Goal: Check status: Check status

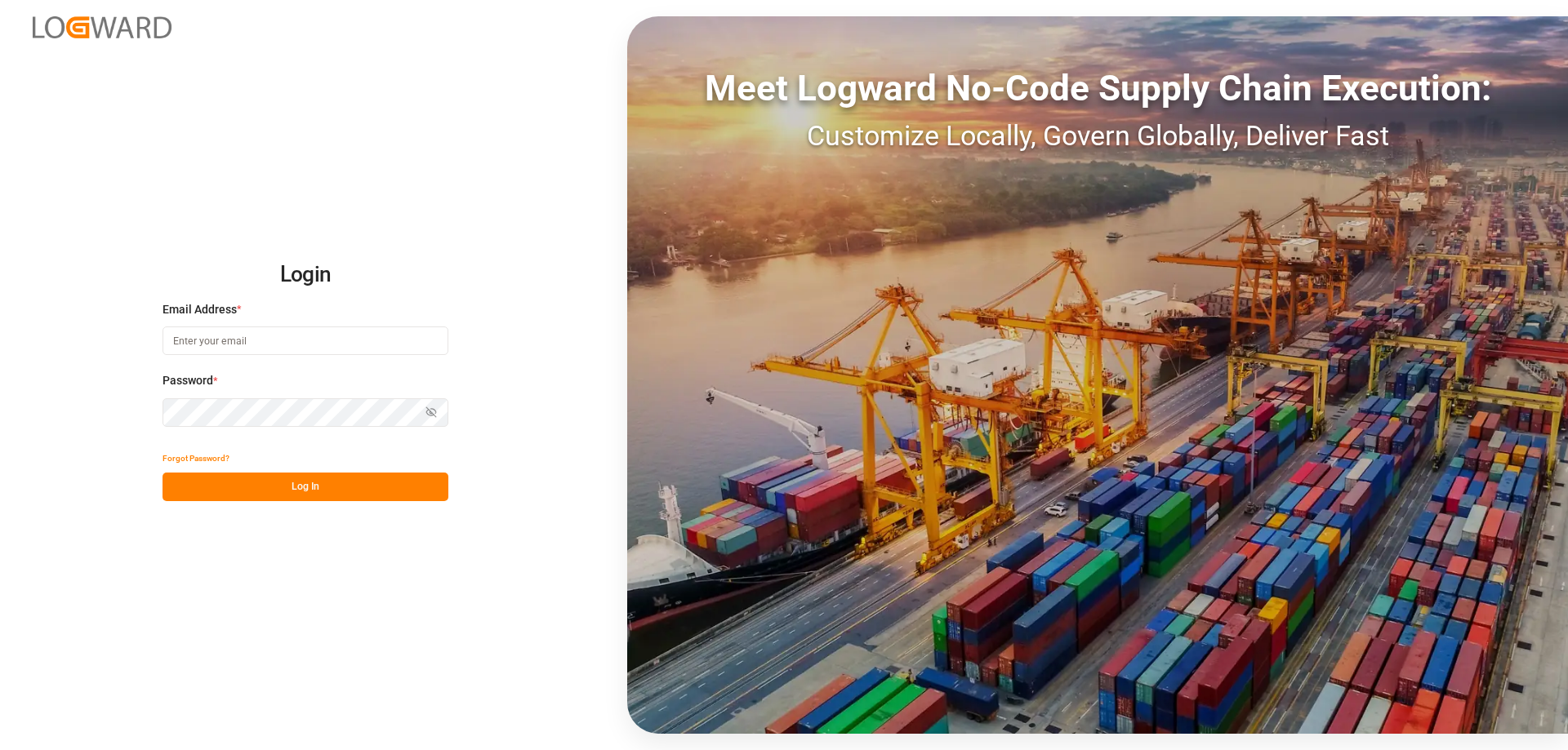
type input "[PERSON_NAME][EMAIL_ADDRESS][DOMAIN_NAME]"
click at [315, 497] on button "Log In" at bounding box center [305, 487] width 286 height 29
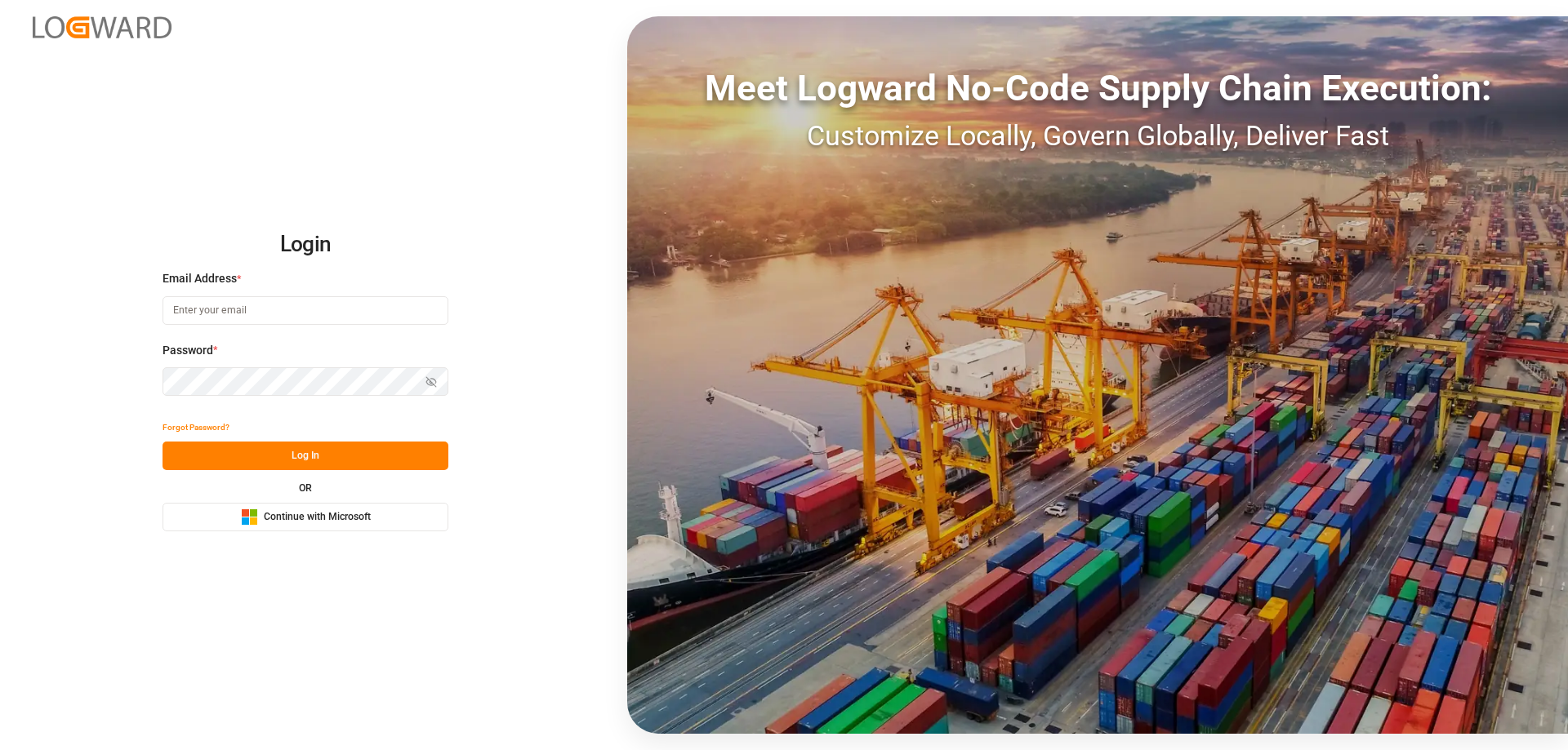
type input "[PERSON_NAME][EMAIL_ADDRESS][DOMAIN_NAME]"
click at [304, 467] on button "Log In" at bounding box center [305, 456] width 286 height 29
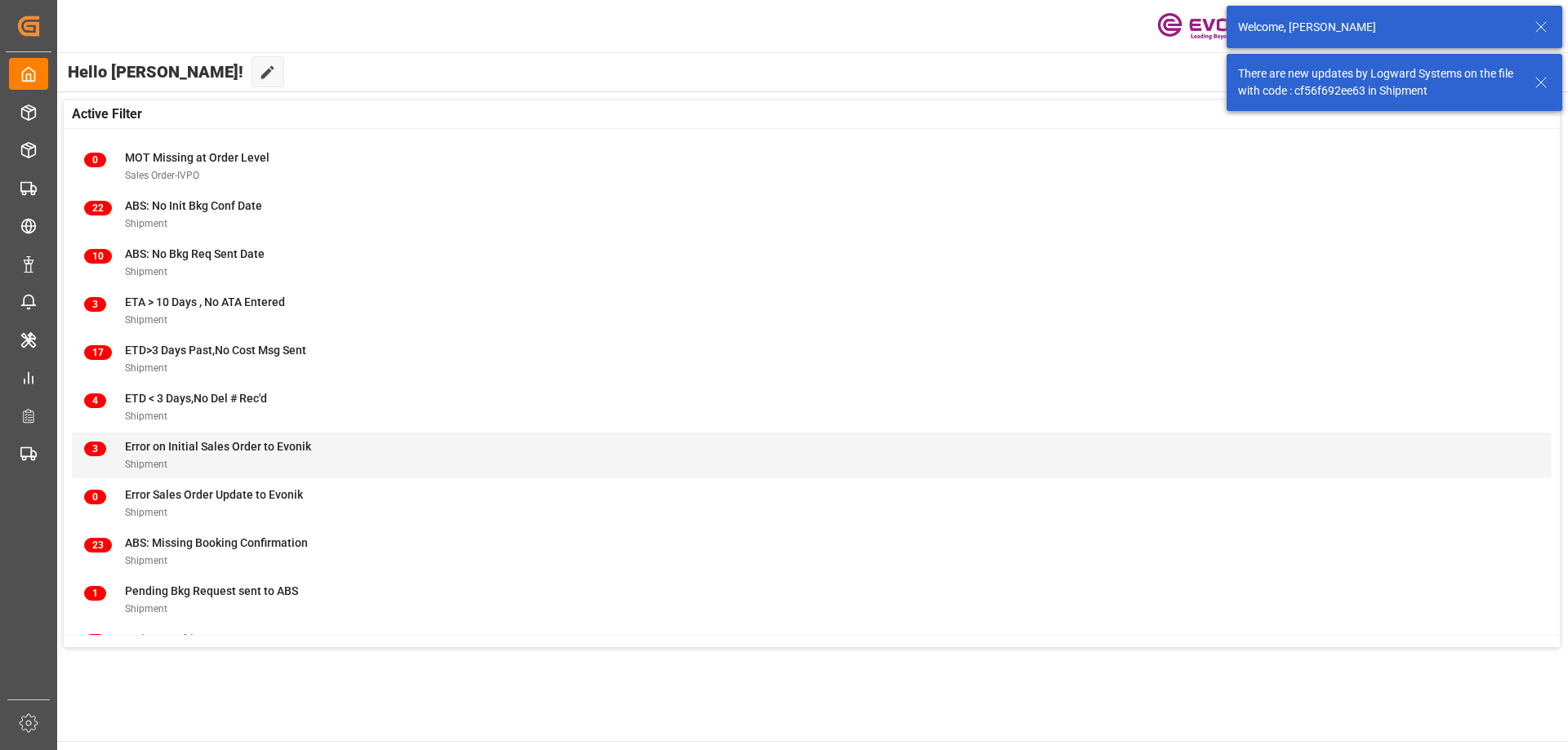
scroll to position [160, 0]
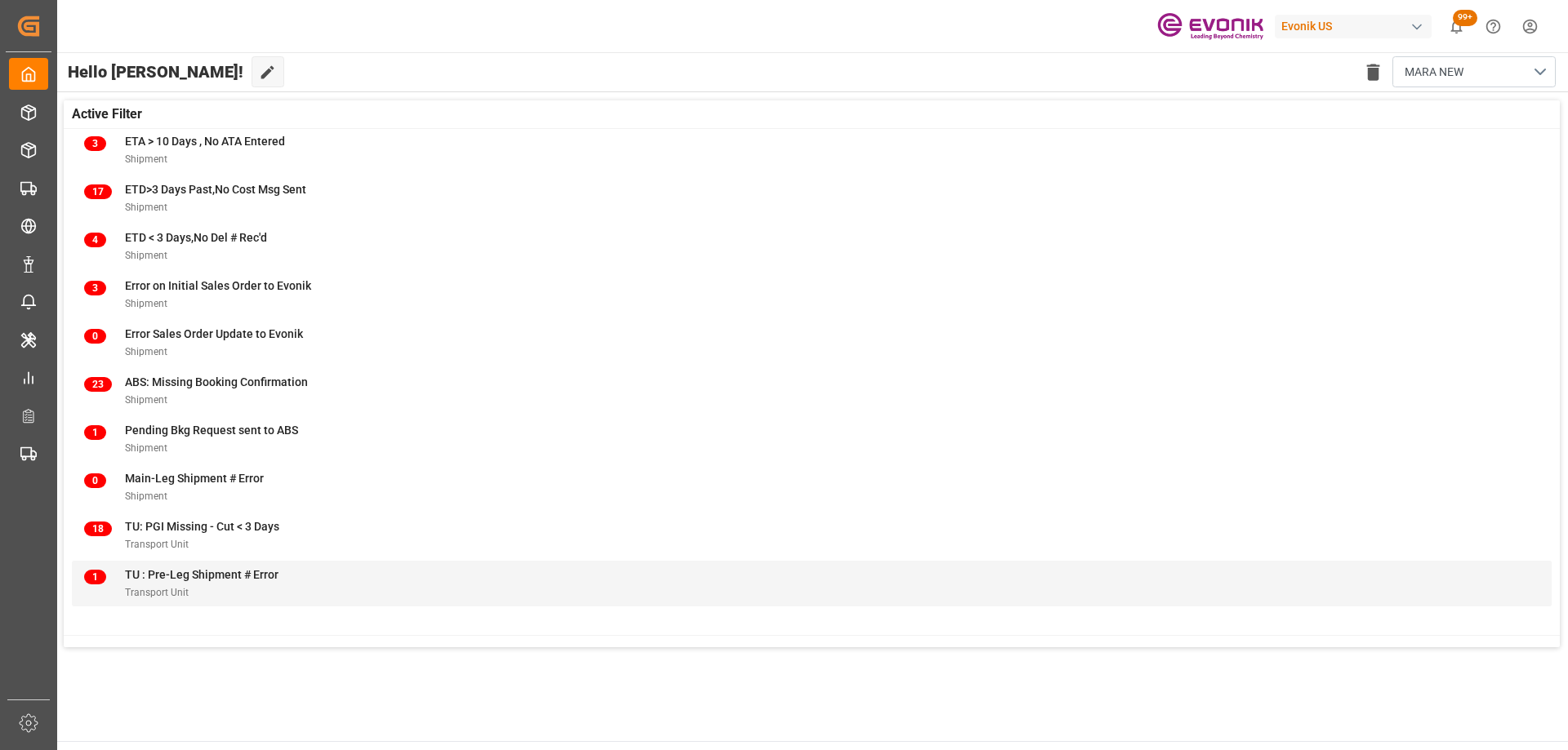
click at [214, 572] on span "TU : Pre-Leg Shipment # Error" at bounding box center [202, 574] width 153 height 13
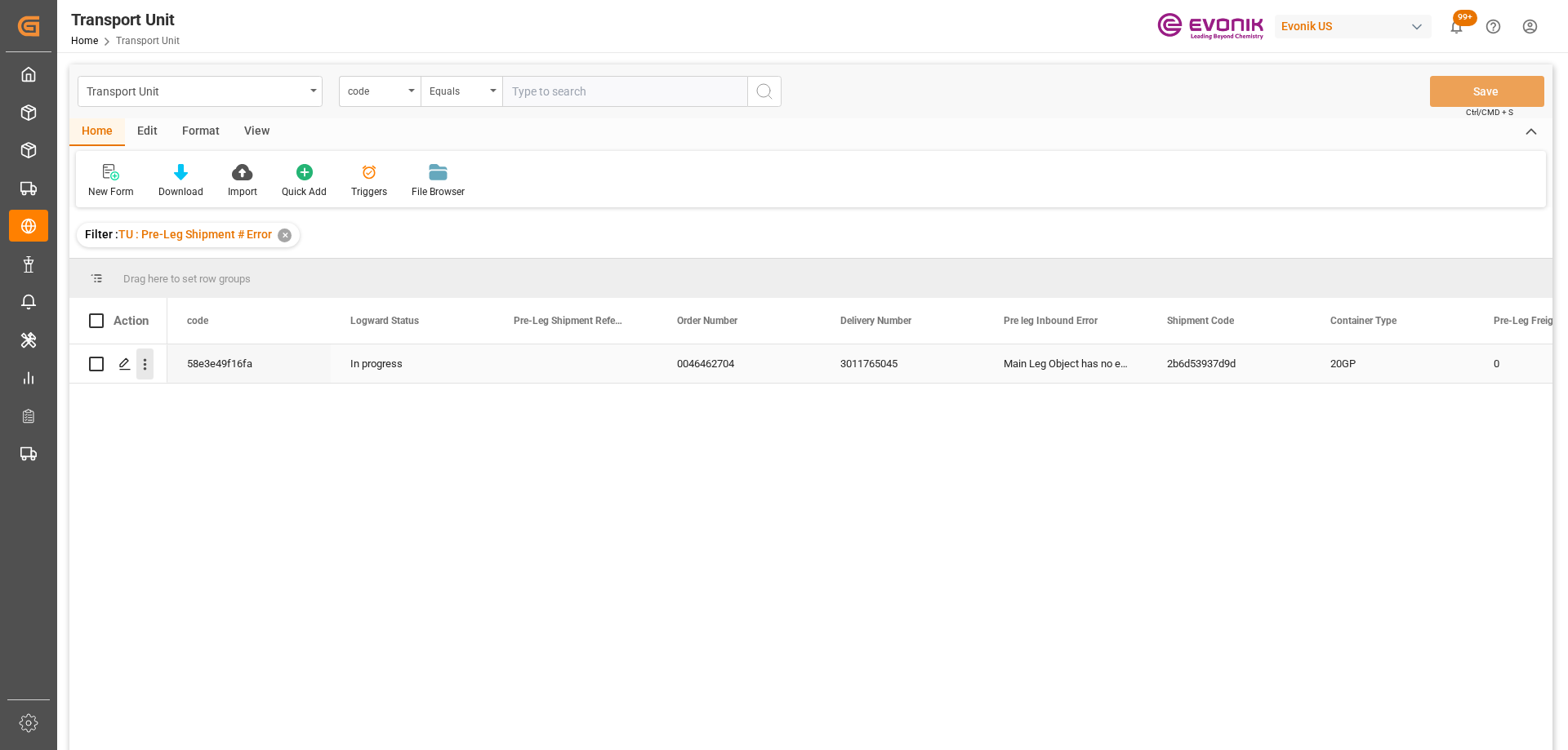
click at [143, 357] on icon "open menu" at bounding box center [144, 364] width 17 height 17
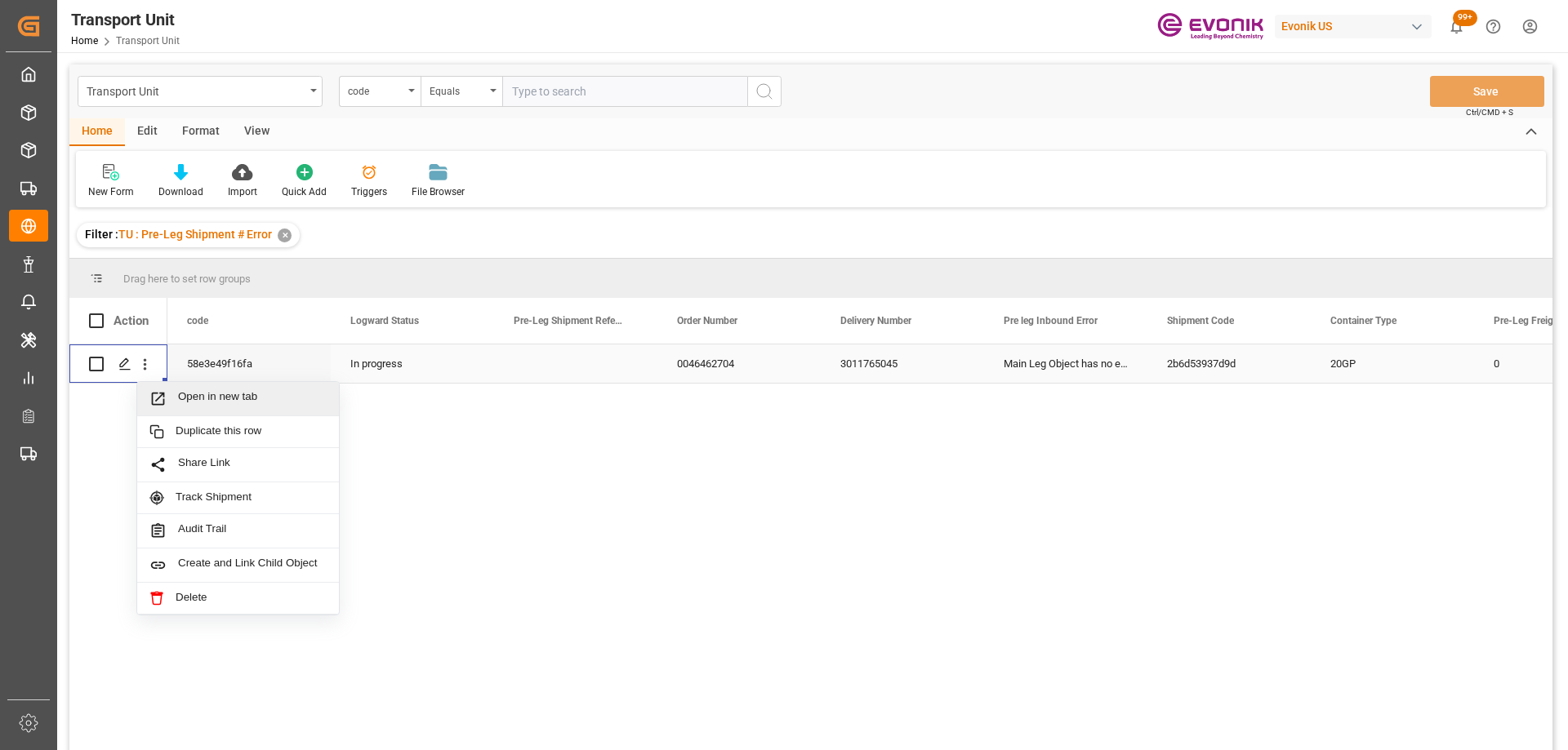
click at [172, 394] on span "Press SPACE to select this row." at bounding box center [164, 398] width 29 height 17
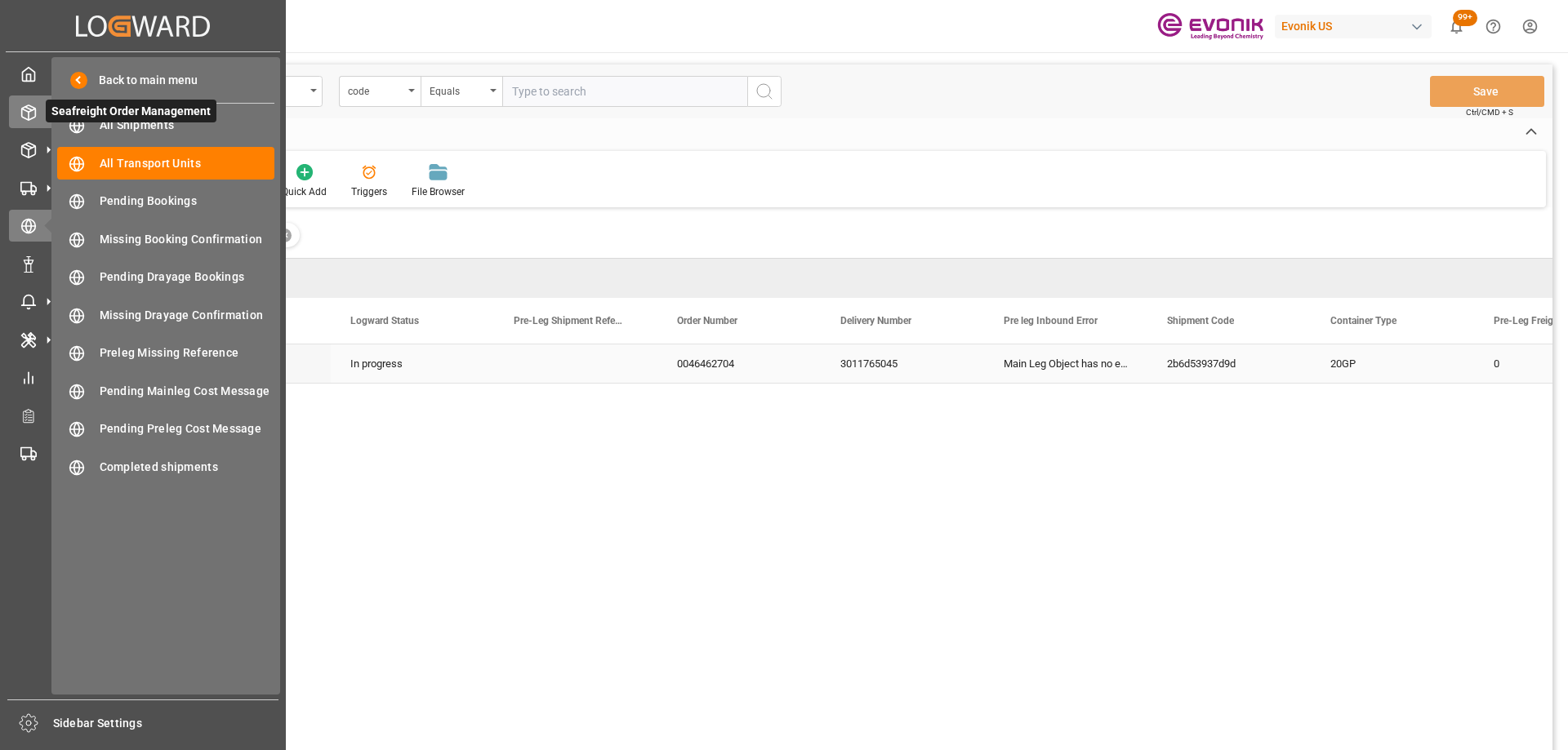
click at [32, 118] on icon at bounding box center [28, 113] width 14 height 14
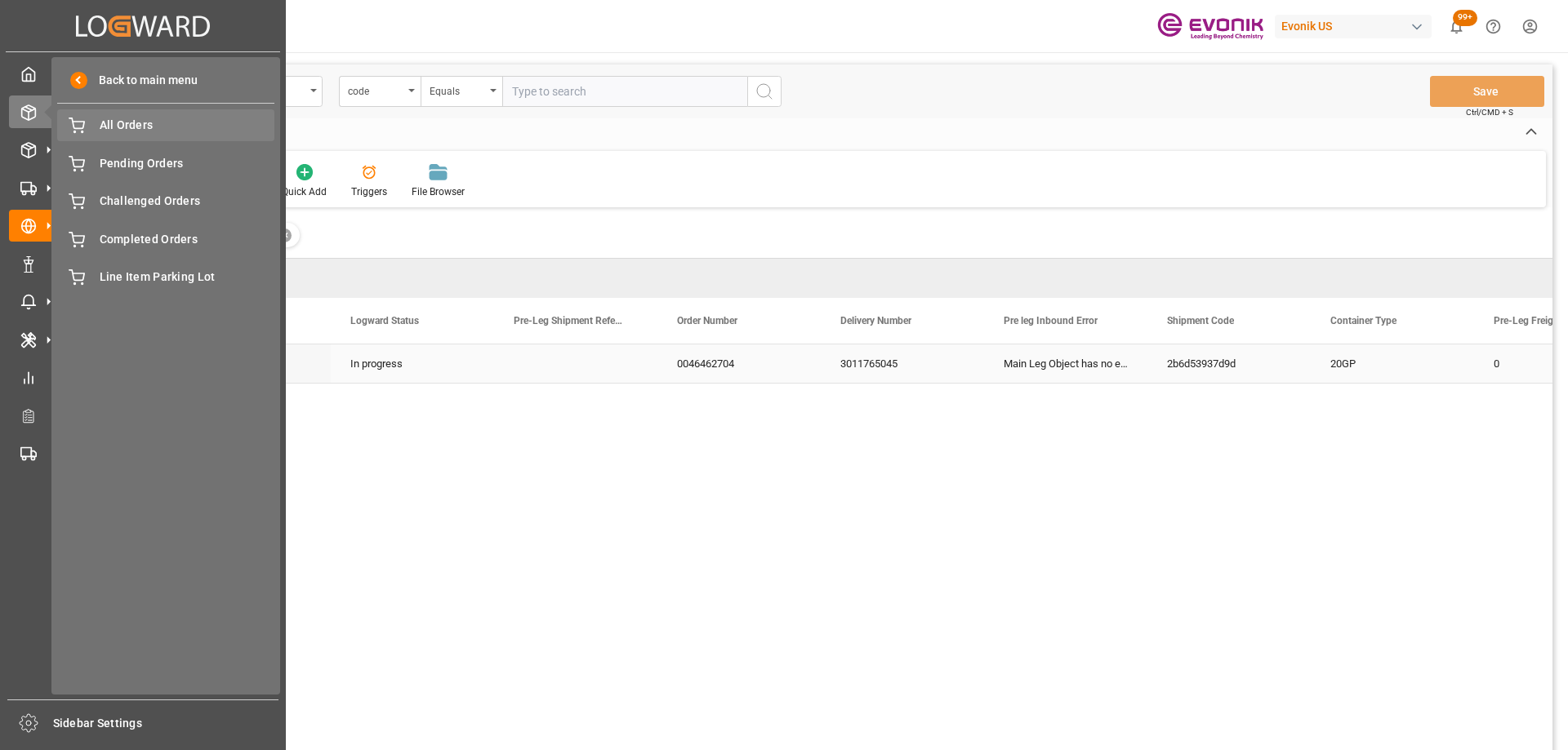
click at [210, 125] on span "All Orders" at bounding box center [187, 125] width 176 height 17
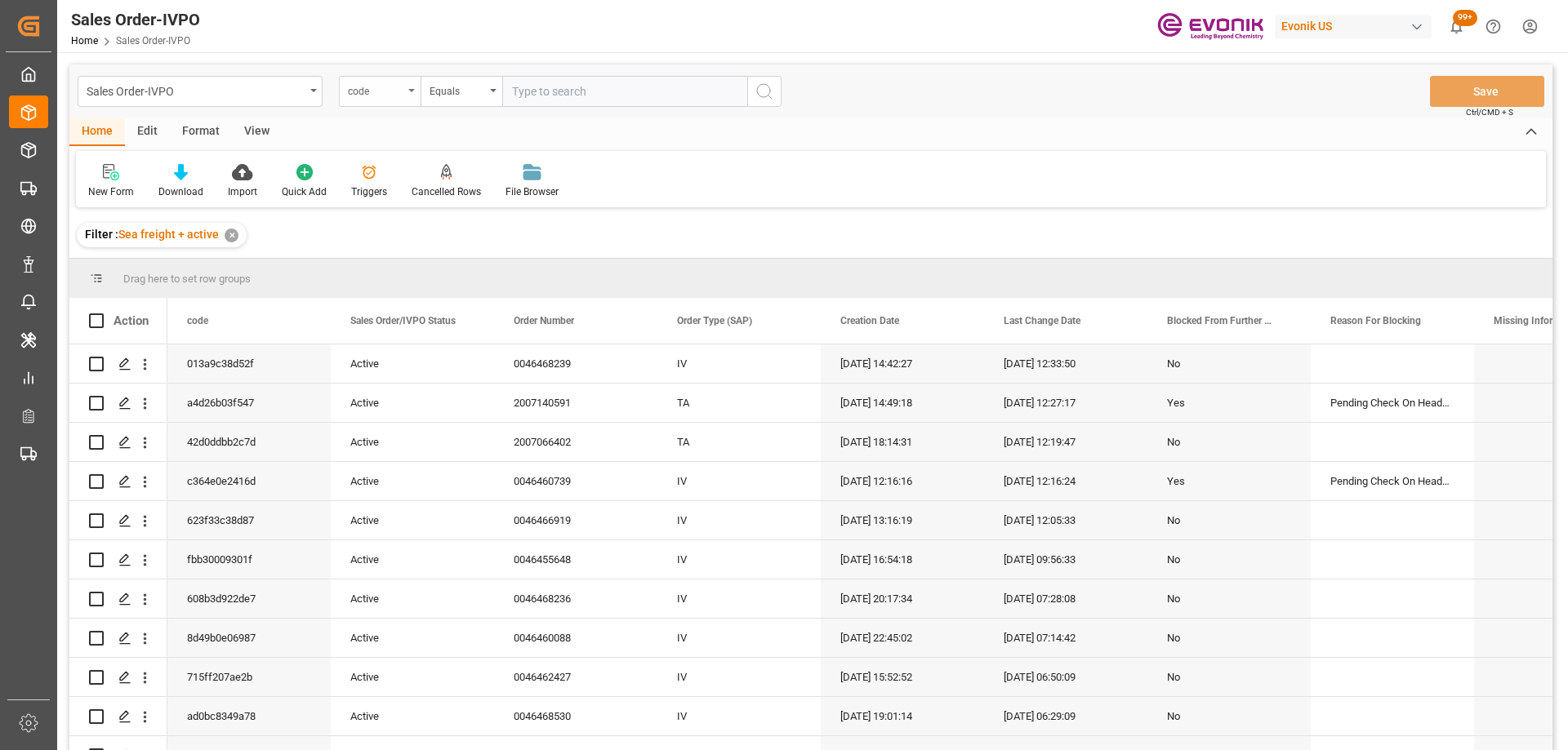
click at [390, 91] on div "code" at bounding box center [376, 89] width 56 height 19
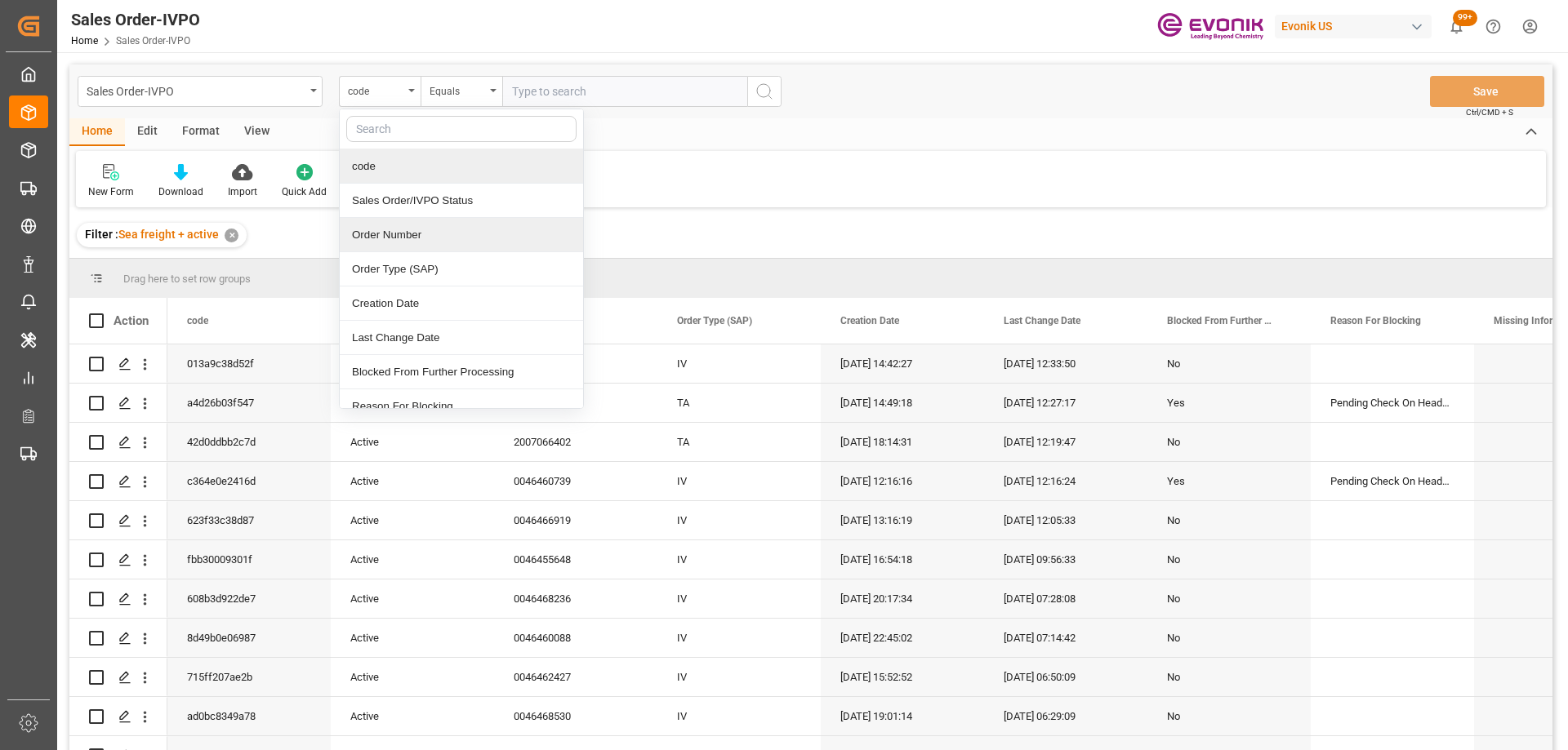
click at [402, 242] on div "Order Number" at bounding box center [462, 235] width 243 height 34
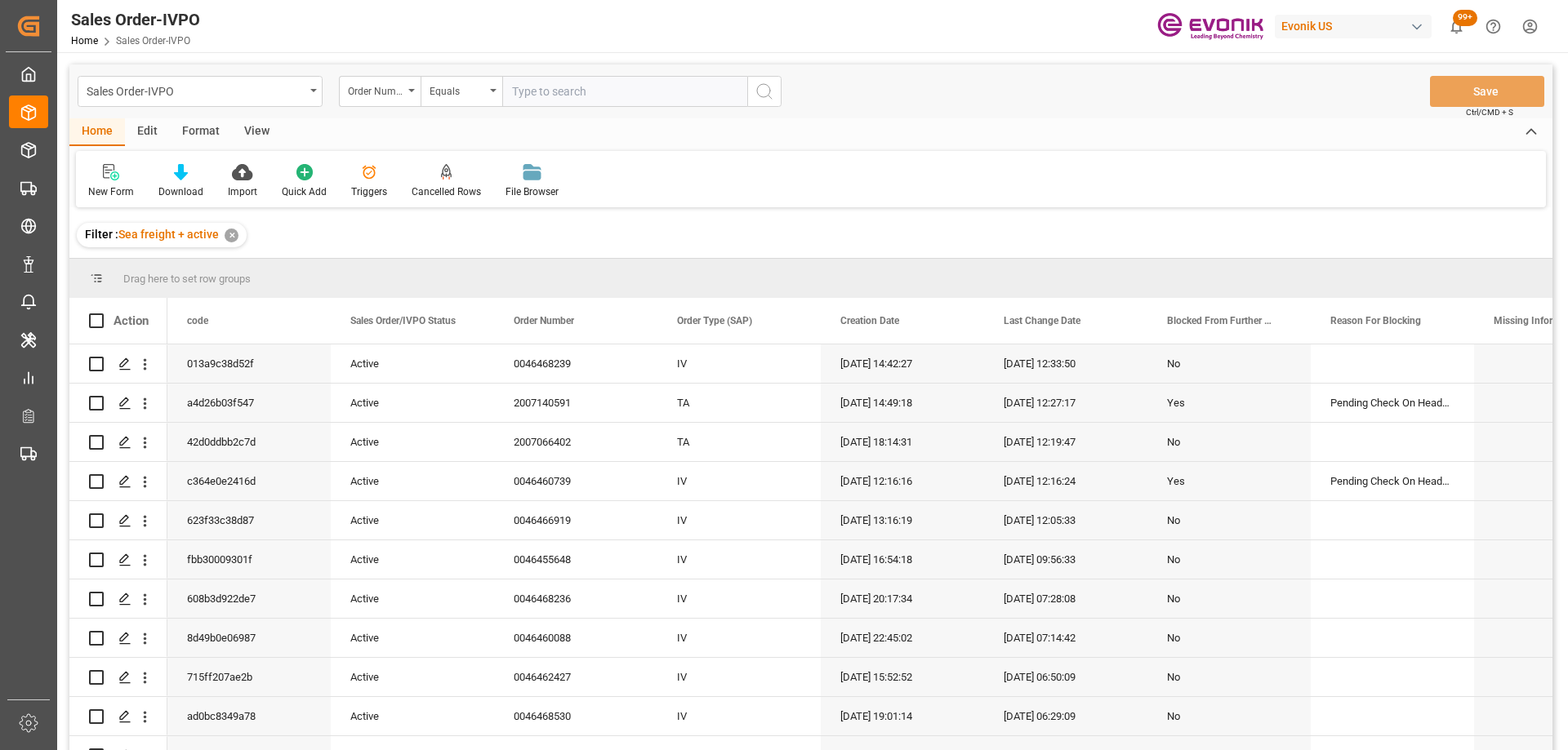
click at [548, 91] on input "text" at bounding box center [625, 91] width 245 height 31
paste input "2007116401"
type input "2007116401"
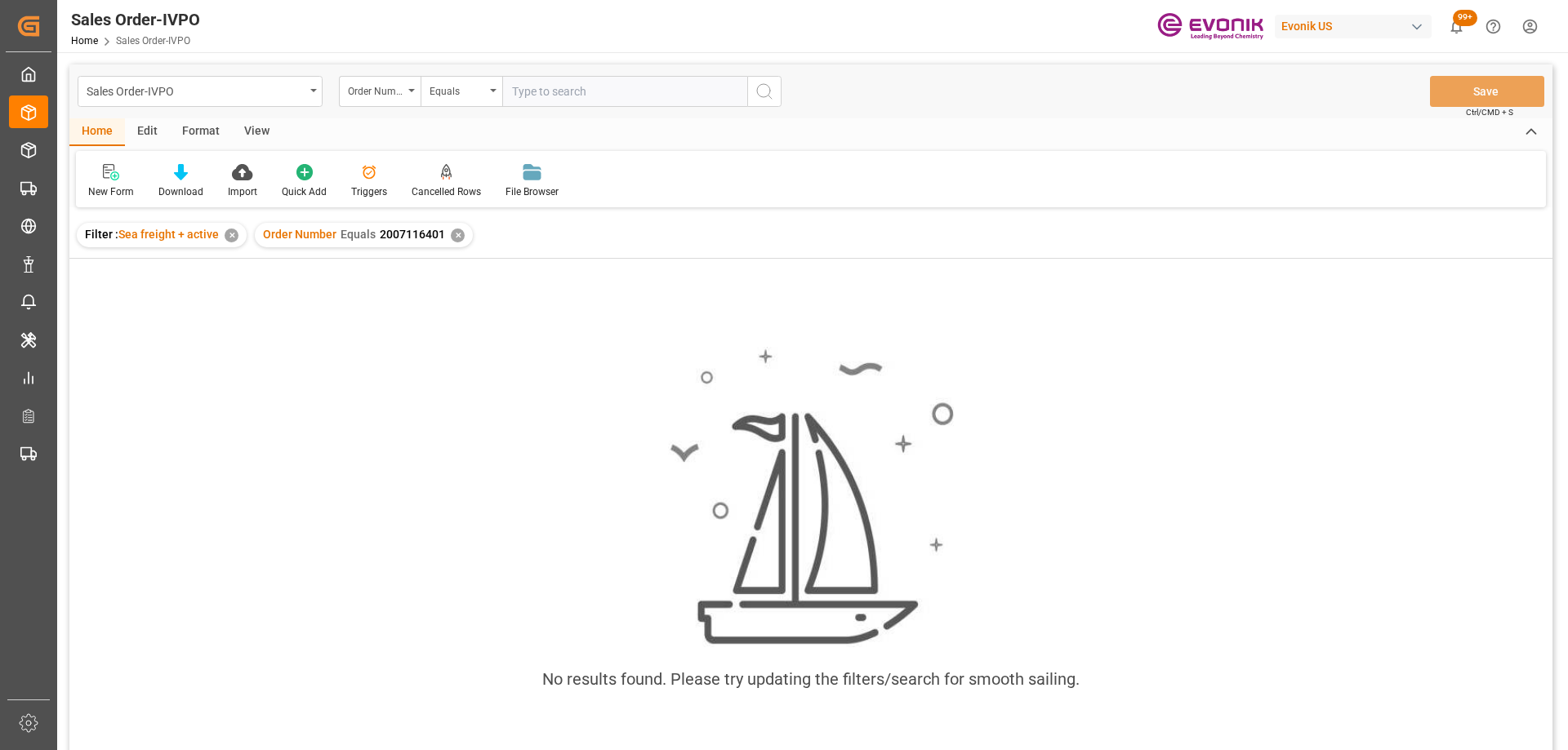
click at [232, 238] on div "✕" at bounding box center [231, 235] width 14 height 14
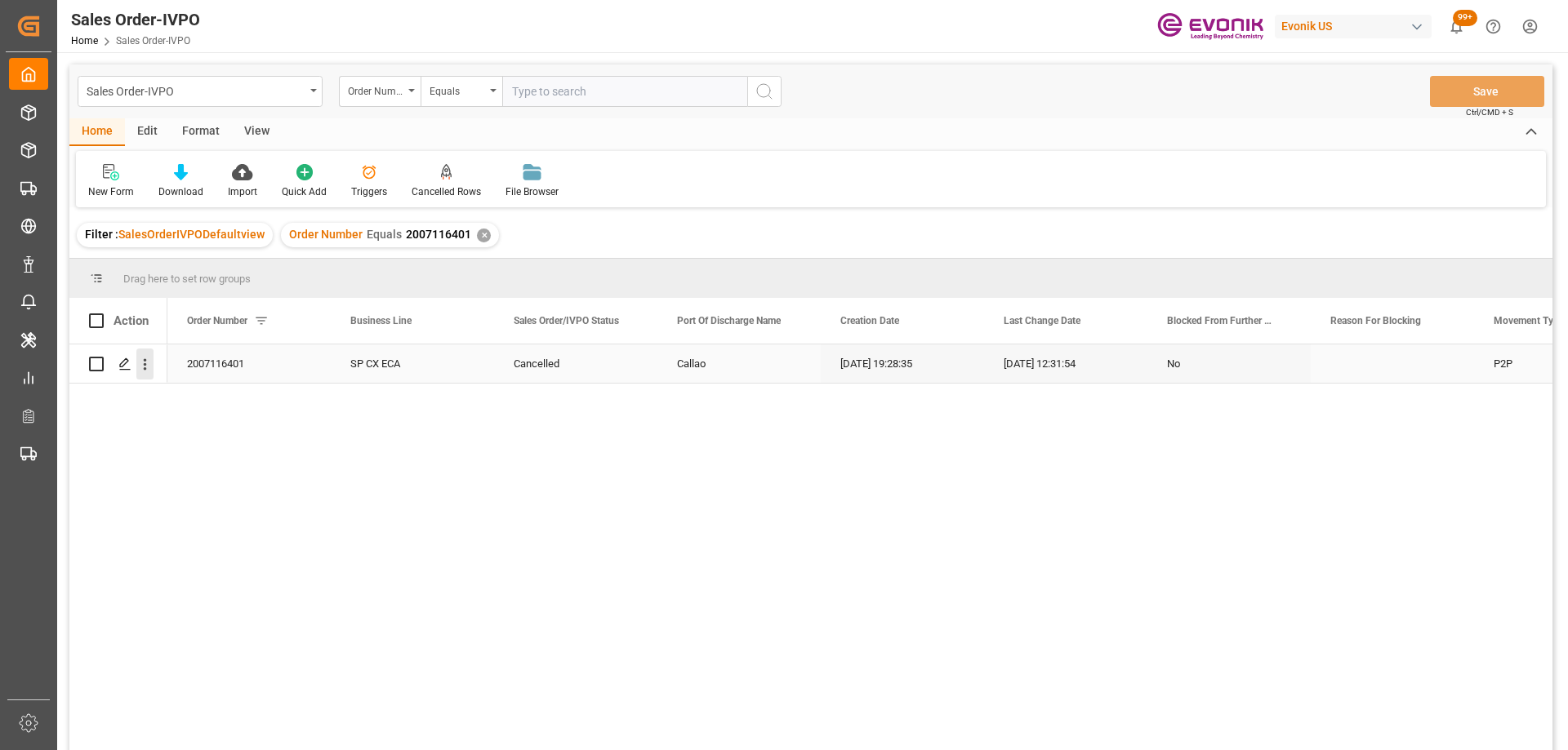
click at [149, 366] on icon "open menu" at bounding box center [144, 364] width 17 height 17
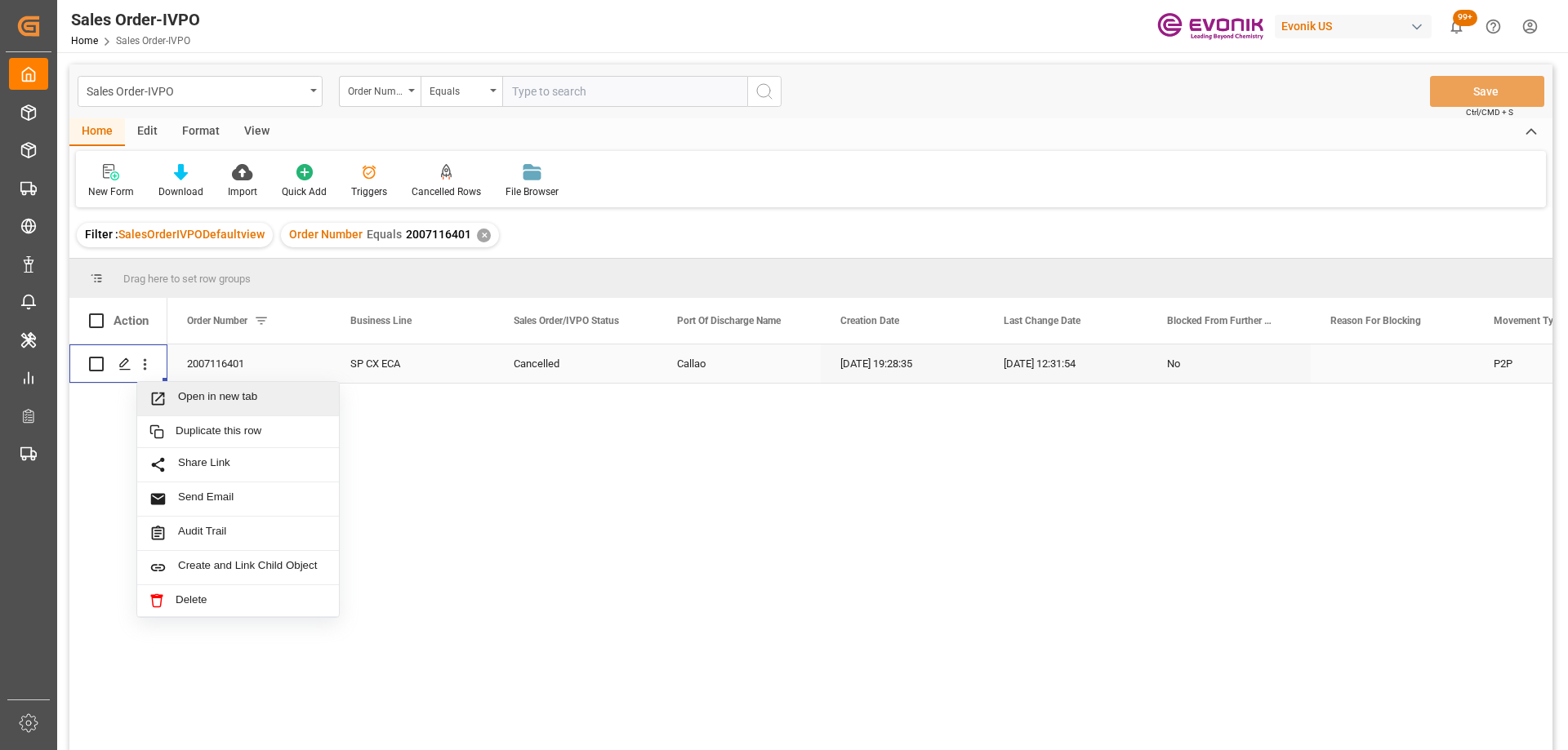
click at [199, 394] on span "Open in new tab" at bounding box center [252, 398] width 149 height 17
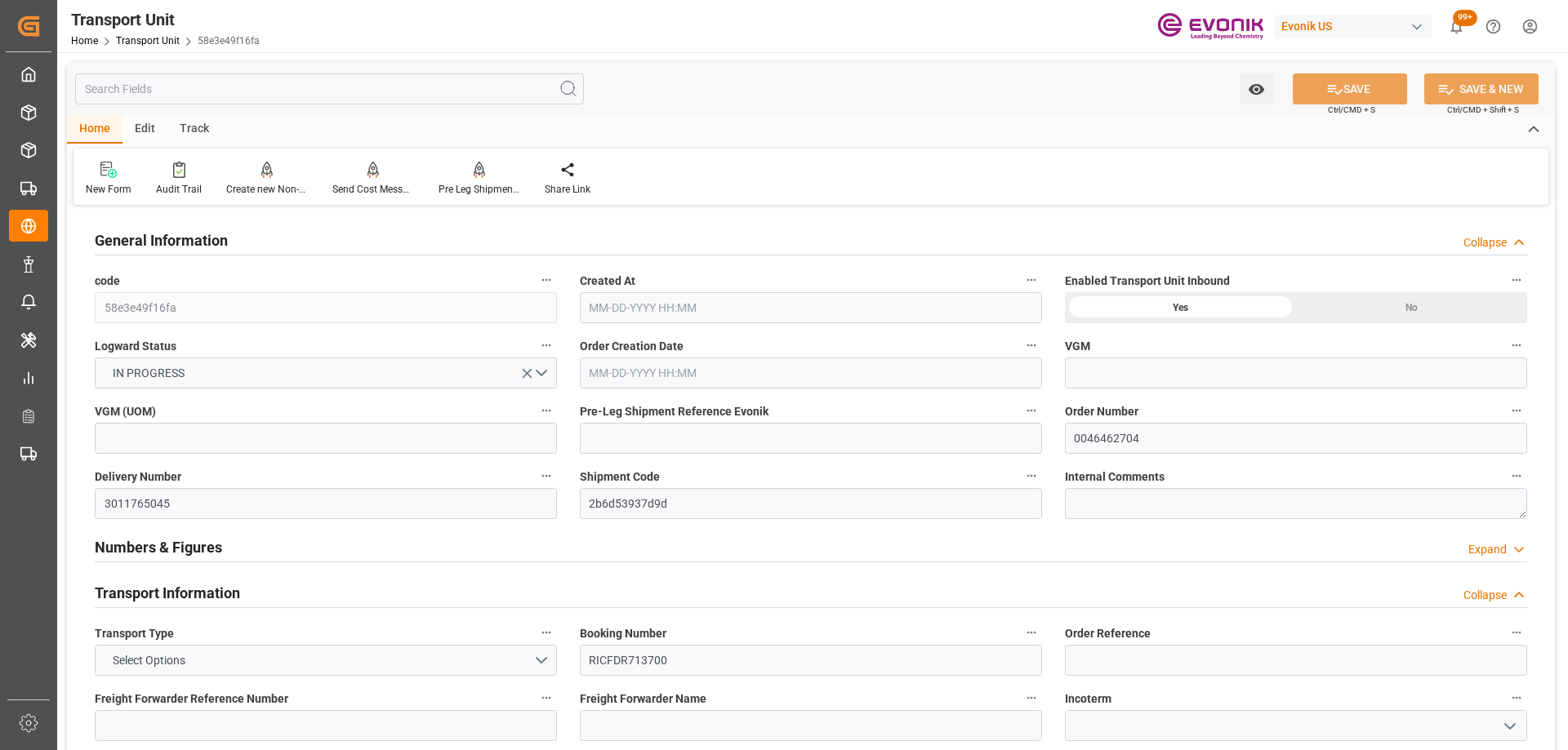
type input "ONE"
type input "Ocean Network Express"
type input "USORF"
type input "BEANR"
type input "12512"
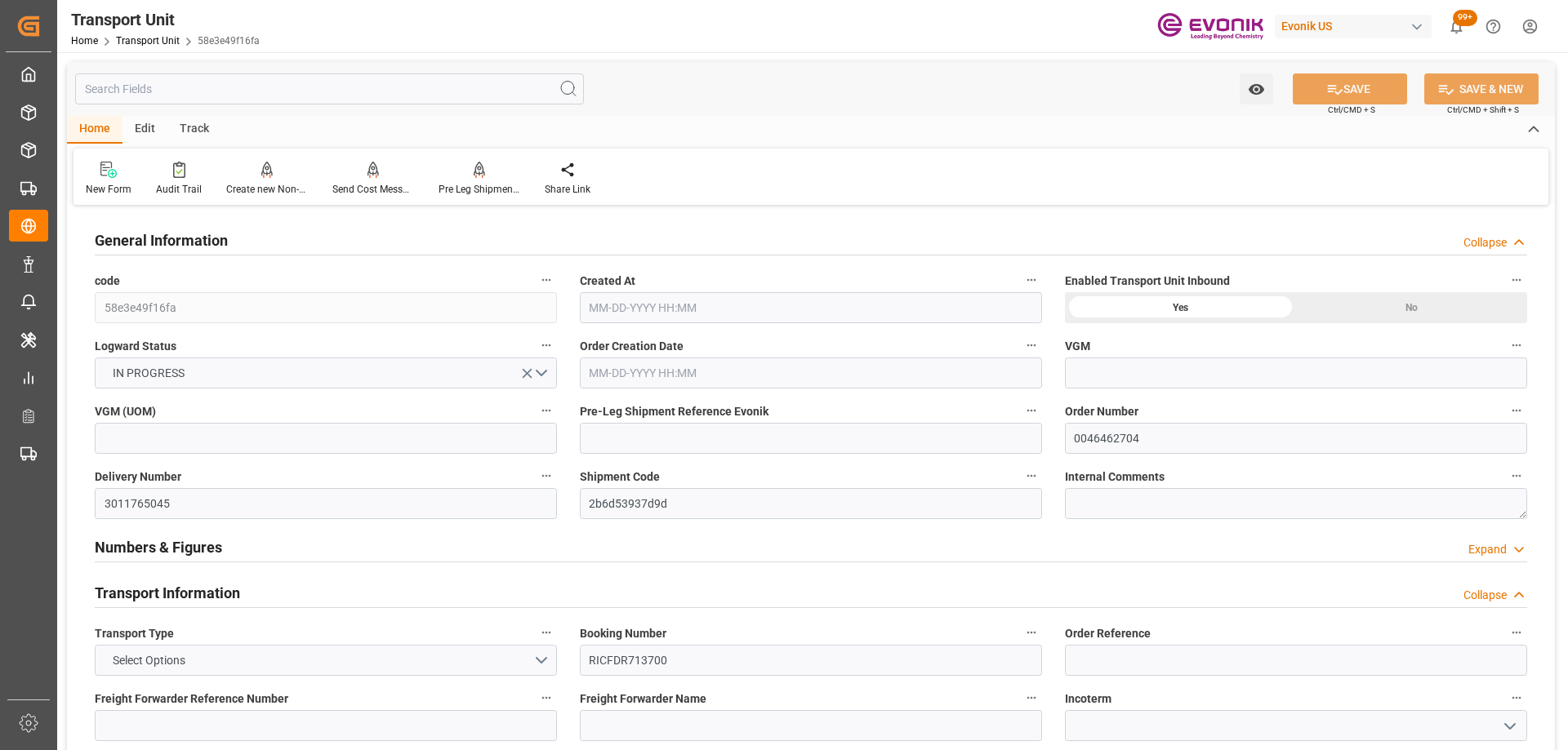
type input "07-17-2025 02:28"
type input "[DATE]"
type input "09-01-2025 00:00"
type input "09-21-2025 00:00"
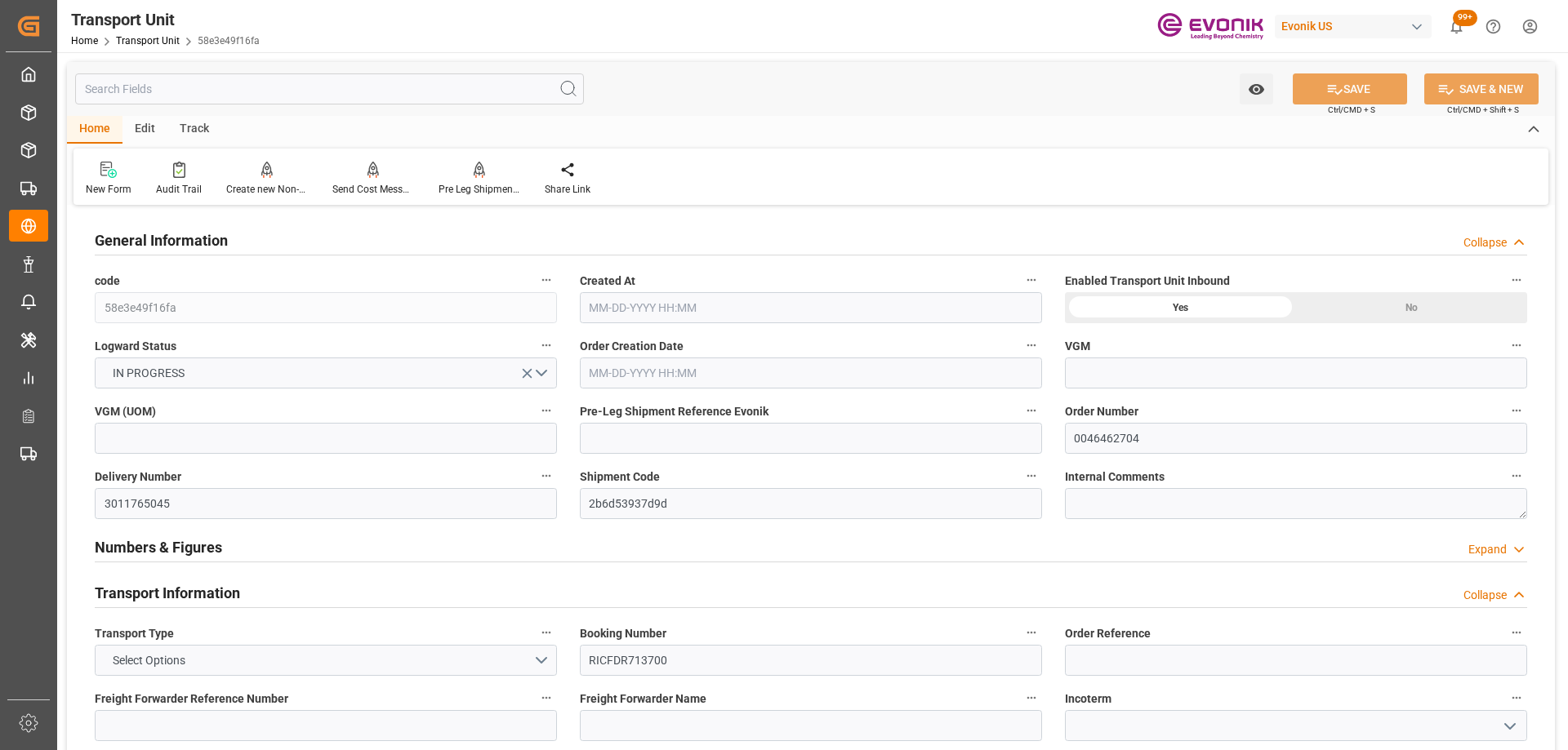
type input "09-24-2025 00:00"
type input "08-27-2025 16:00"
click at [1035, 471] on icon "button" at bounding box center [1032, 476] width 13 height 13
click at [1058, 506] on li "Open Parent Object" at bounding box center [1096, 503] width 151 height 27
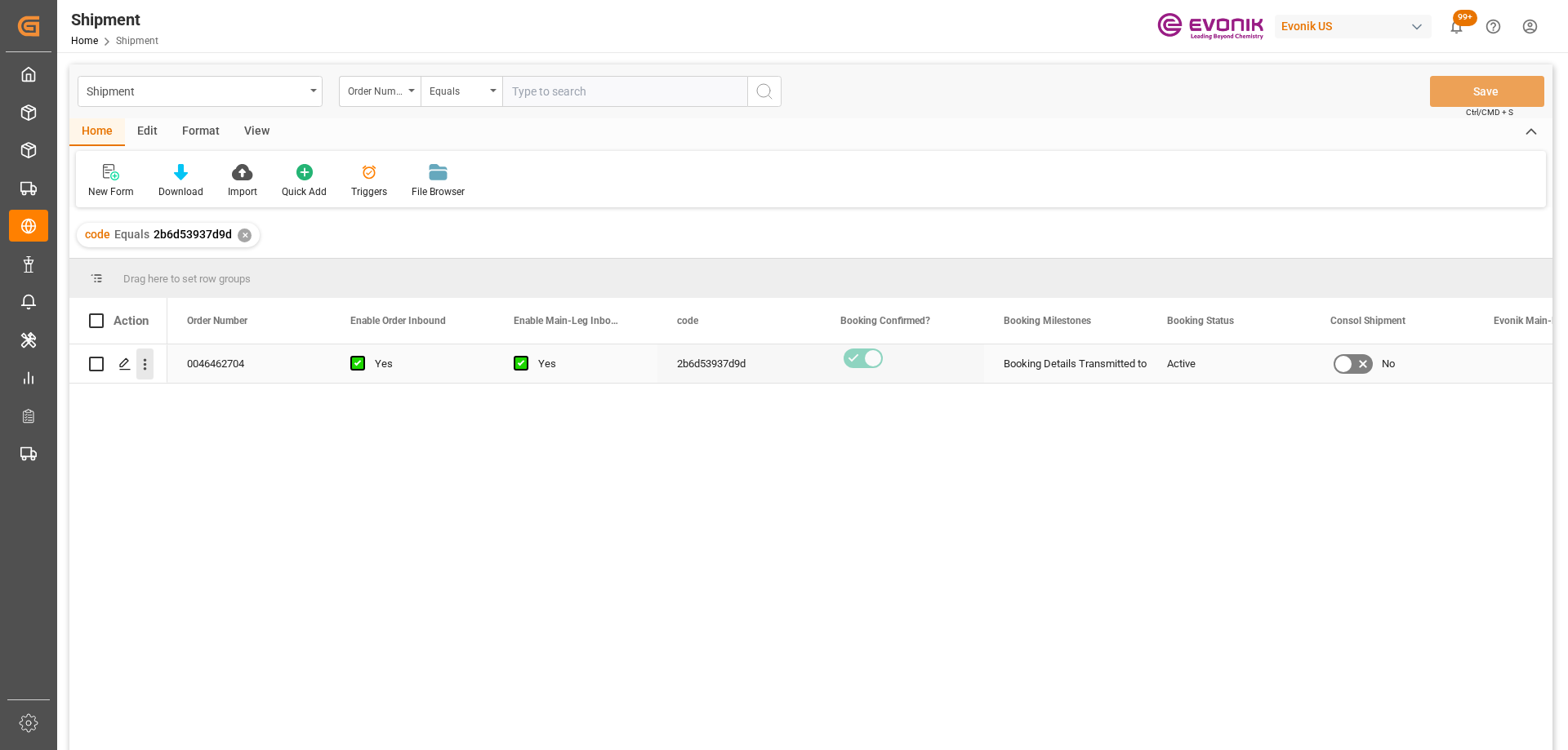
click at [151, 361] on icon "open menu" at bounding box center [144, 364] width 17 height 17
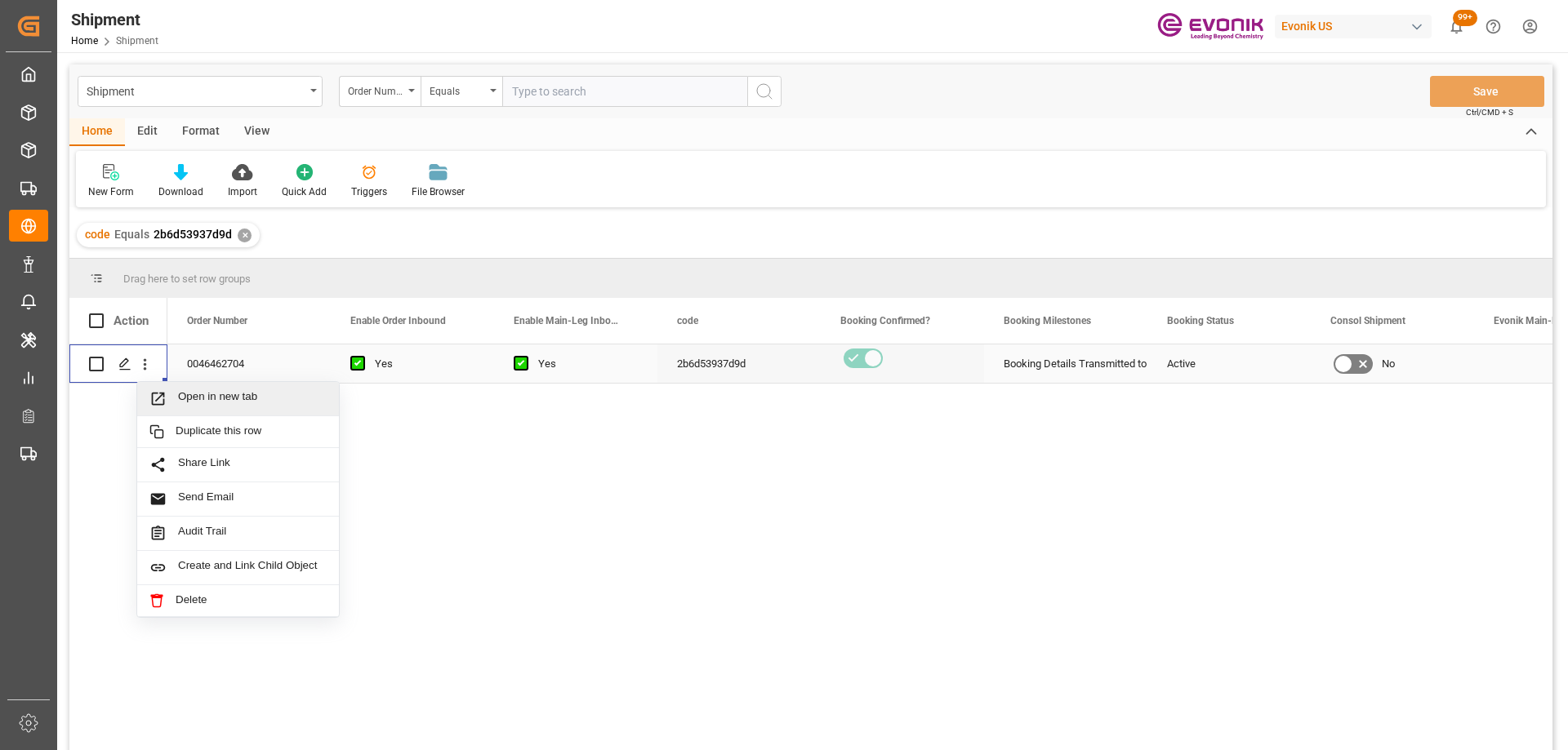
click at [181, 394] on span "Open in new tab" at bounding box center [252, 398] width 149 height 17
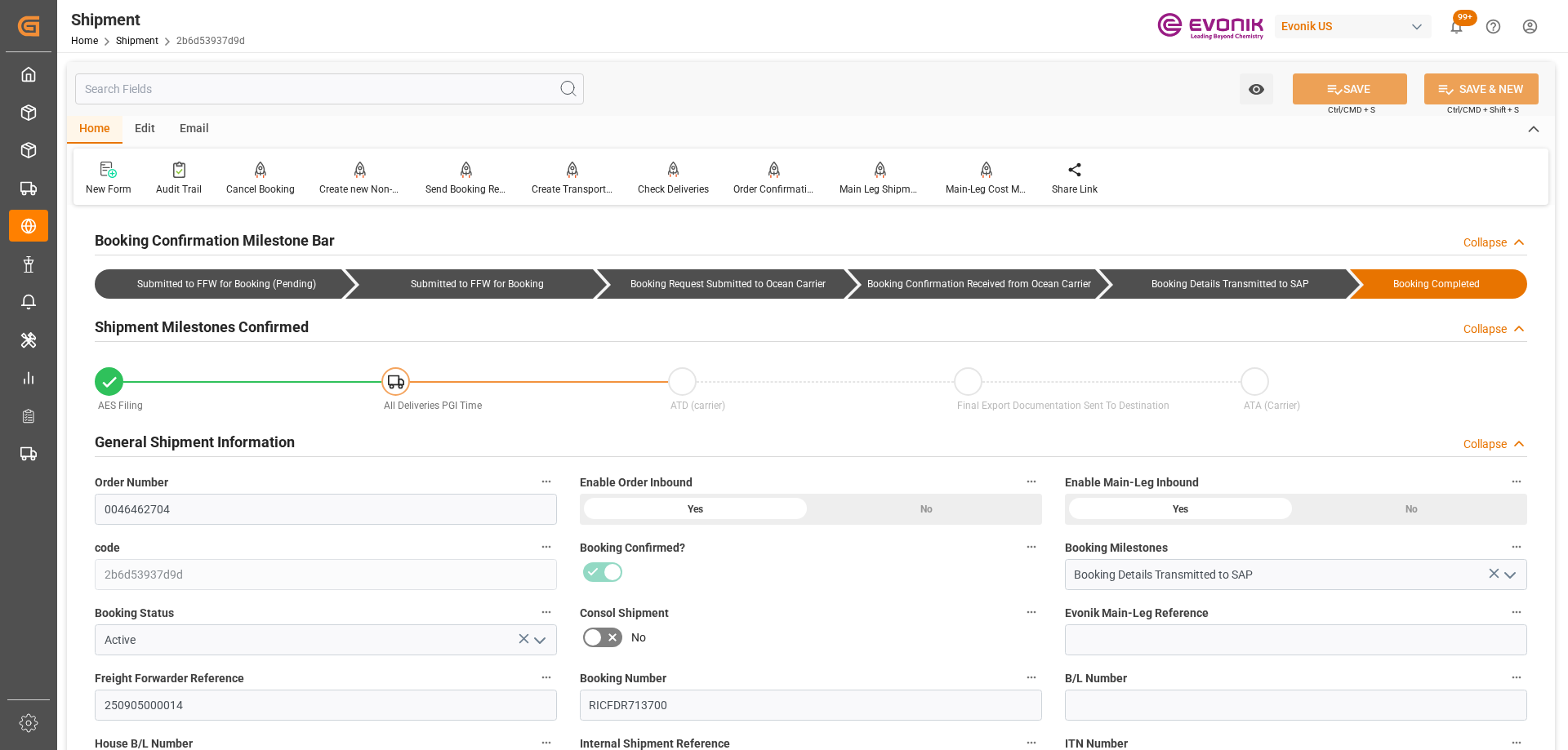
click at [191, 85] on input "text" at bounding box center [329, 89] width 509 height 31
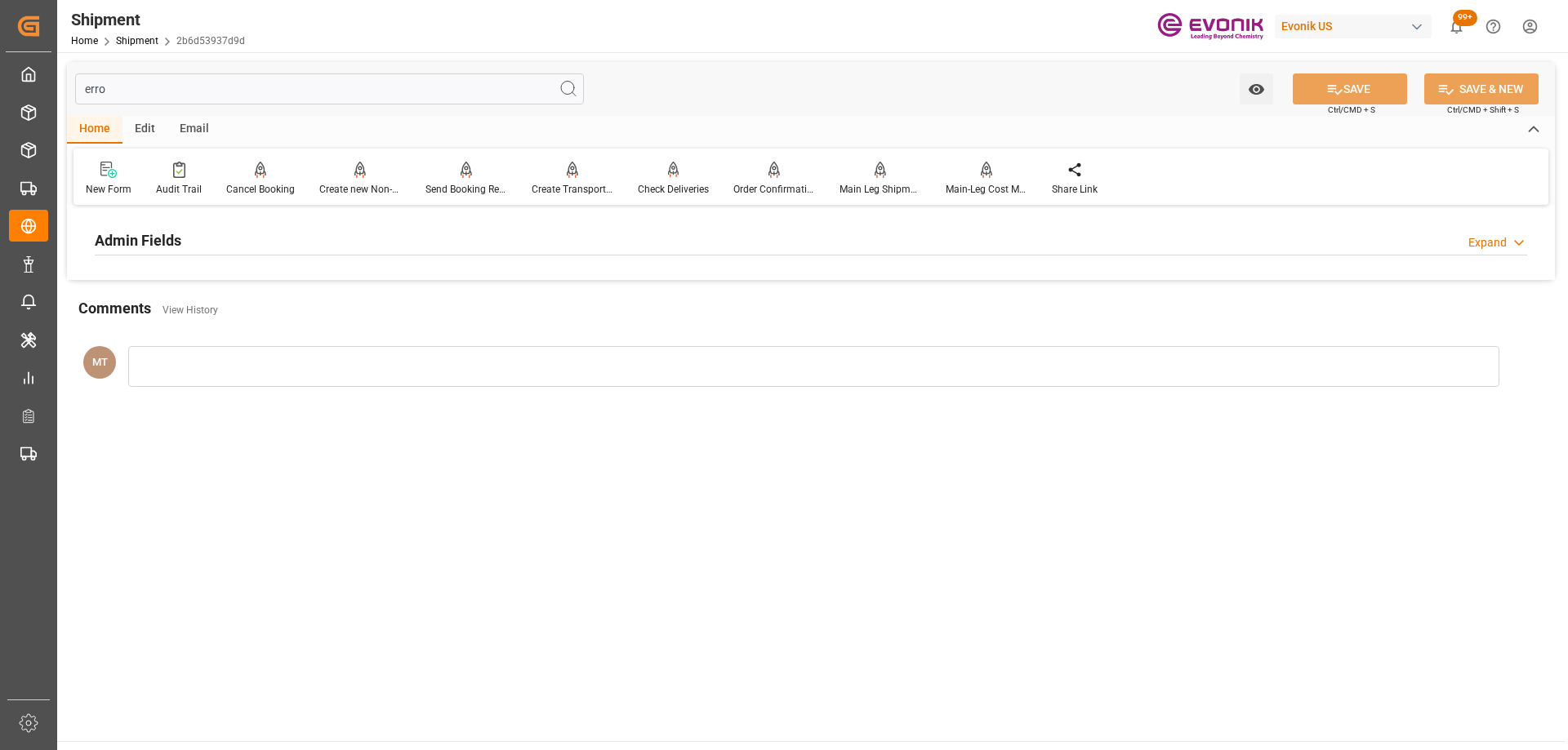
click at [180, 224] on div "Admin Fields" at bounding box center [138, 239] width 87 height 31
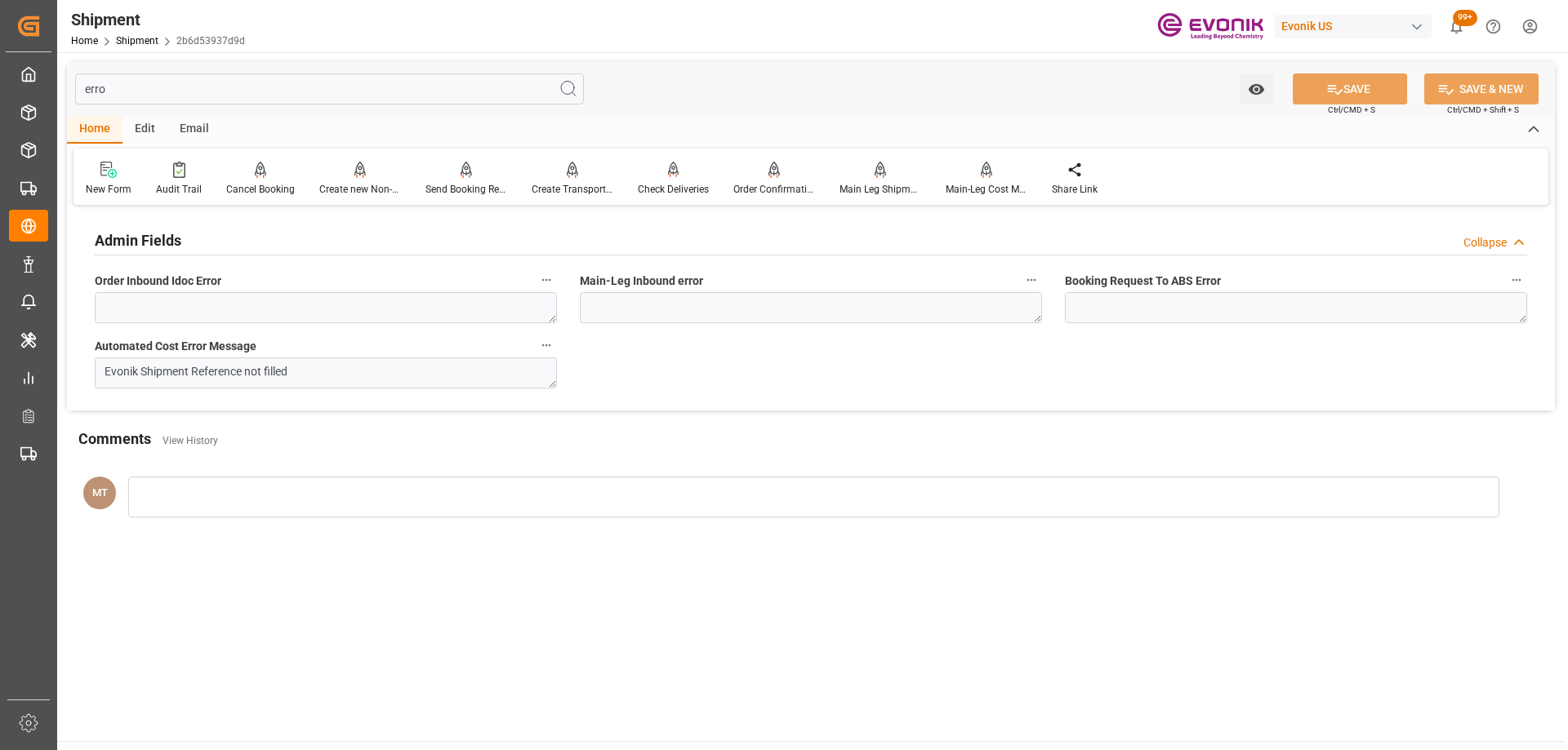
click at [153, 72] on div "erro Watch Option SAVE Ctrl/CMD + S SAVE & NEW Ctrl/CMD + Shift + S" at bounding box center [811, 89] width 1488 height 54
click at [152, 79] on input "erro" at bounding box center [329, 89] width 509 height 31
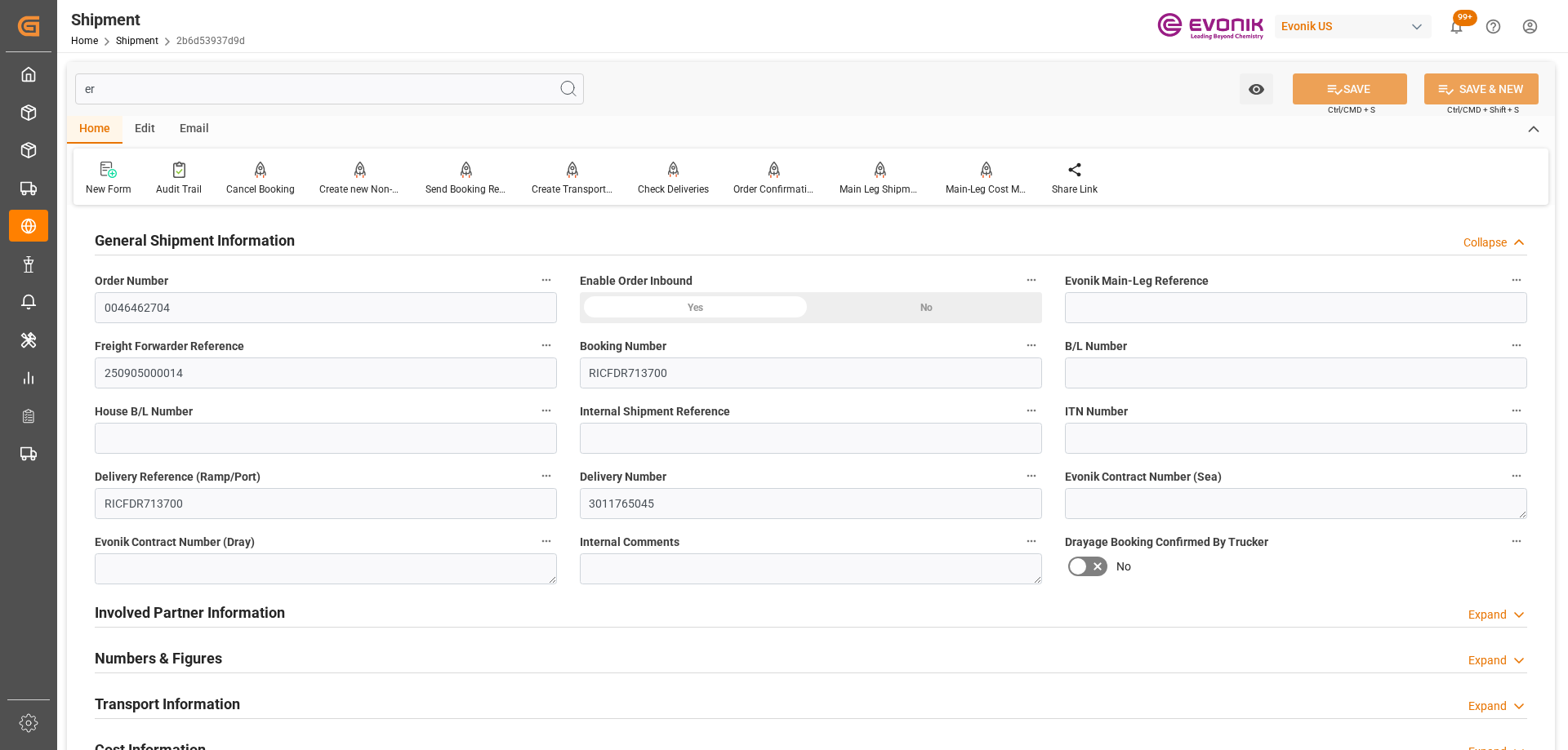
type input "e"
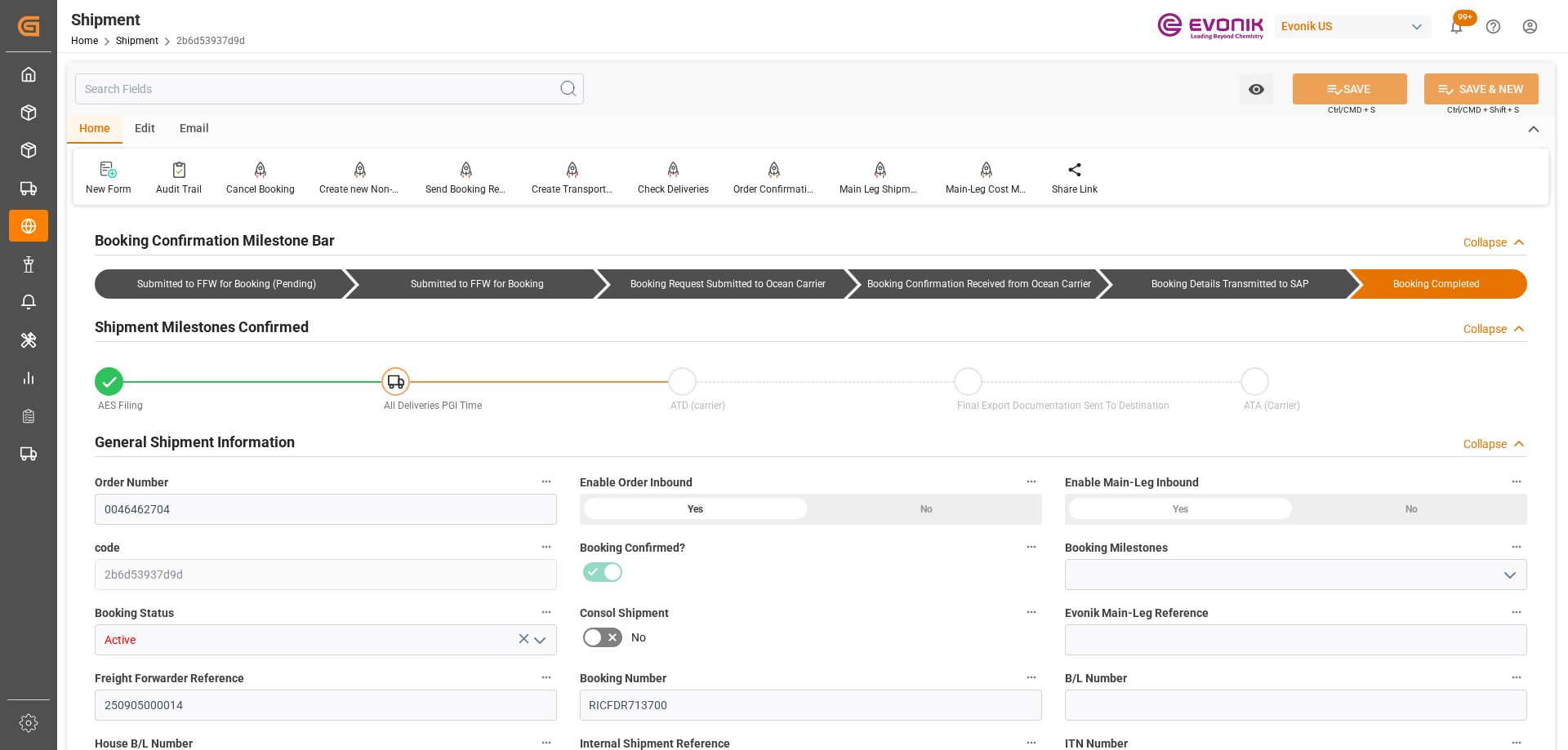
type input "Booking Details Transmitted to SAP"
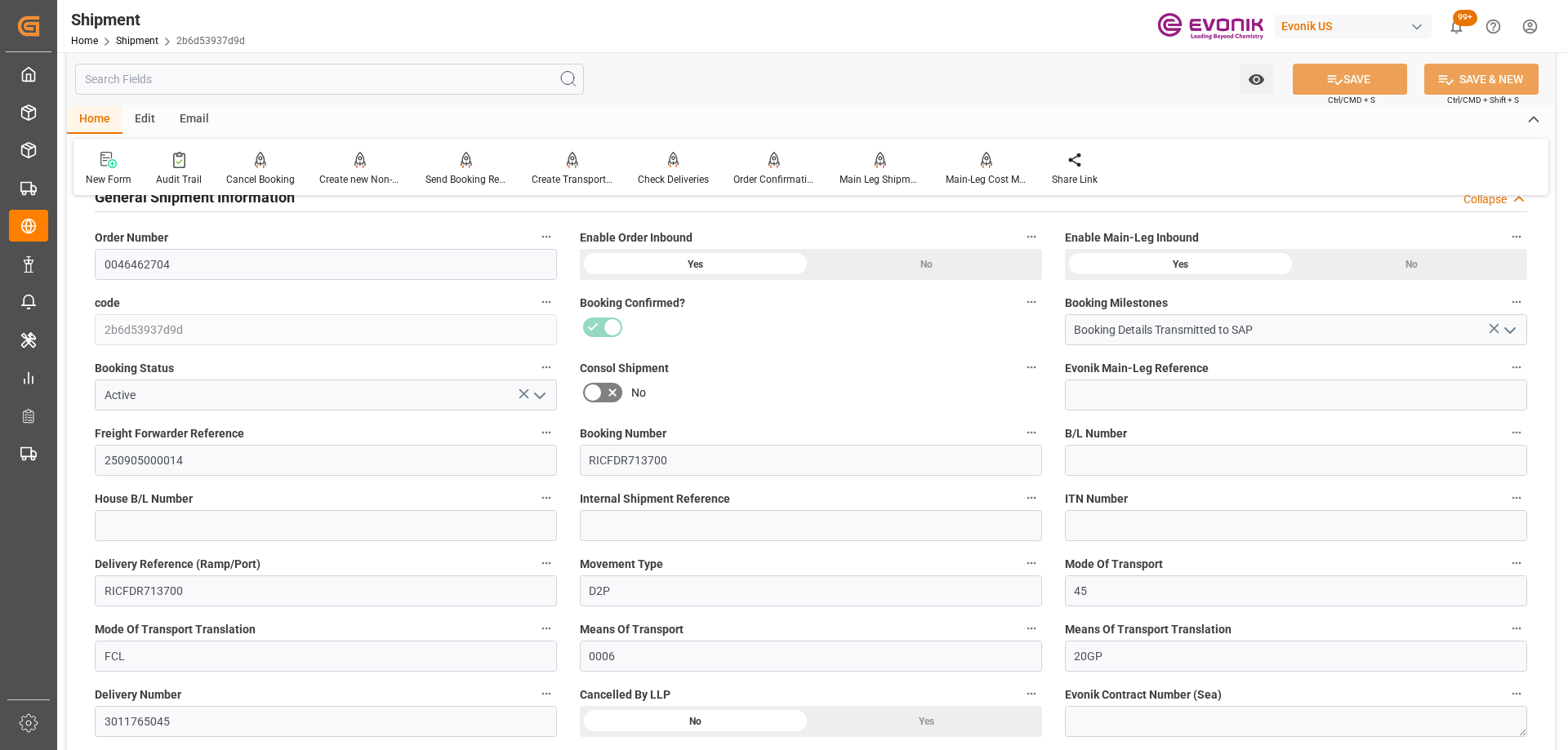
click at [1034, 428] on icon "button" at bounding box center [1032, 433] width 13 height 13
click at [1045, 429] on icon at bounding box center [1042, 432] width 17 height 17
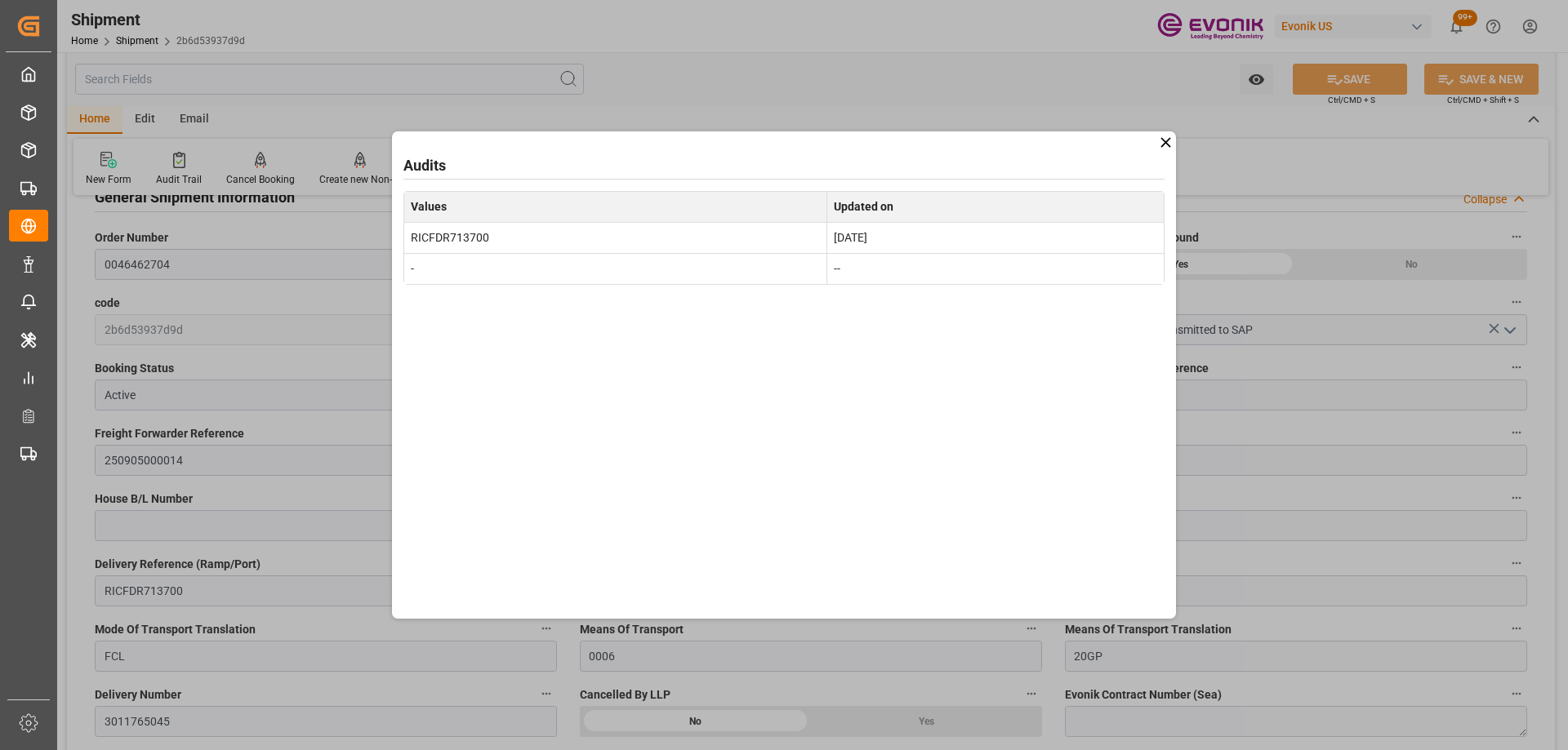
click at [1163, 145] on icon at bounding box center [1165, 142] width 17 height 17
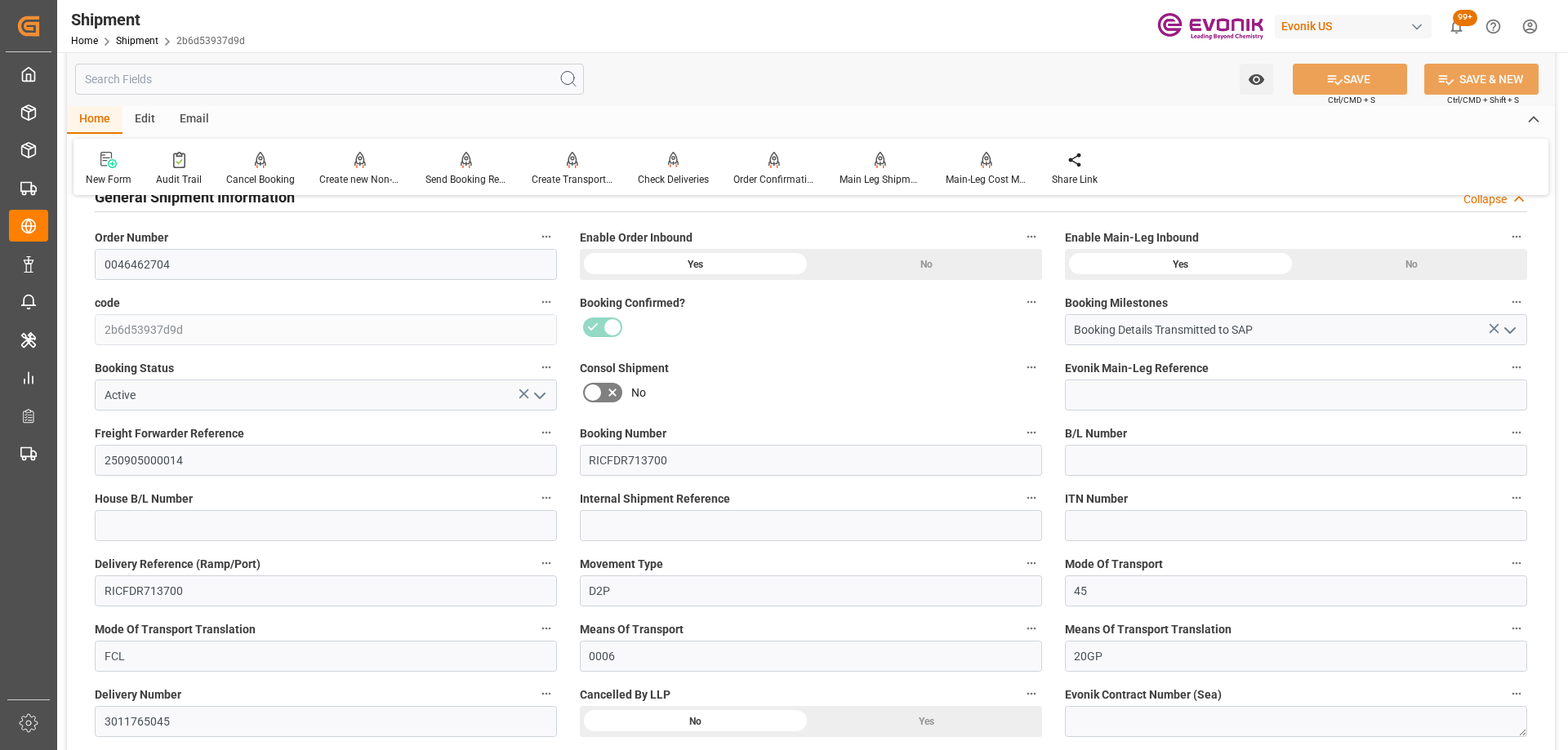
click at [546, 702] on button "Delivery Number" at bounding box center [546, 694] width 22 height 22
click at [555, 692] on icon at bounding box center [557, 693] width 17 height 17
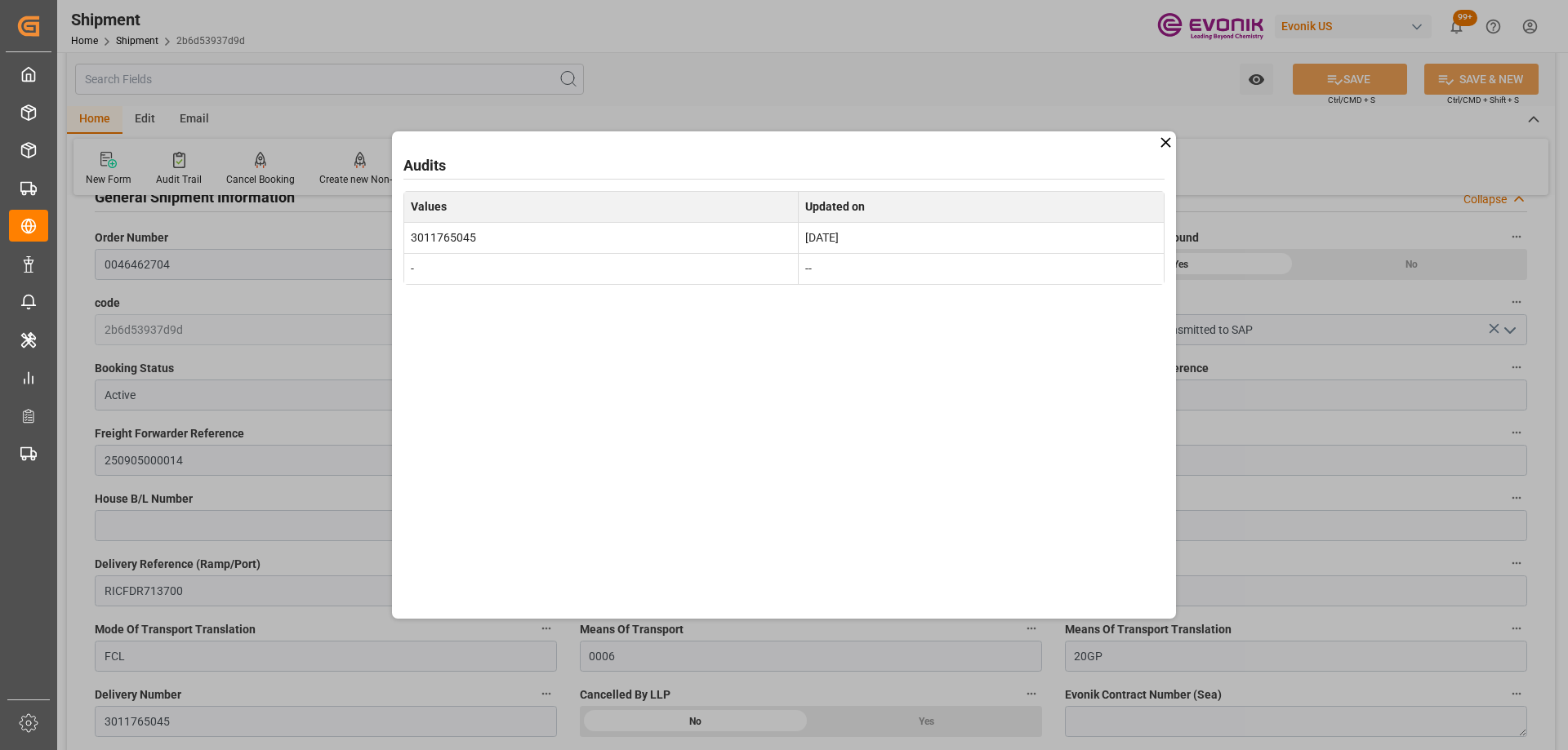
click at [1163, 145] on icon at bounding box center [1165, 142] width 10 height 10
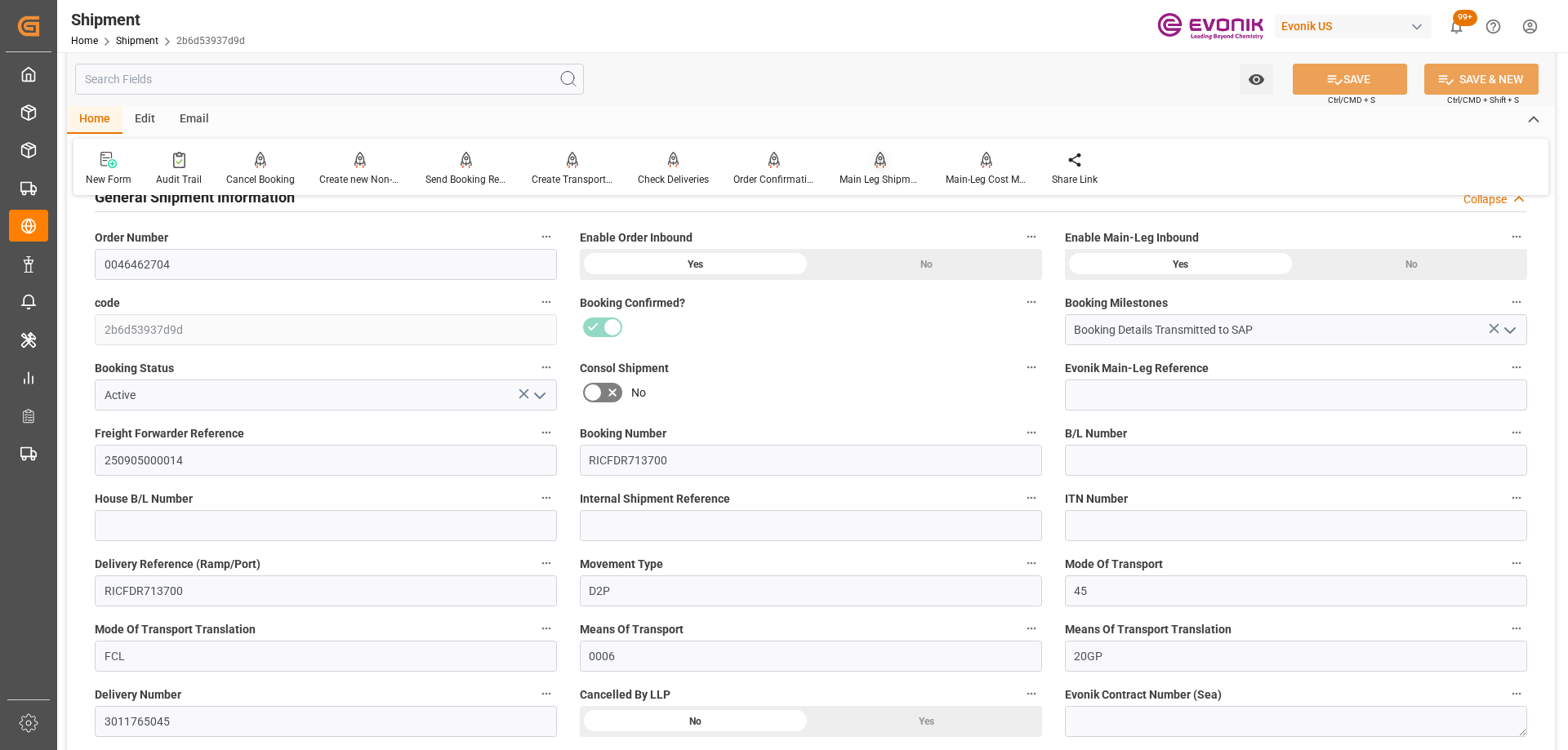
click at [888, 172] on div "Main Leg Shipment" at bounding box center [880, 179] width 82 height 14
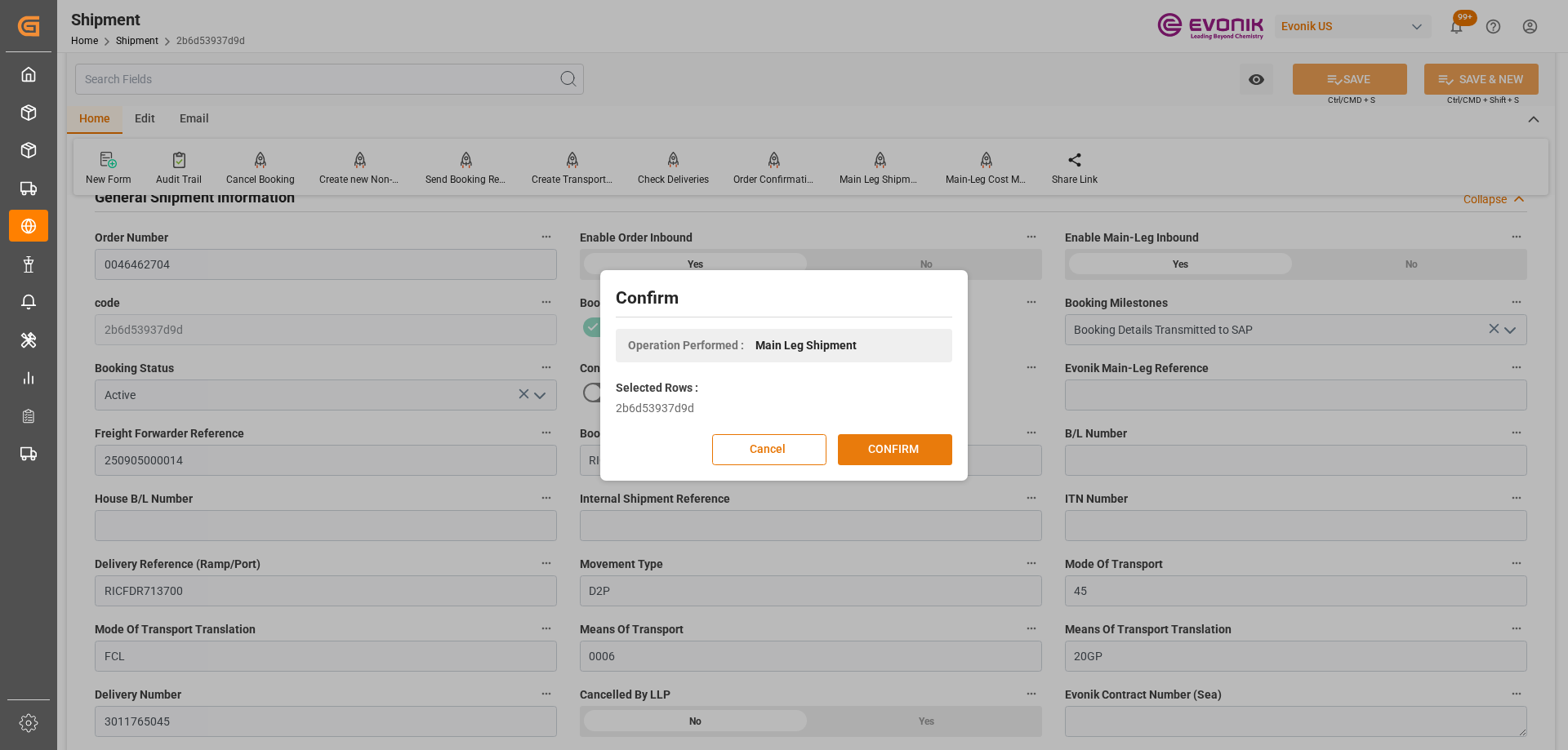
click at [909, 453] on button "CONFIRM" at bounding box center [894, 450] width 115 height 31
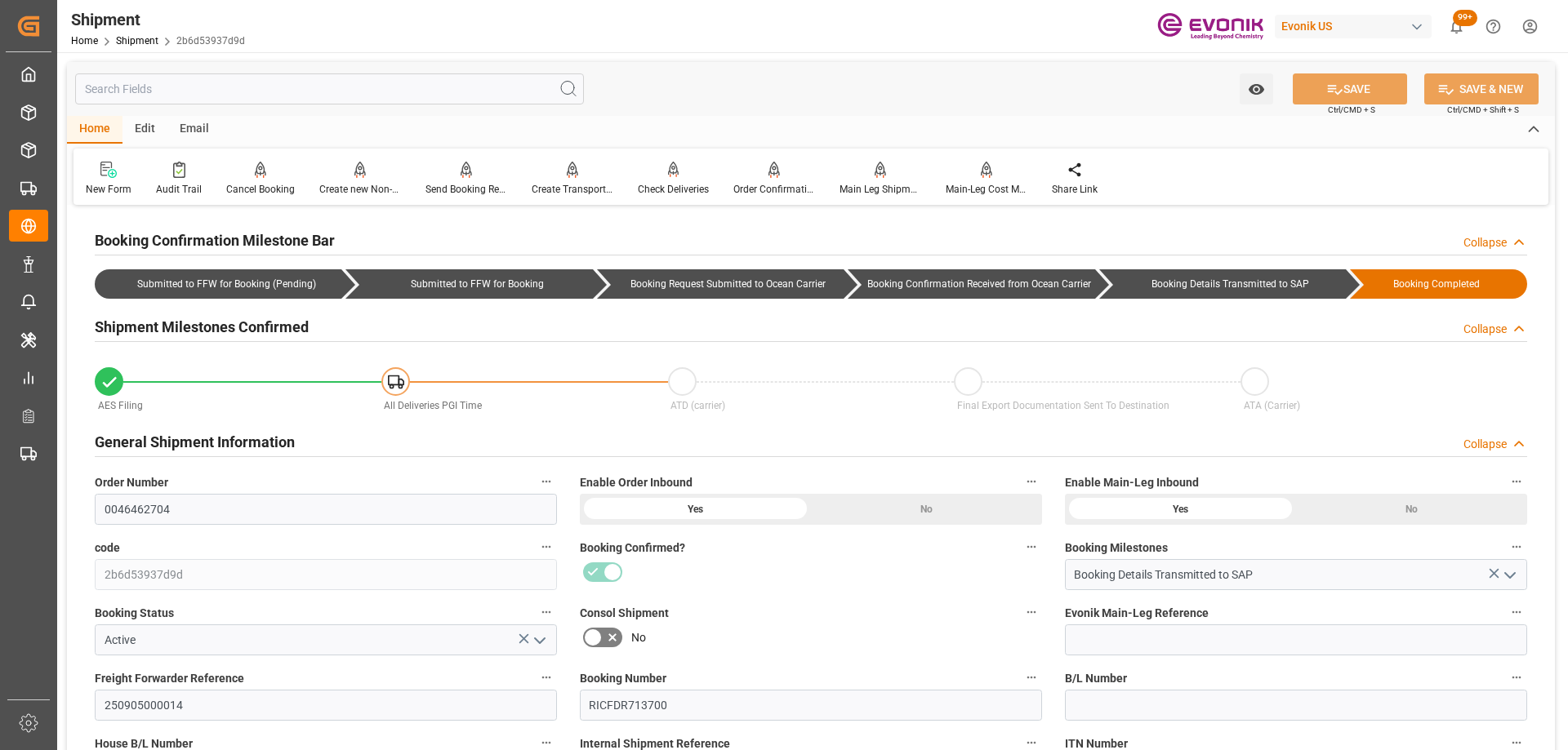
scroll to position [163, 0]
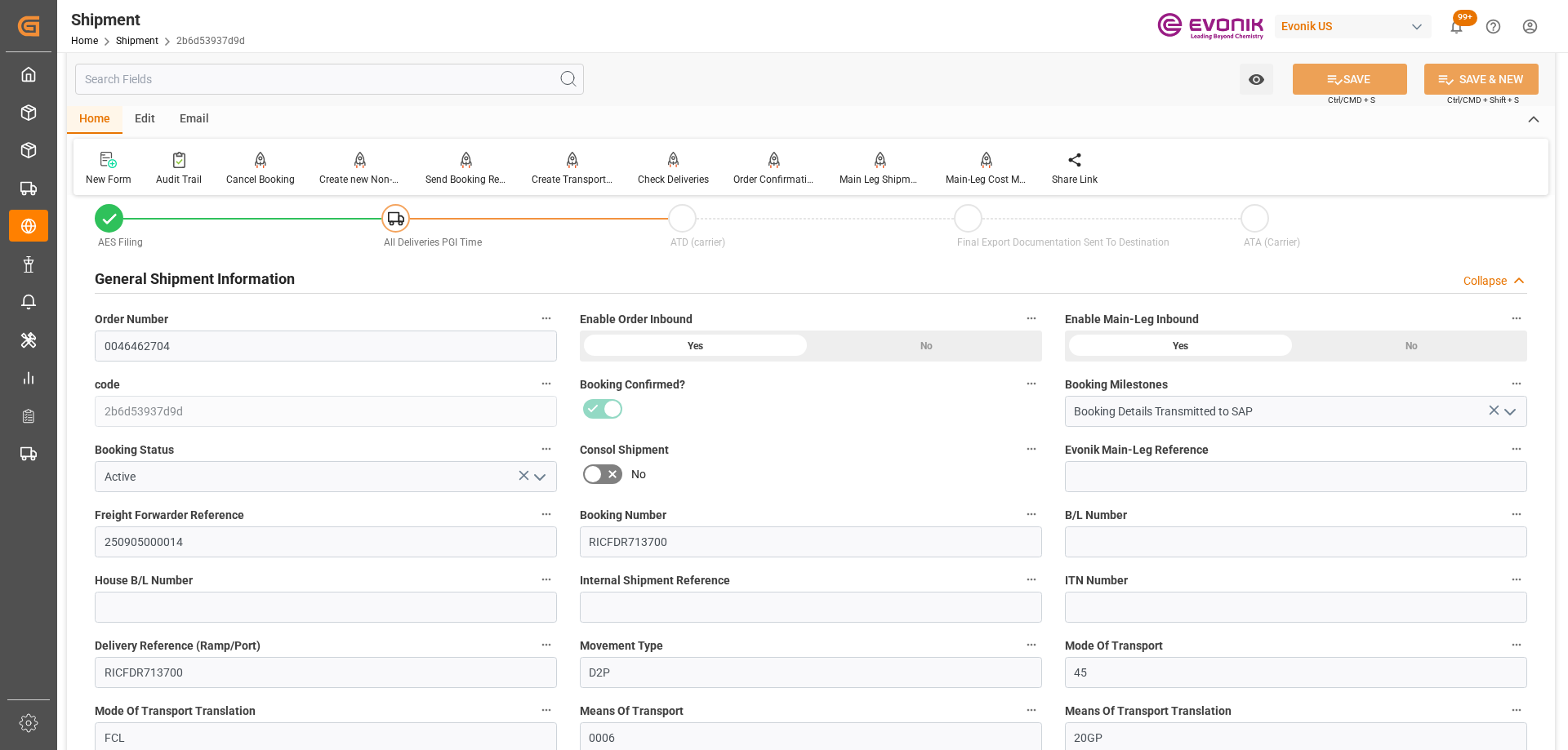
click at [289, 82] on input "text" at bounding box center [329, 79] width 509 height 31
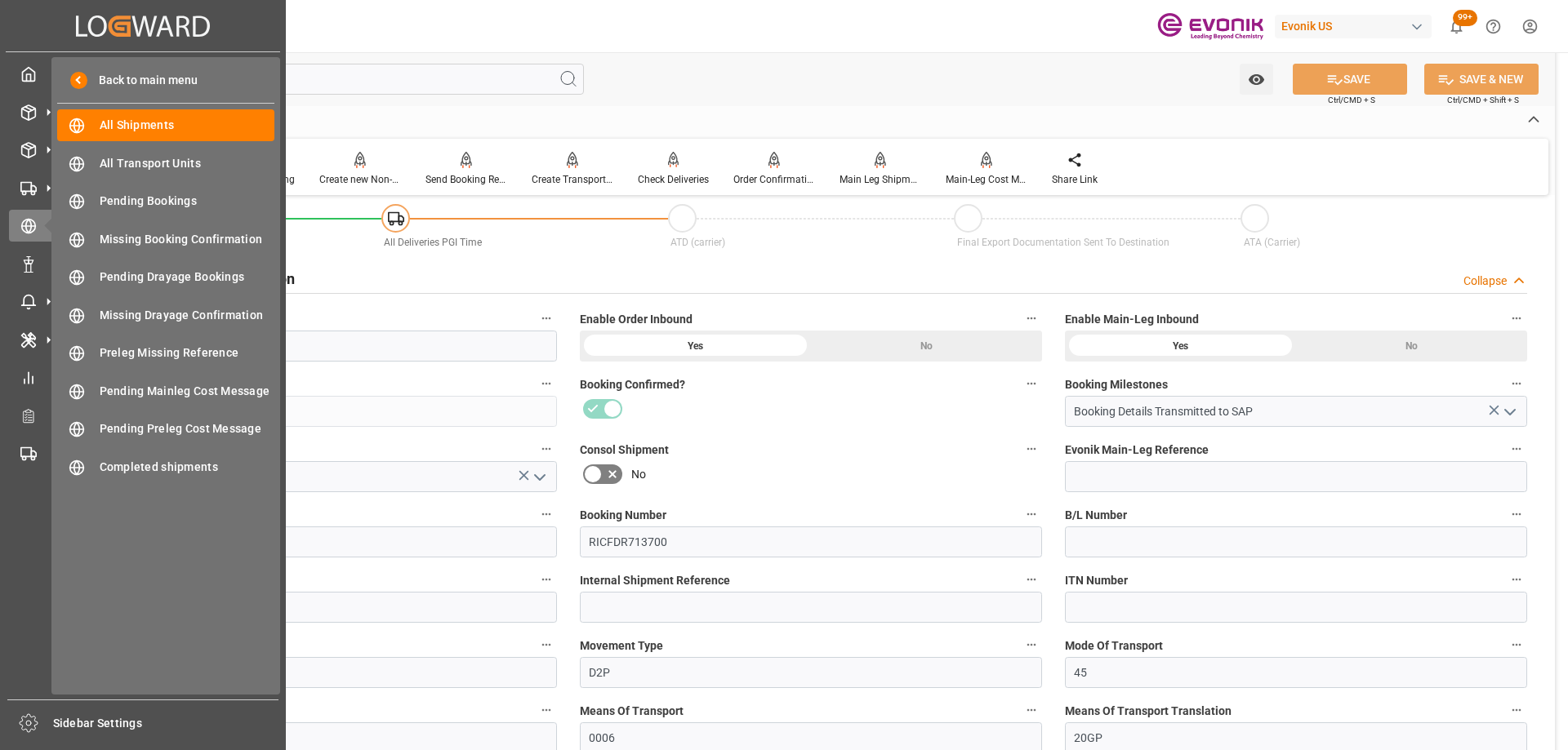
click at [914, 462] on div "No" at bounding box center [811, 474] width 463 height 26
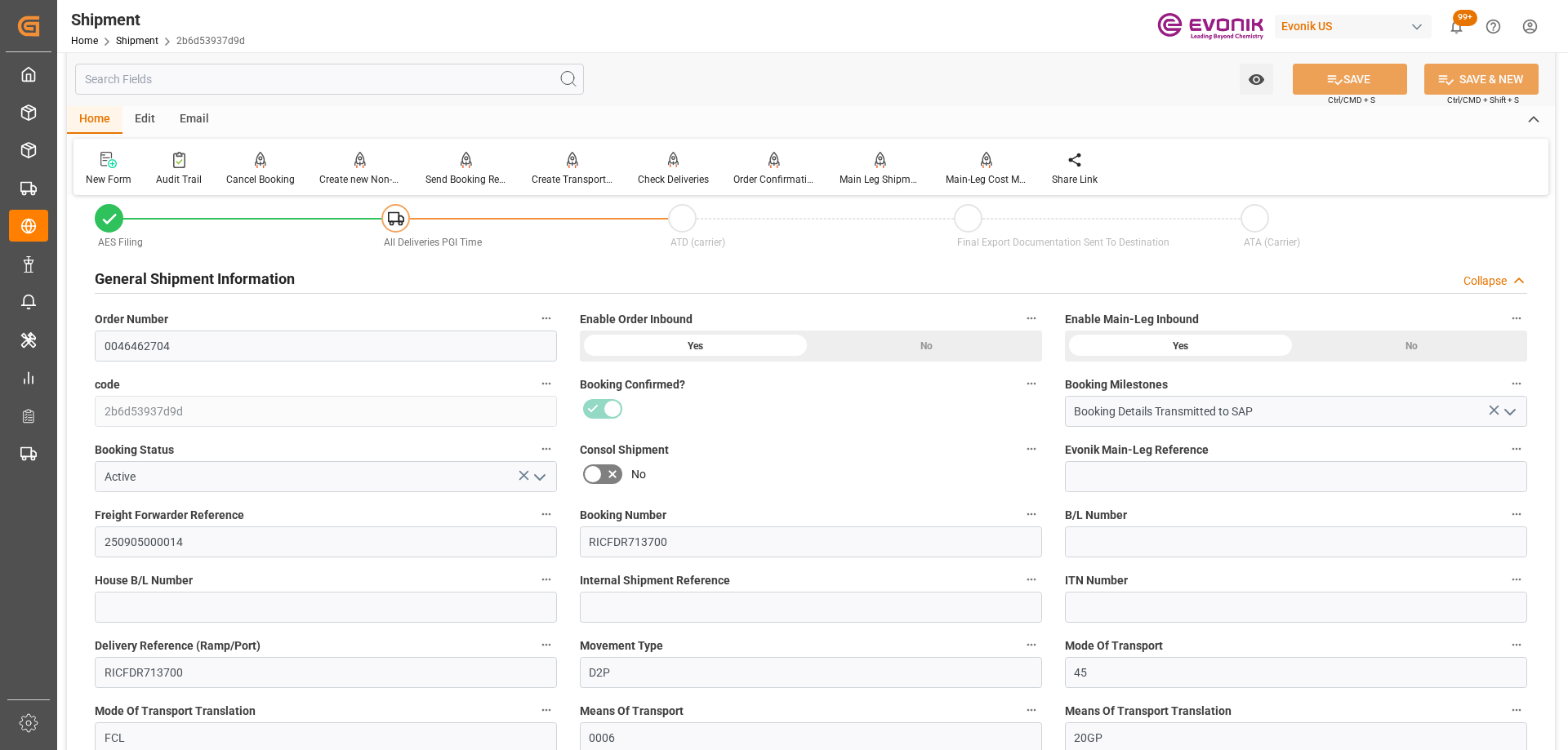
scroll to position [654, 0]
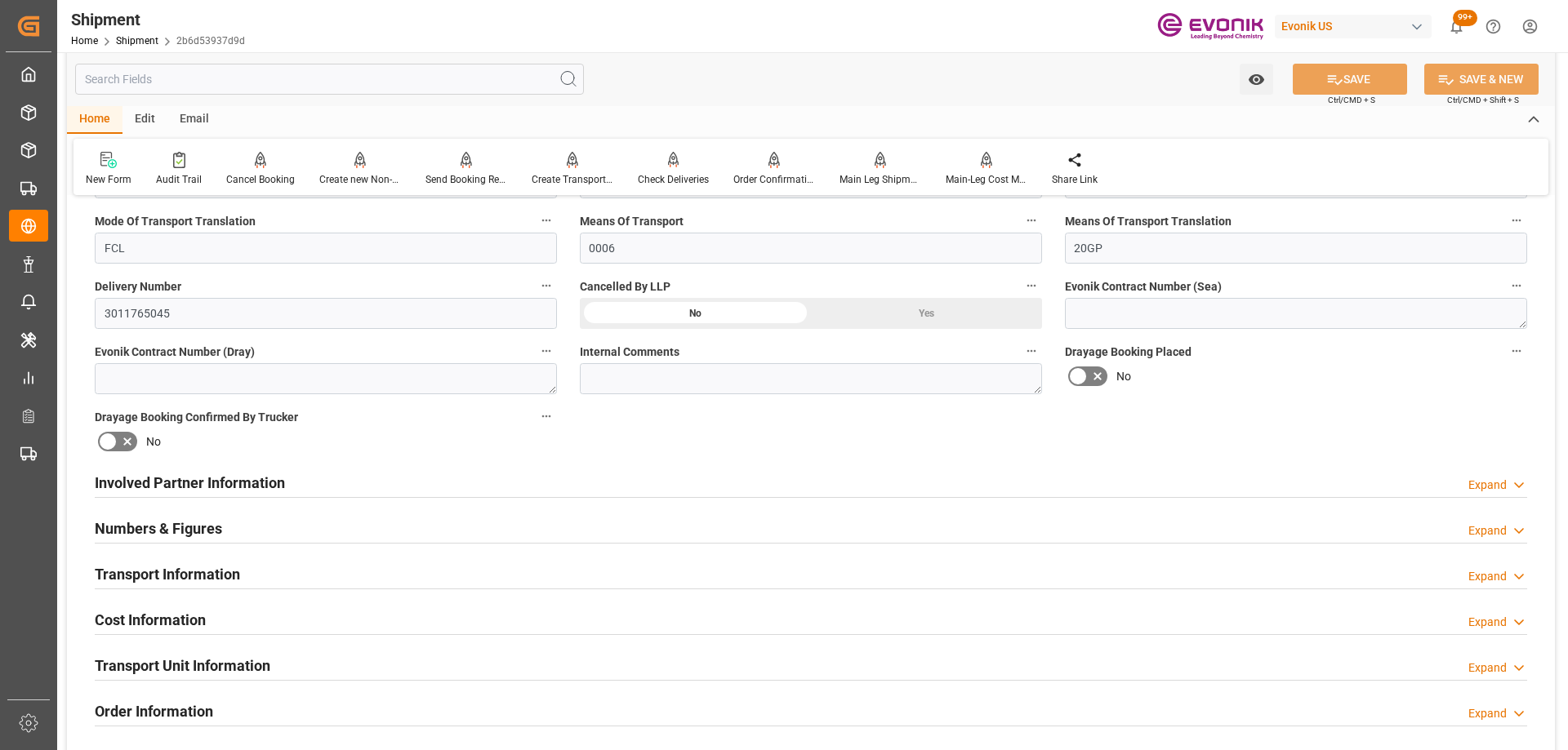
click at [381, 77] on input "text" at bounding box center [329, 79] width 509 height 31
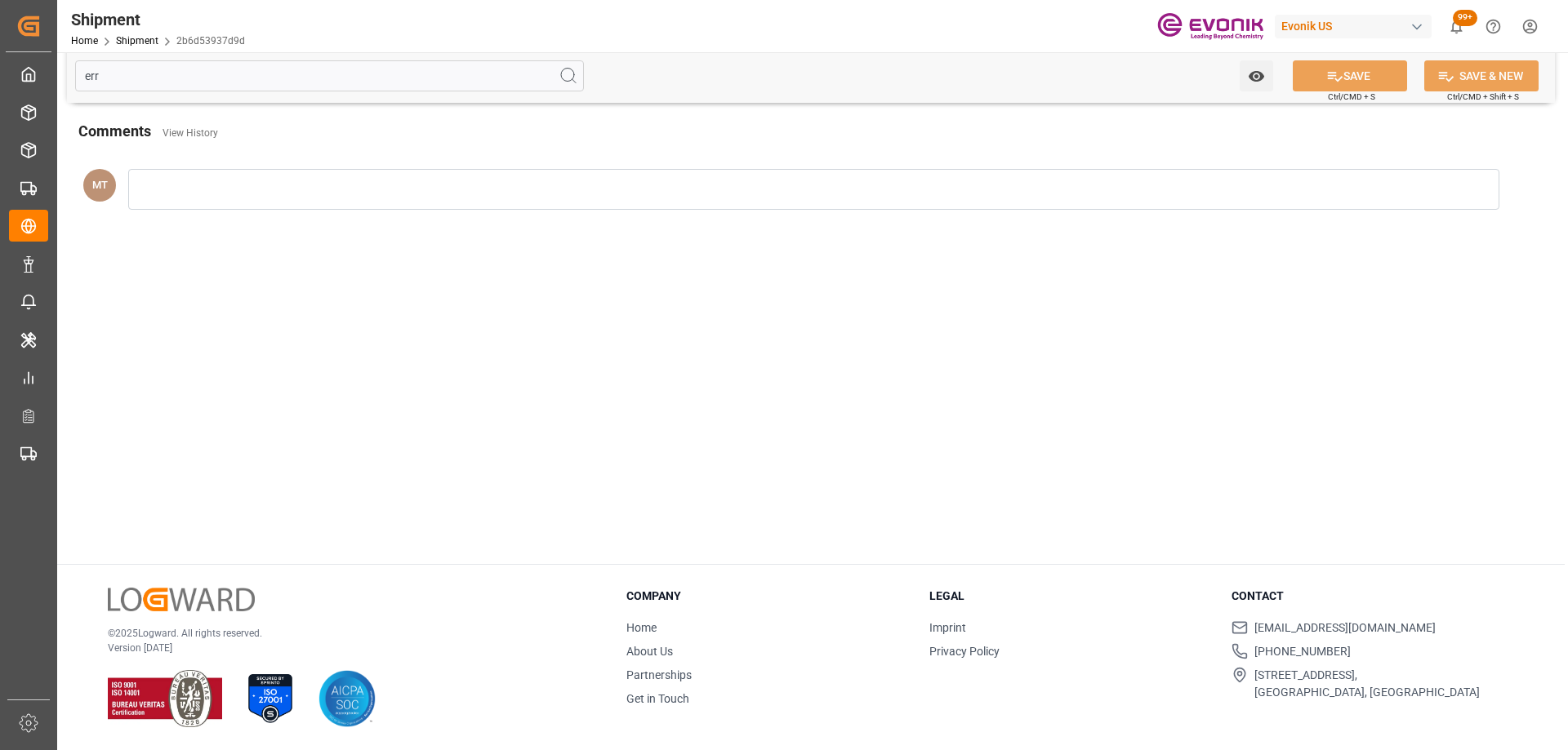
scroll to position [0, 0]
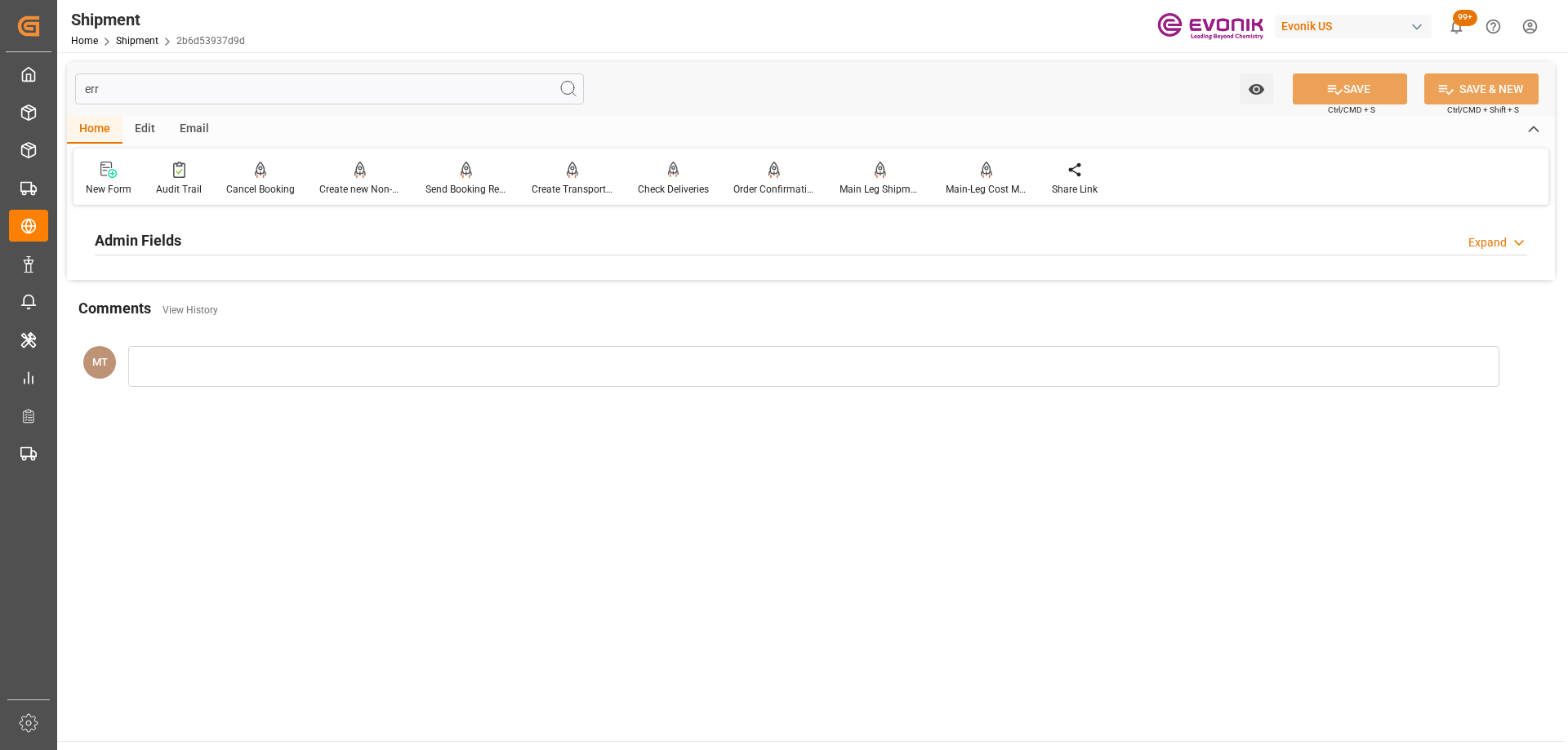
click at [555, 242] on div "Admin Fields Expand" at bounding box center [811, 239] width 1433 height 31
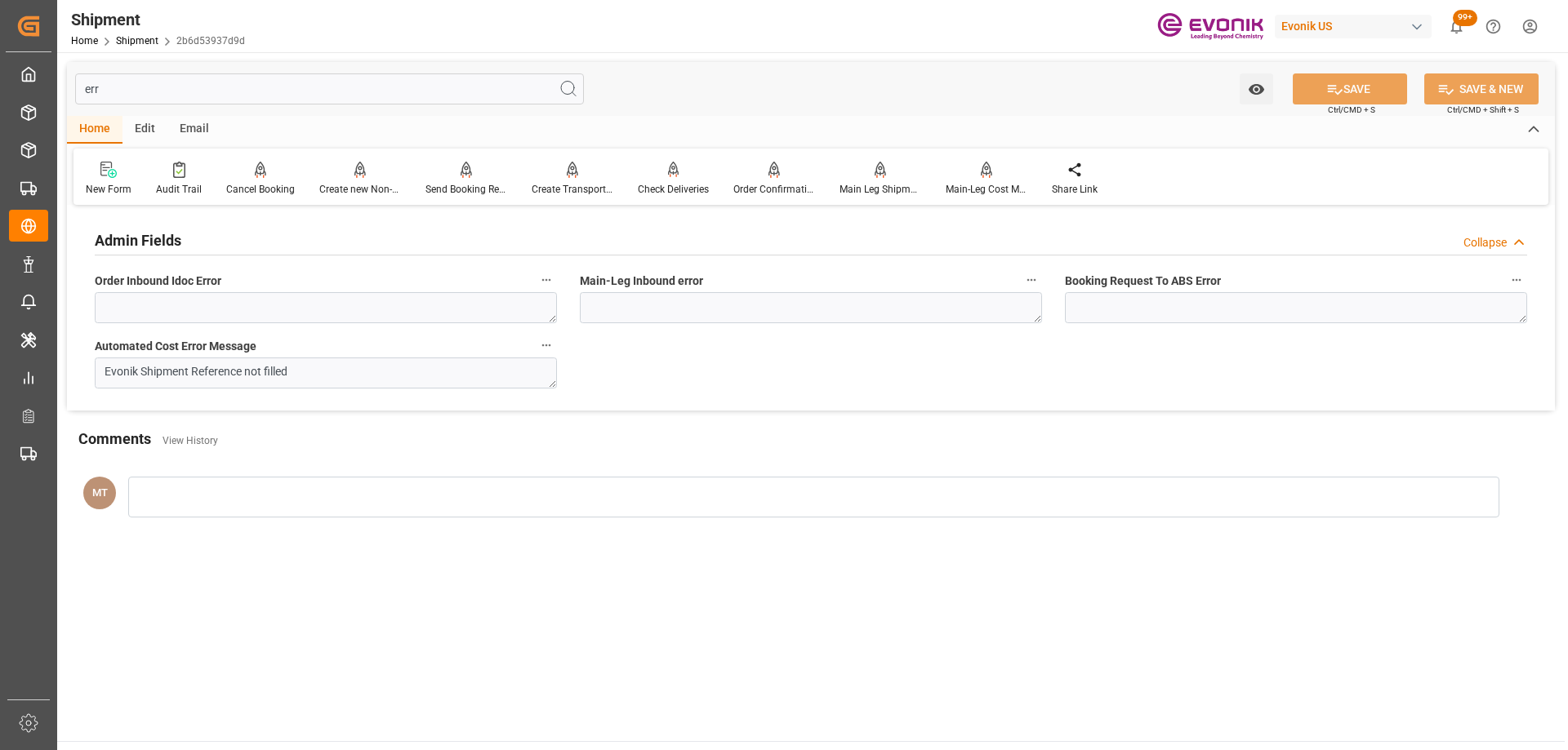
click at [330, 85] on input "err" at bounding box center [329, 89] width 509 height 31
type input "e"
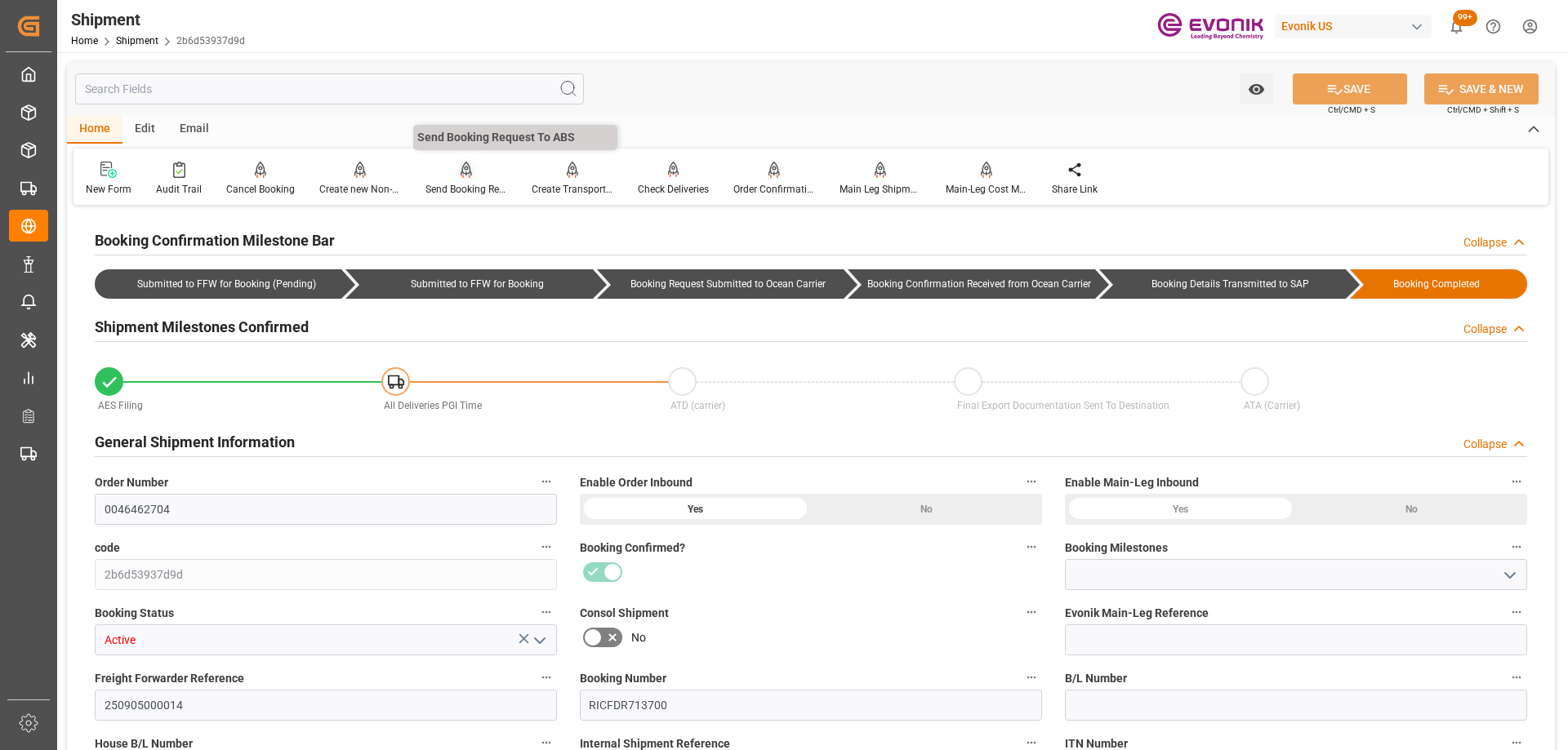
type input "Booking Details Transmitted to SAP"
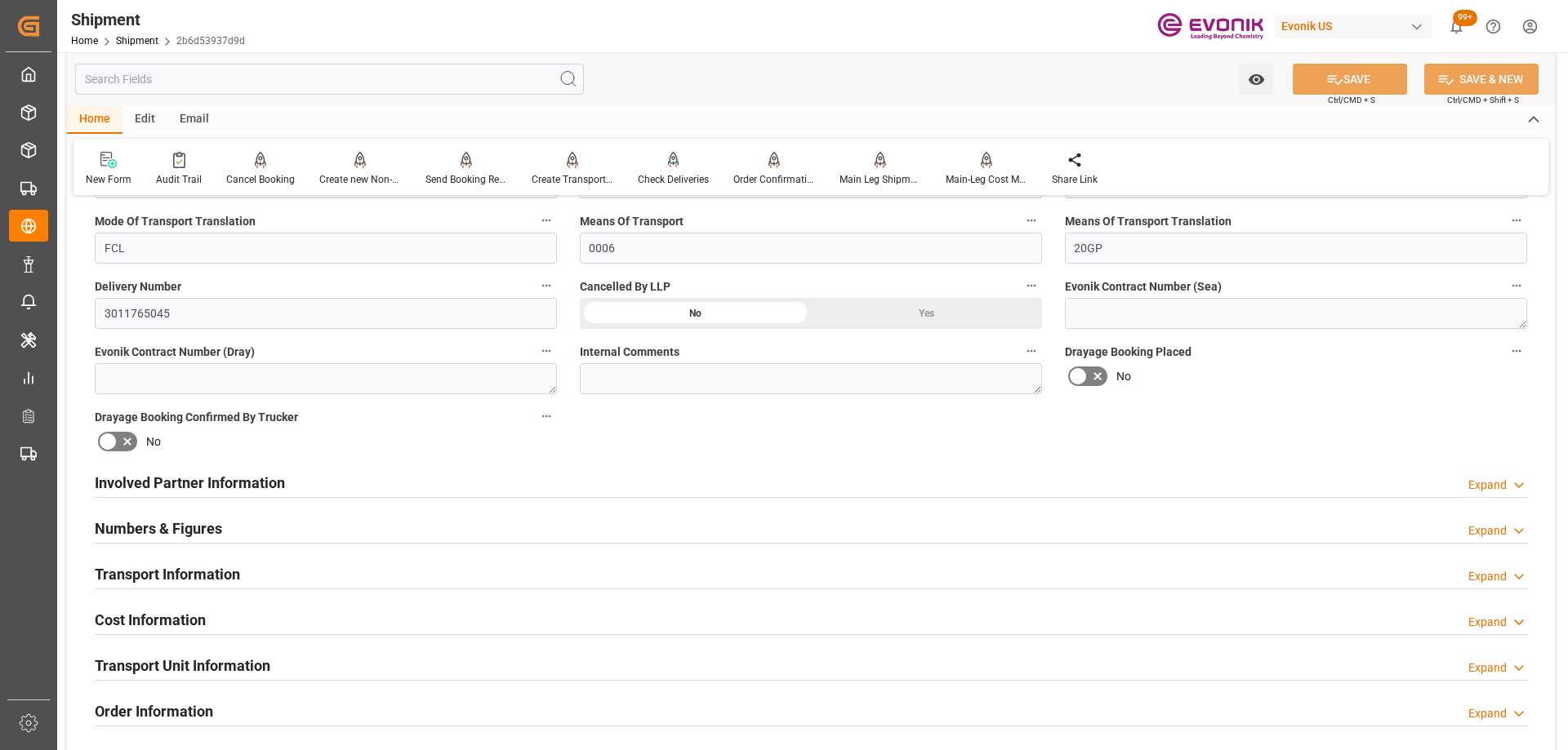
scroll to position [817, 0]
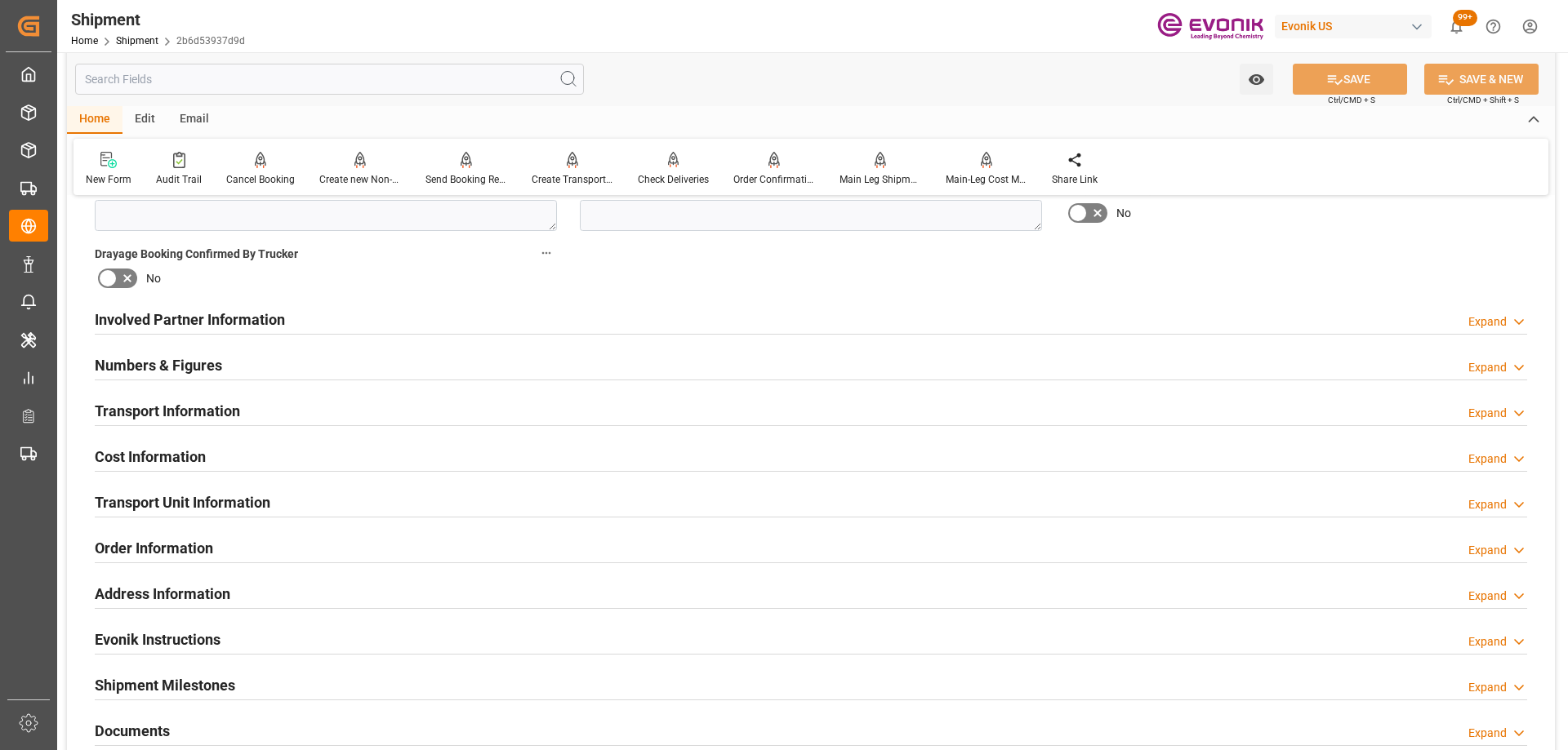
click at [294, 487] on div "Transport Unit Information Expand" at bounding box center [811, 501] width 1433 height 31
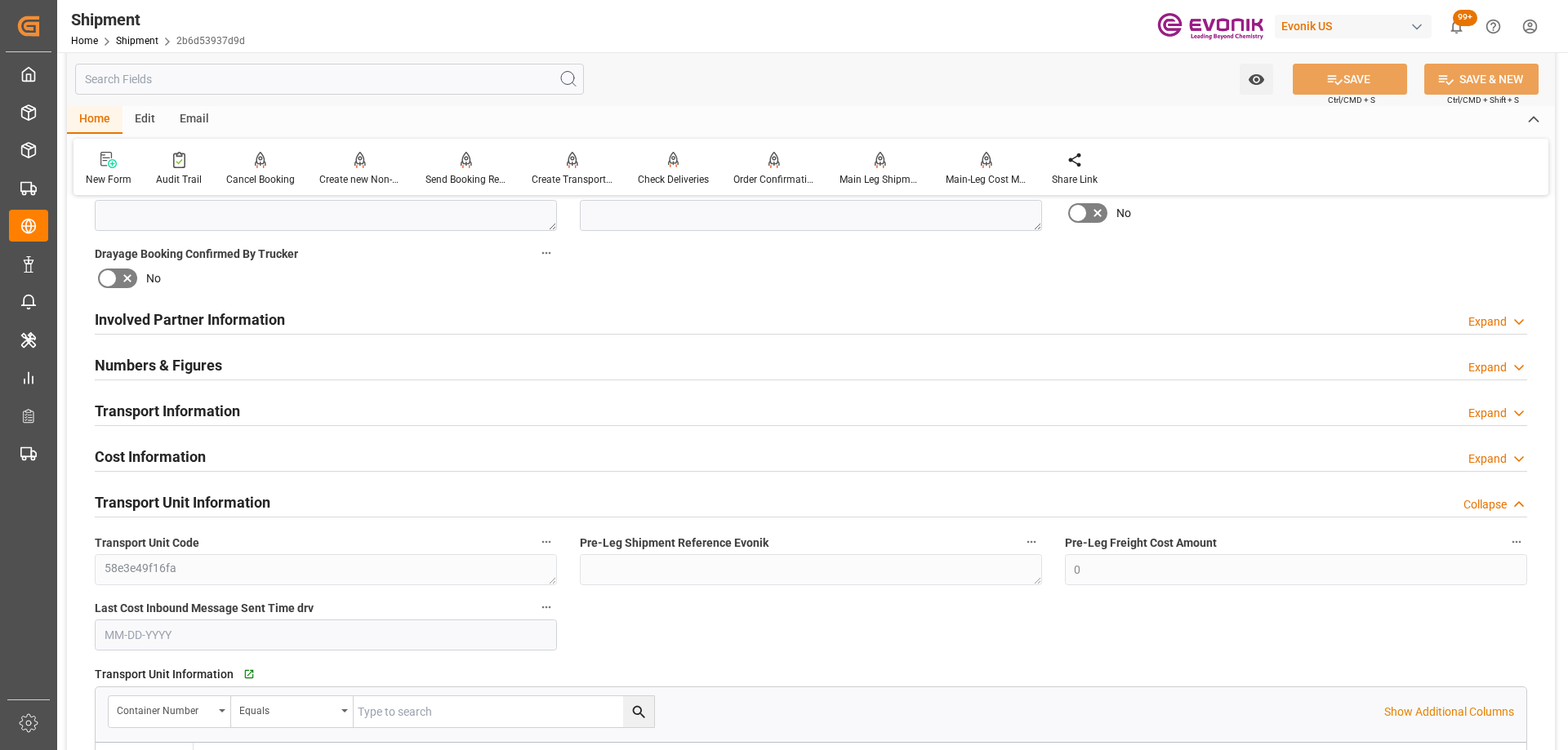
scroll to position [1061, 0]
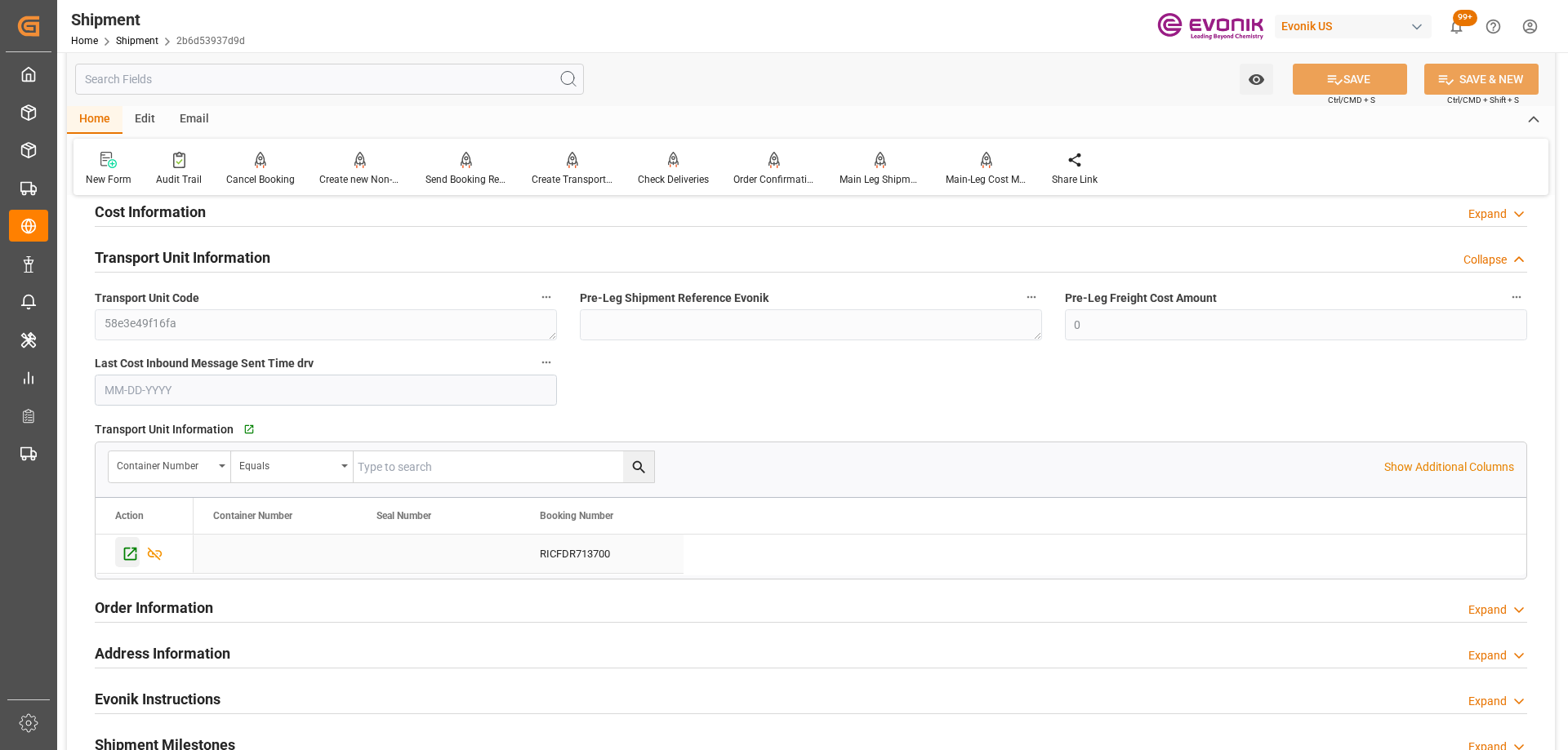
click at [132, 549] on icon "Press SPACE to select this row." at bounding box center [130, 553] width 17 height 17
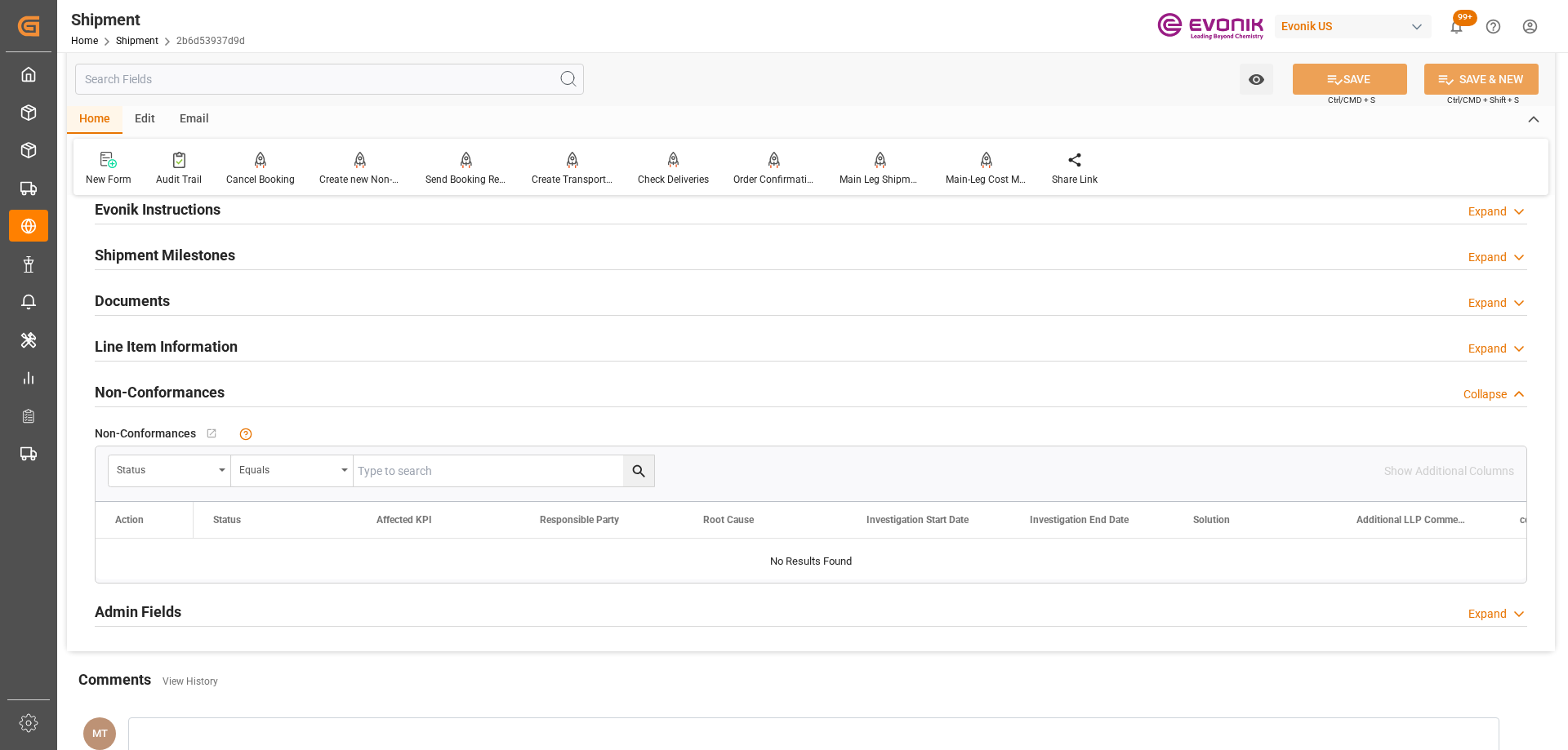
click at [313, 356] on div "Line Item Information Expand" at bounding box center [811, 345] width 1433 height 31
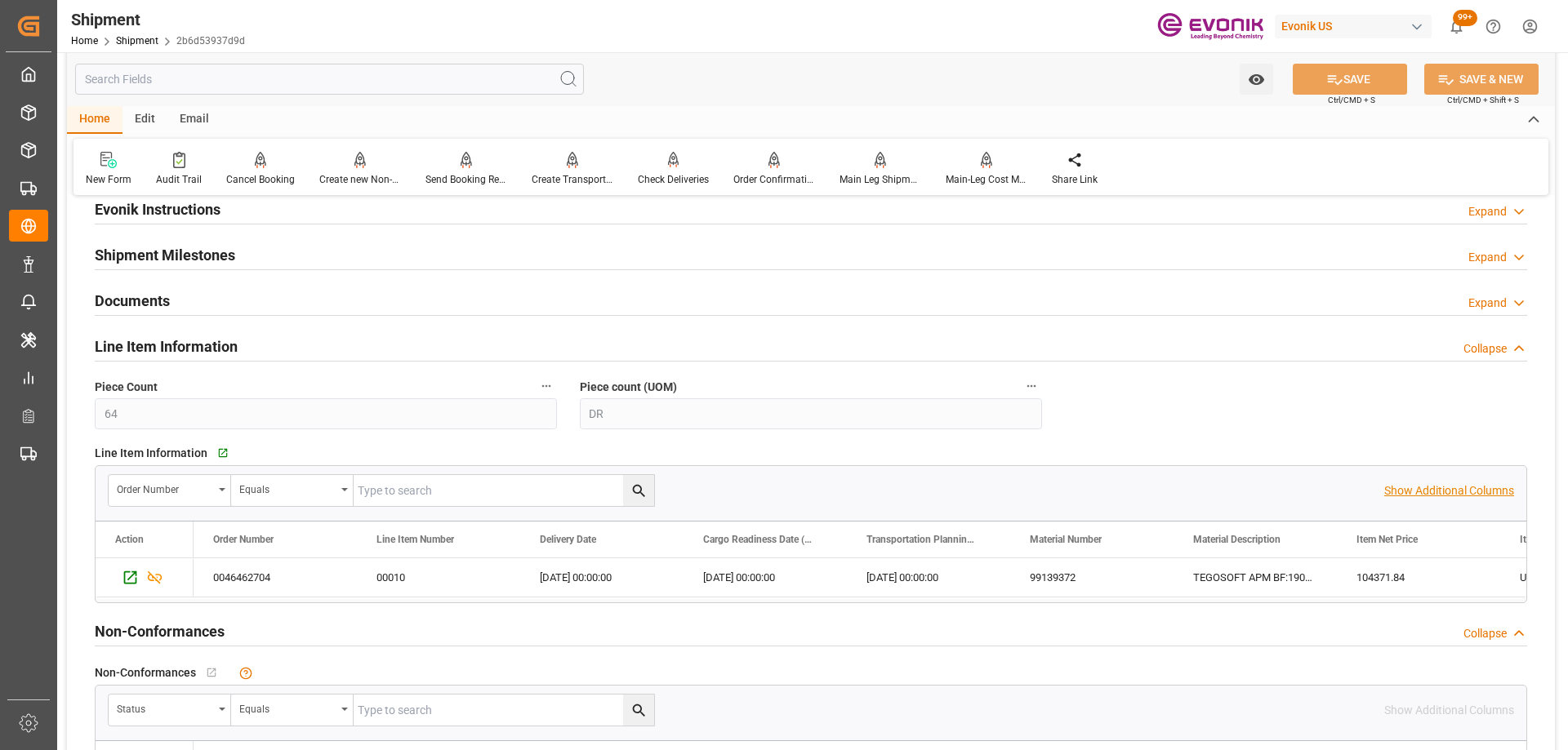
click at [1458, 483] on p "Show Additional Columns" at bounding box center [1449, 490] width 130 height 17
click at [1064, 577] on div "99139372" at bounding box center [1091, 578] width 163 height 39
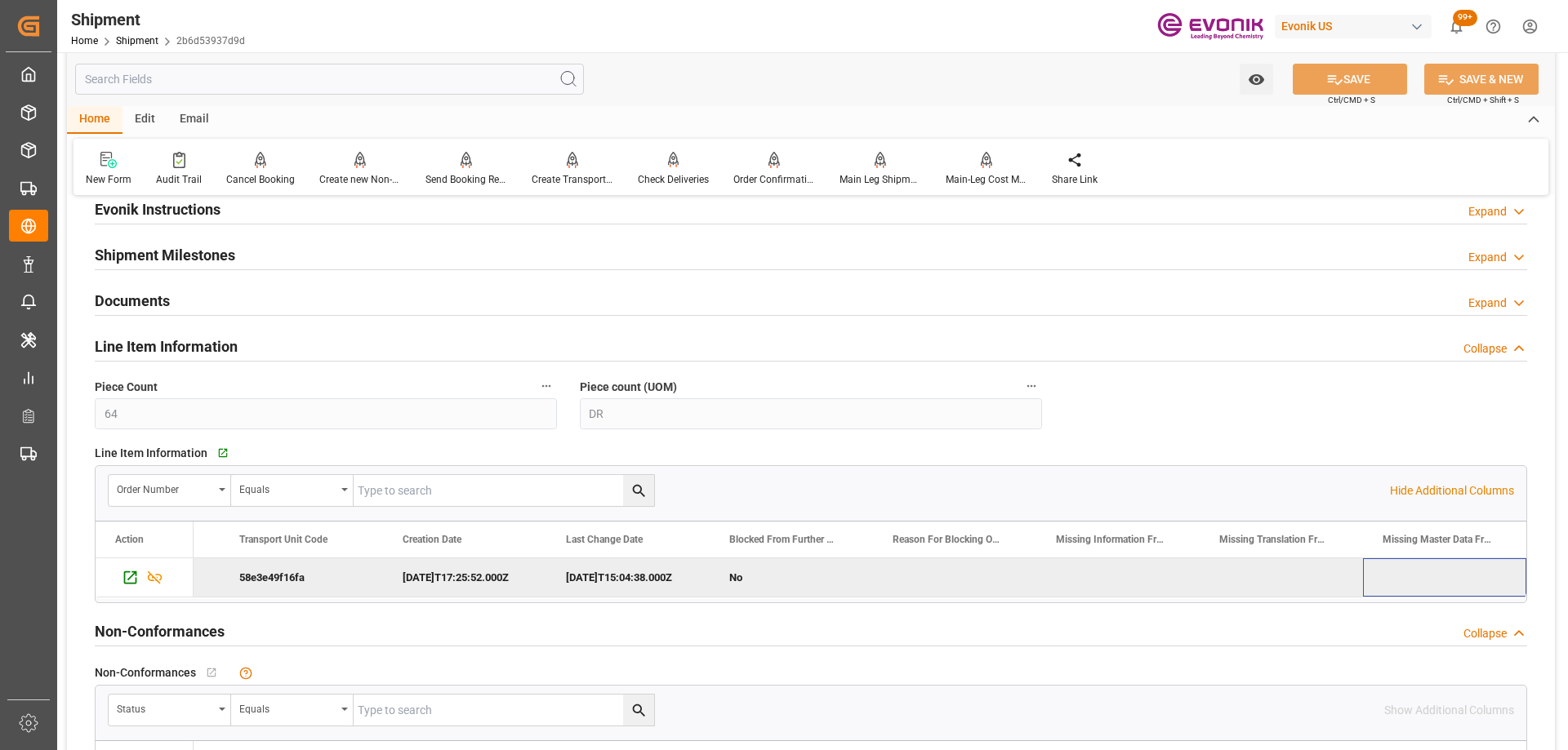
scroll to position [1878, 0]
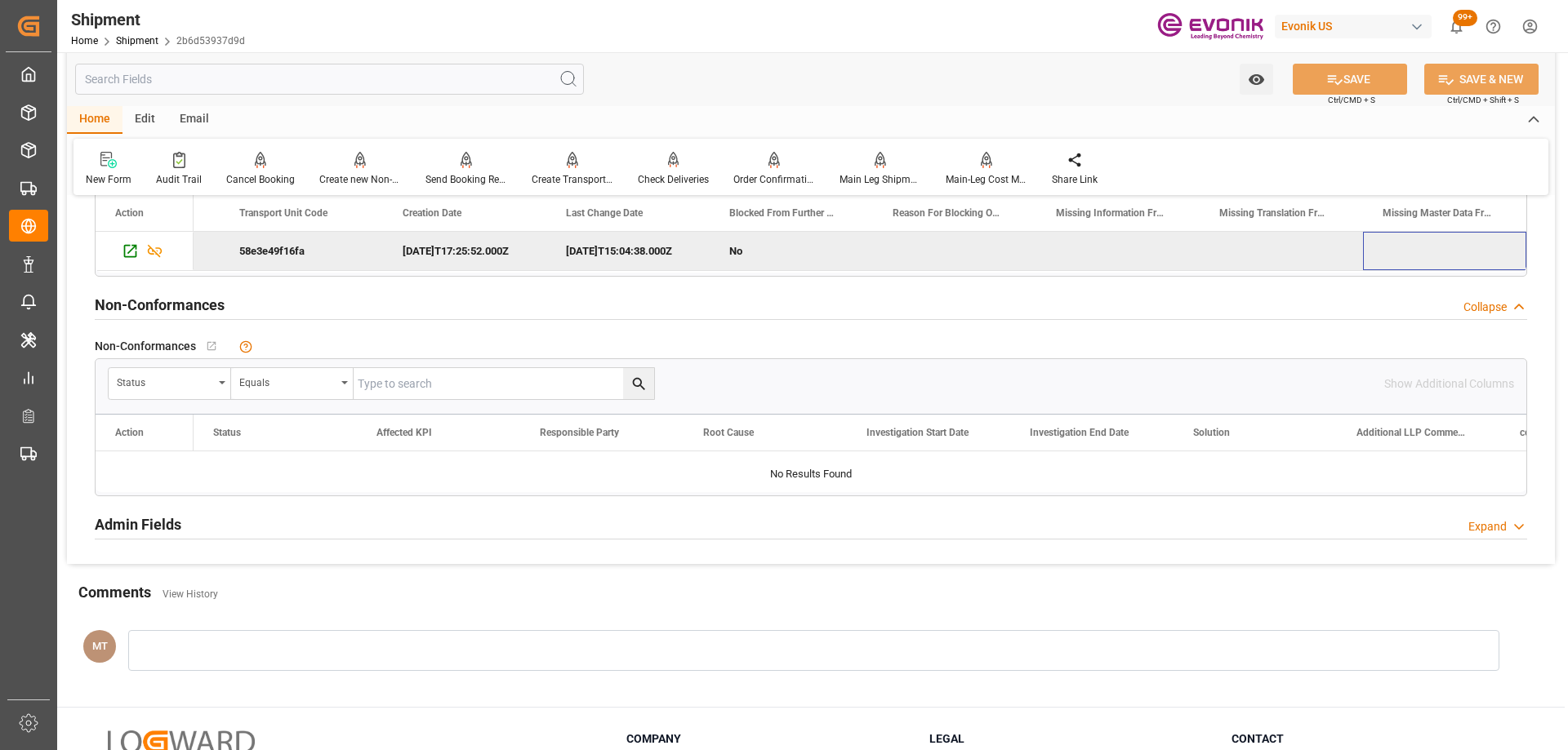
click at [347, 524] on div "Admin Fields Expand" at bounding box center [811, 523] width 1433 height 31
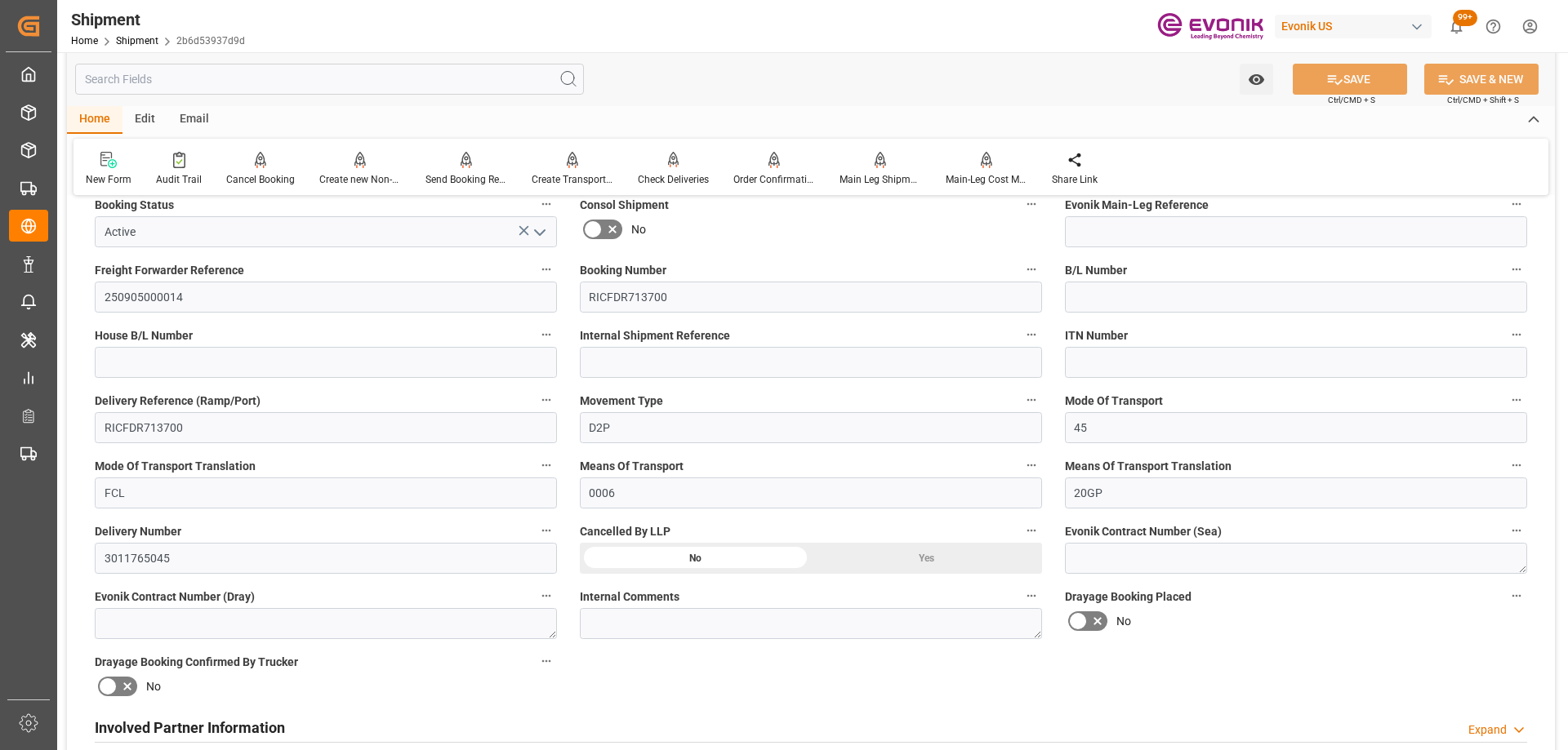
scroll to position [0, 0]
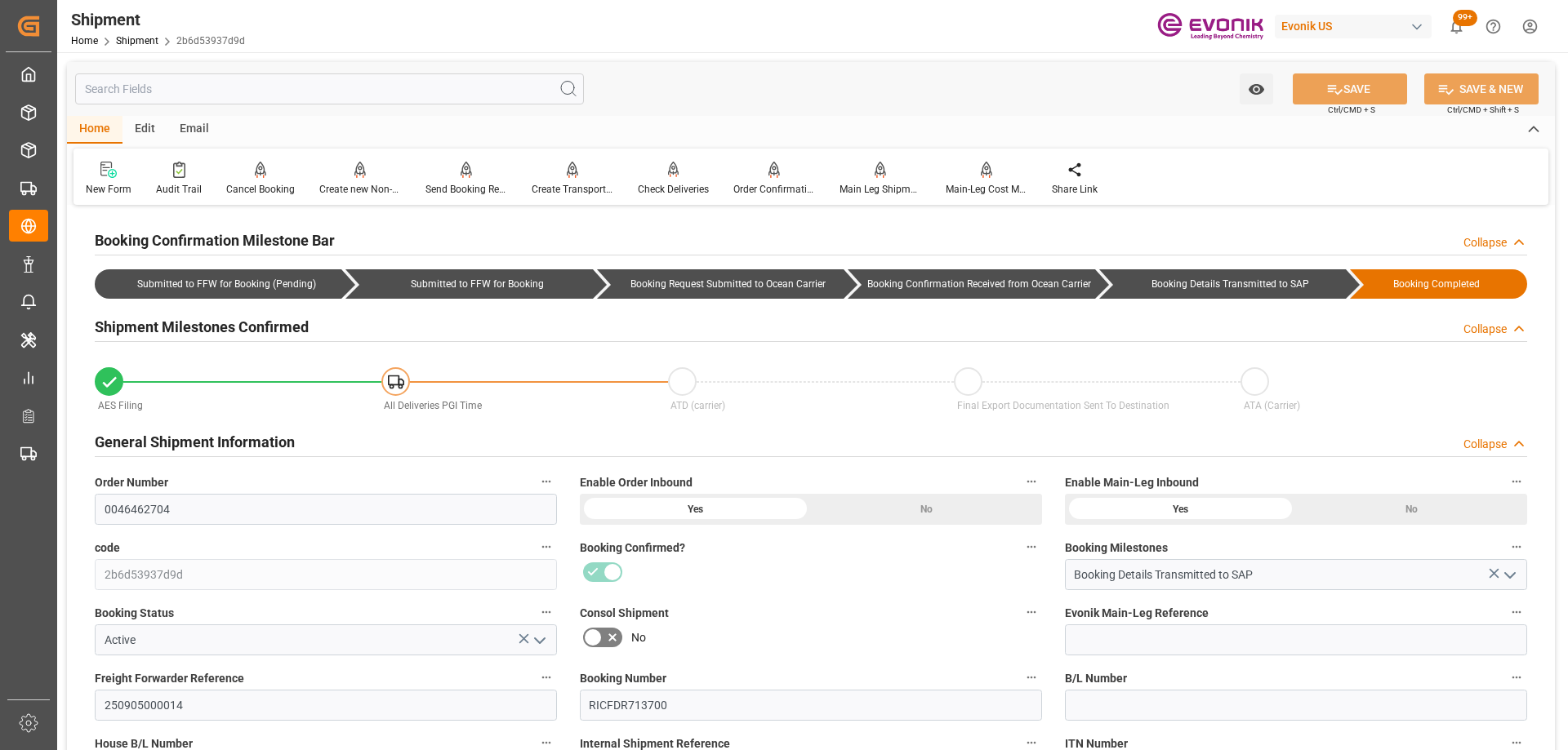
click at [221, 81] on input "text" at bounding box center [329, 89] width 509 height 31
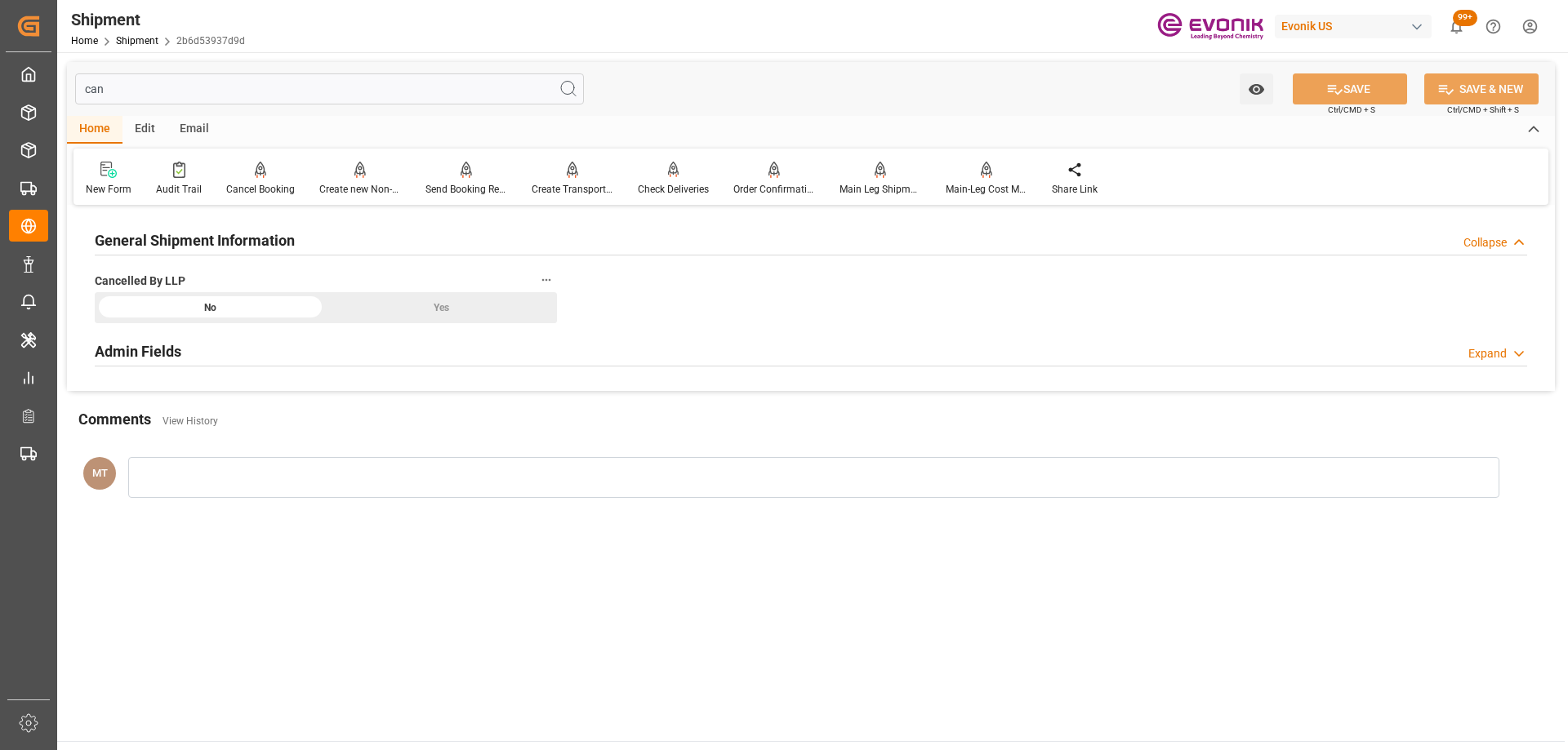
click at [433, 354] on div "Admin Fields Expand" at bounding box center [811, 350] width 1433 height 31
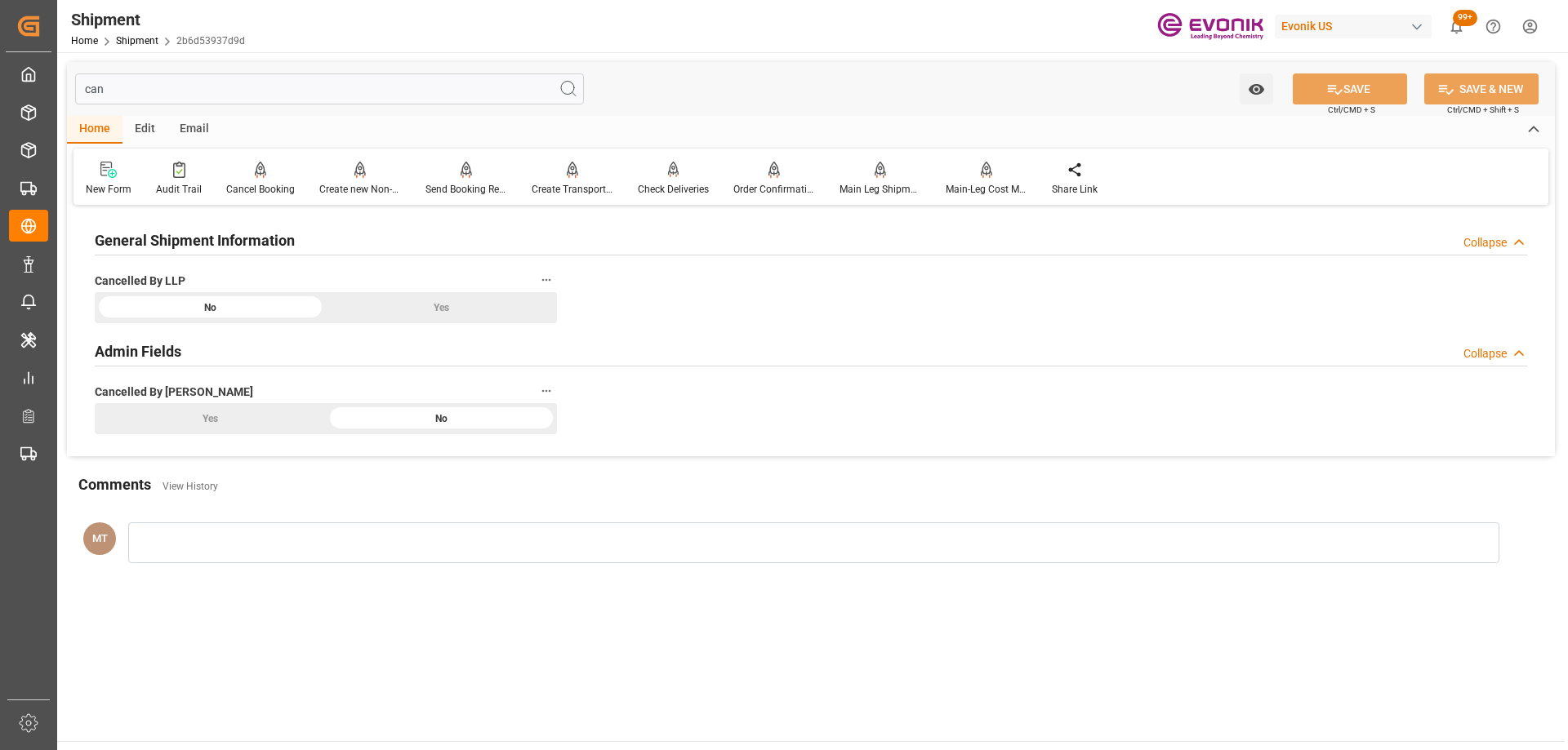
click at [394, 72] on div "can Watch Option SAVE Ctrl/CMD + S SAVE & NEW Ctrl/CMD + Shift + S" at bounding box center [811, 89] width 1488 height 54
click at [394, 85] on input "can" at bounding box center [329, 89] width 509 height 31
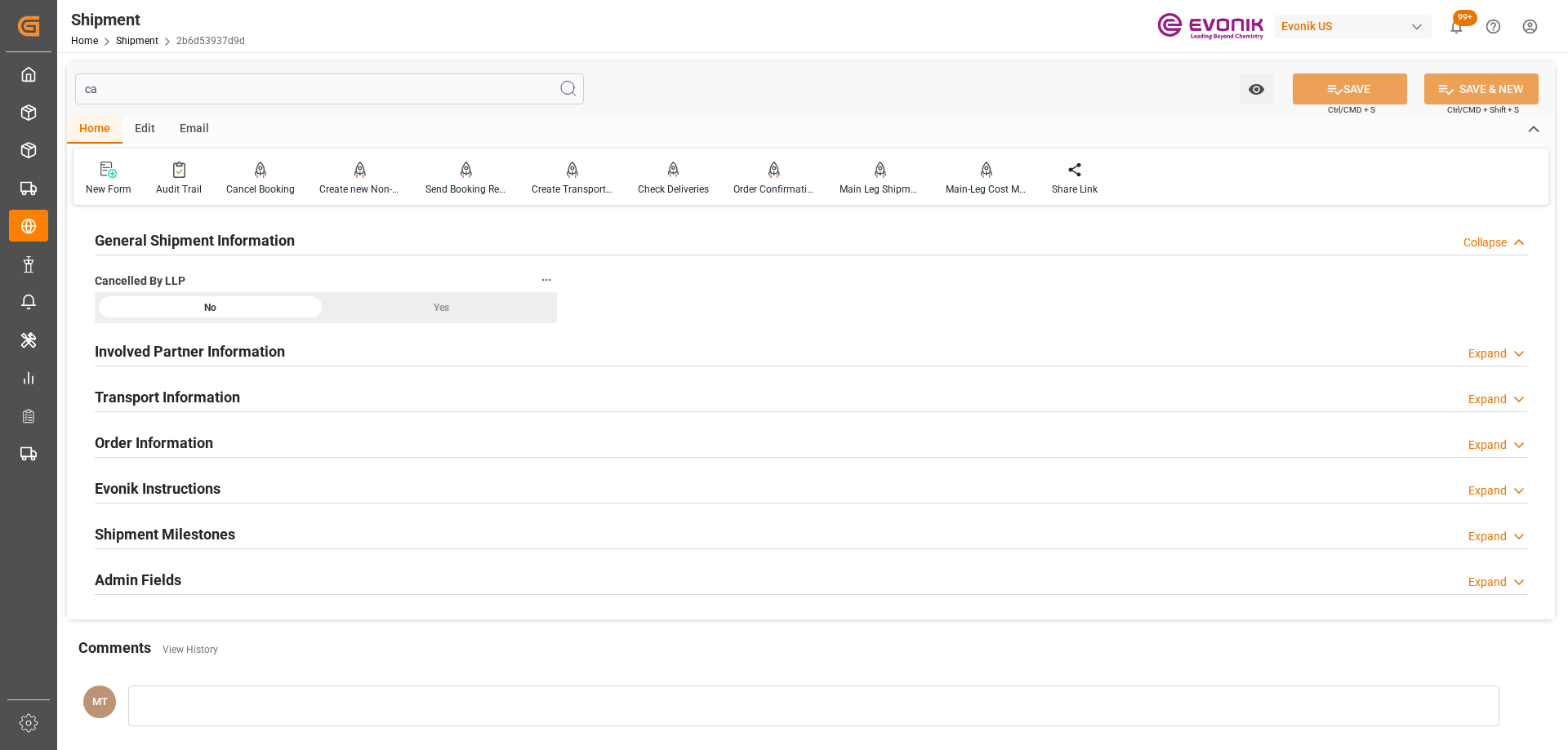
type input "c"
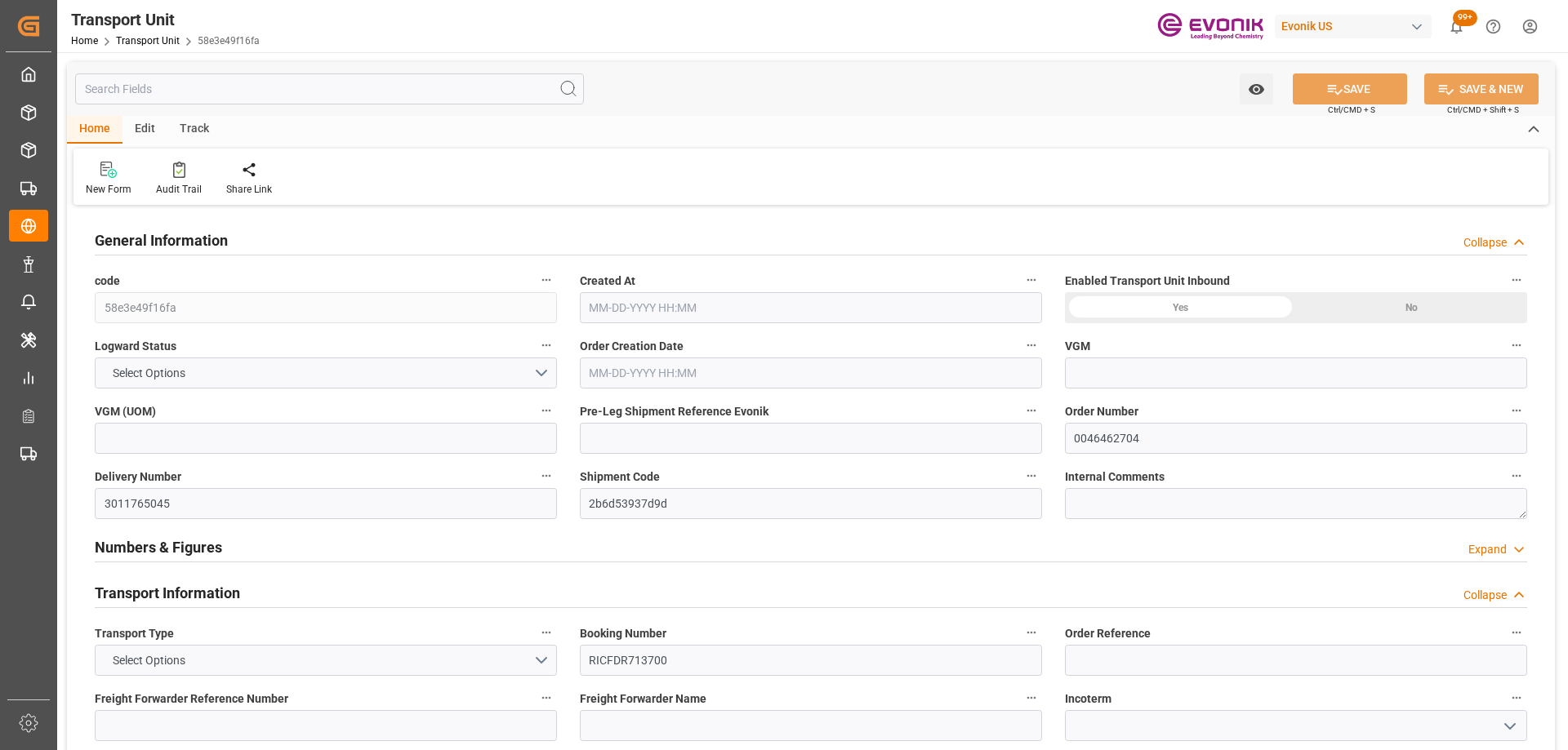
type input "ONE"
type input "Ocean Network Express"
type input "USORF"
type input "BEANR"
type input "12512"
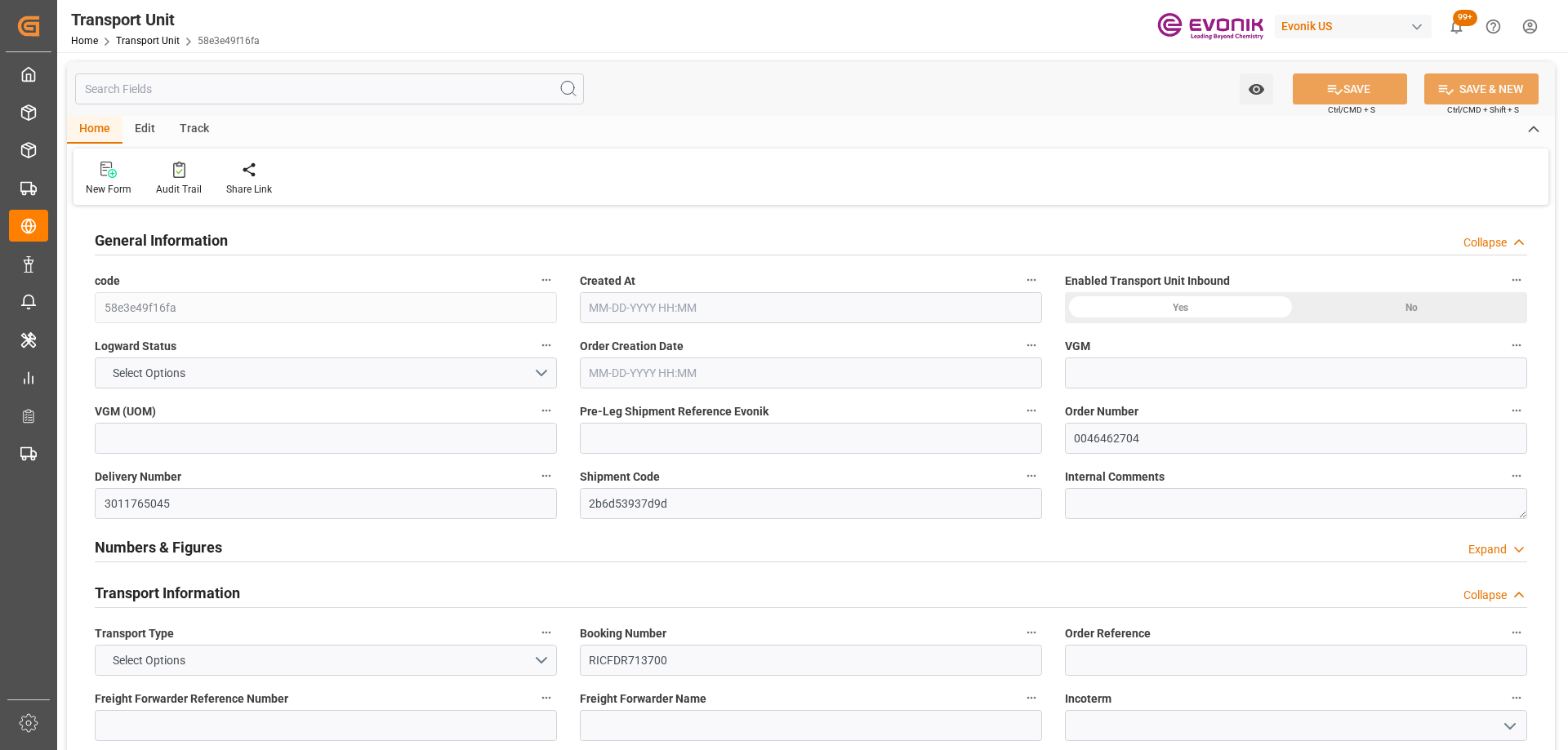
click at [272, 81] on input "text" at bounding box center [329, 89] width 509 height 31
type input "[DATE] 02:28"
type input "[DATE]"
type input "[DATE] 00:00"
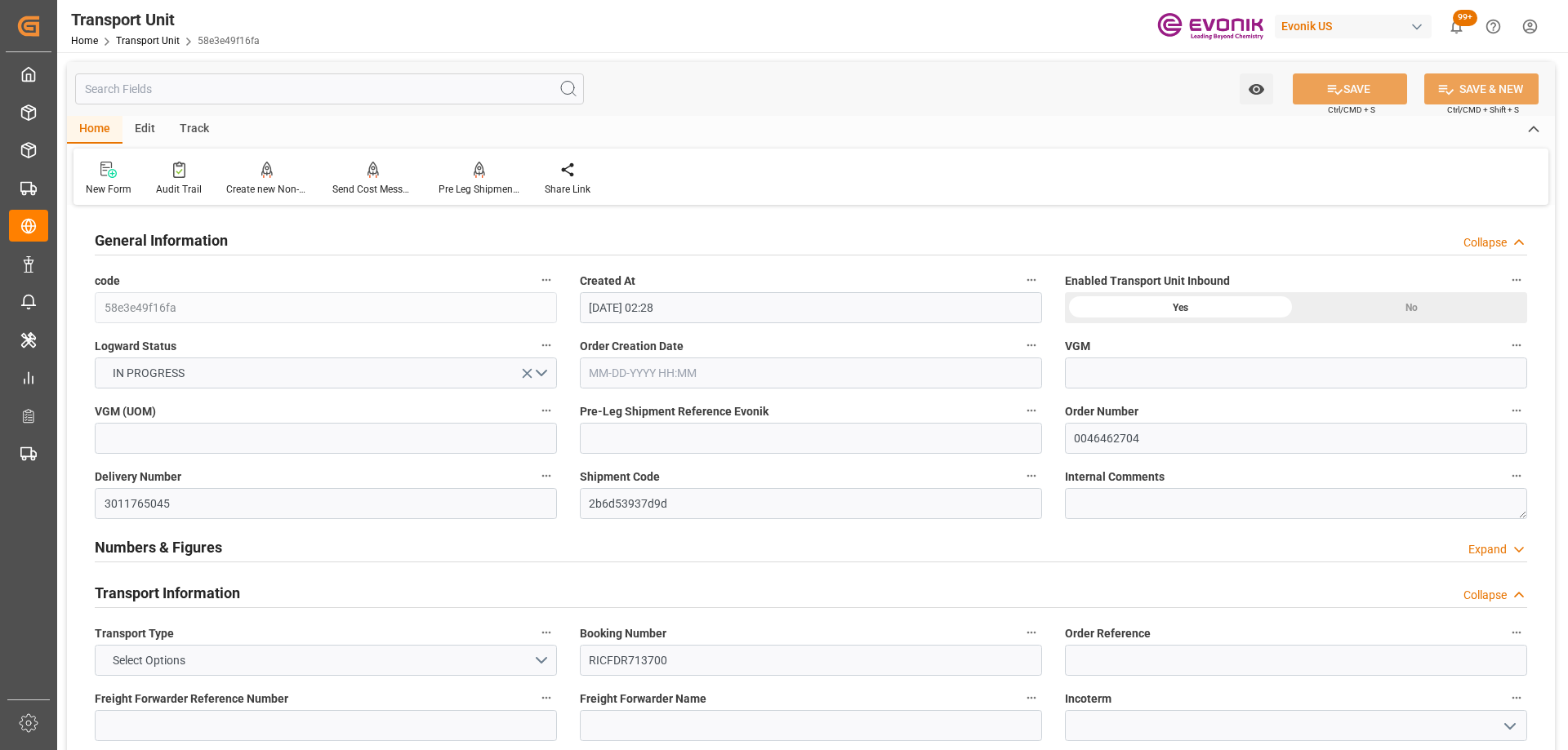
type input "[DATE] 00:00"
type input "[DATE] 16:00"
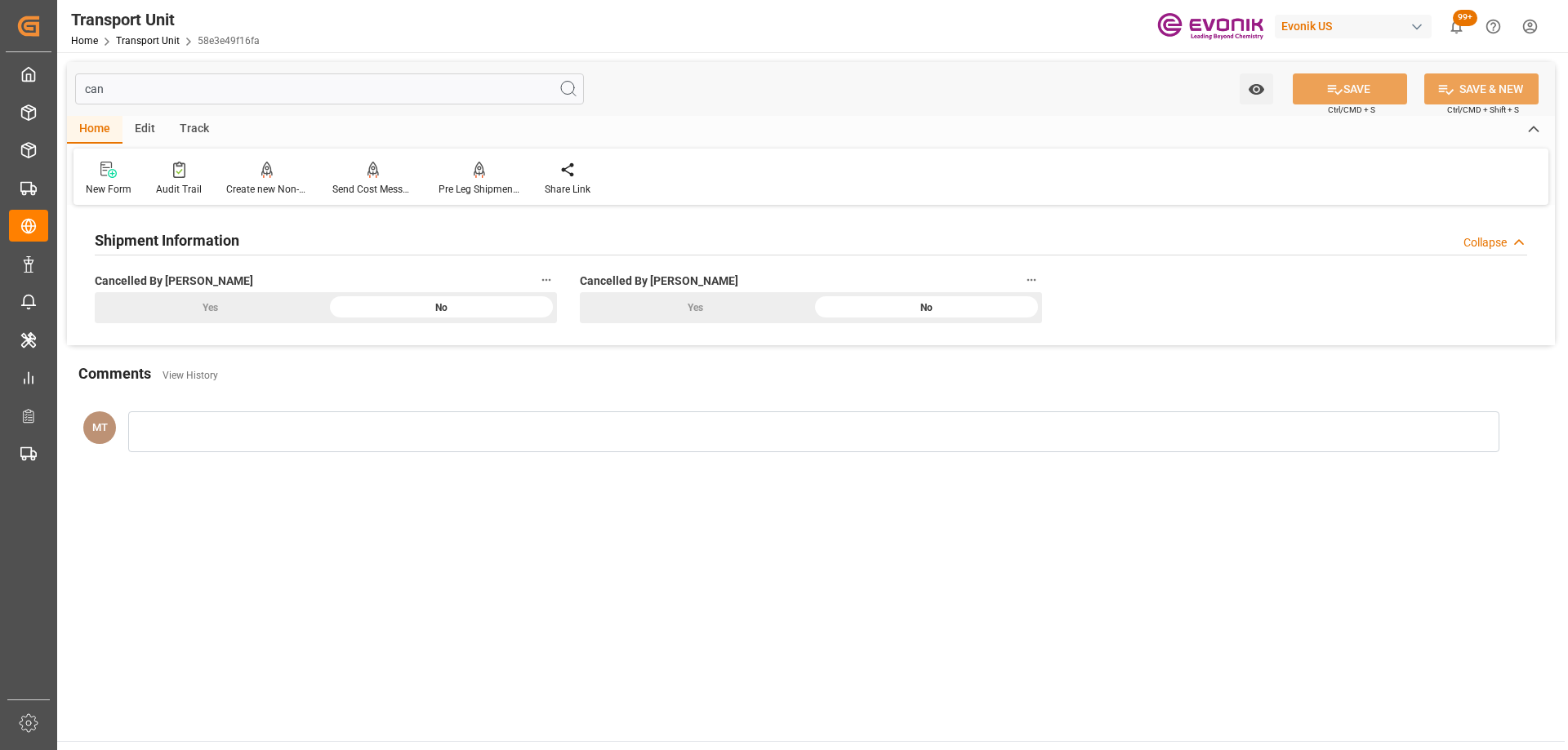
click at [243, 101] on input "can" at bounding box center [329, 89] width 509 height 31
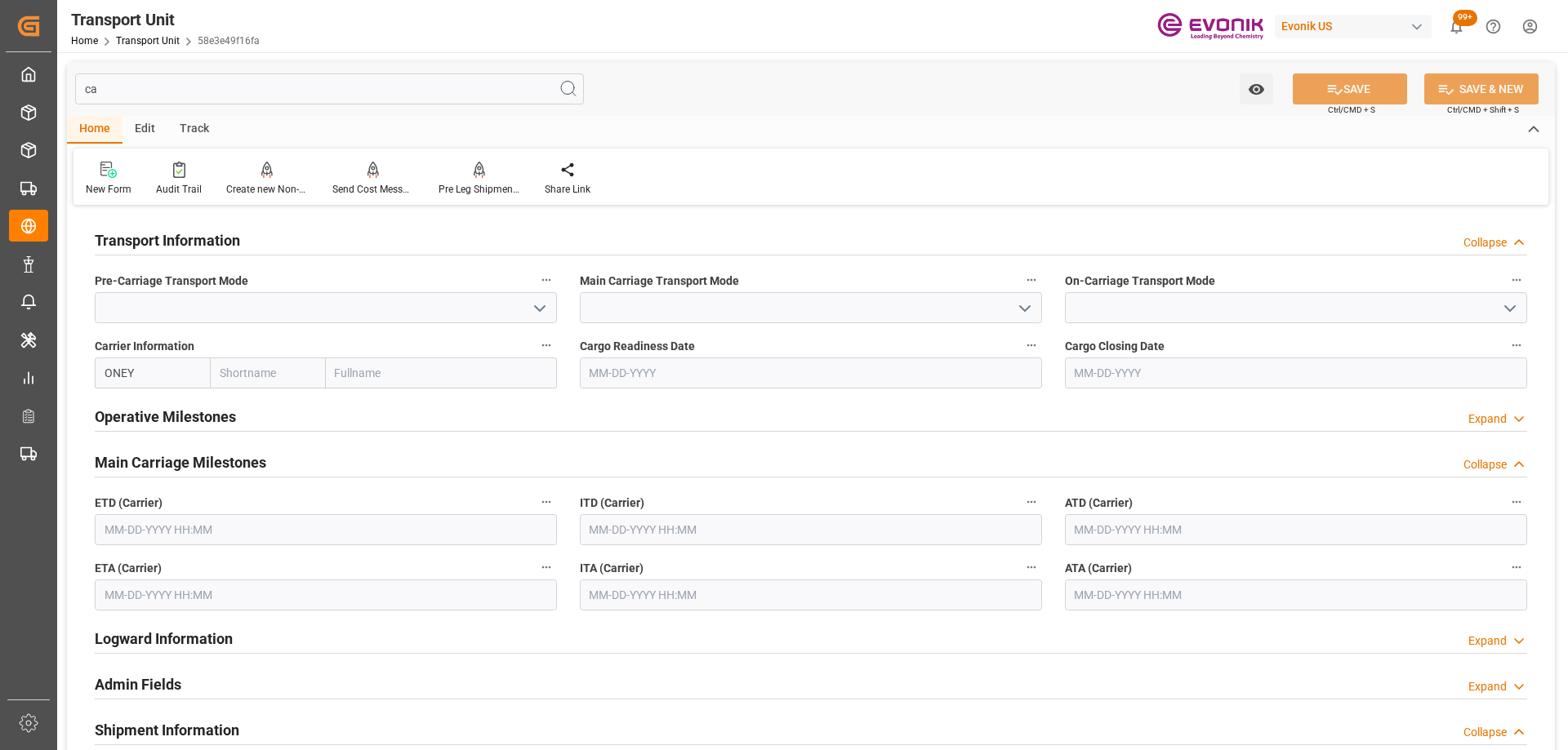
type input "c"
type input "ONE"
type input "Ocean Network Express"
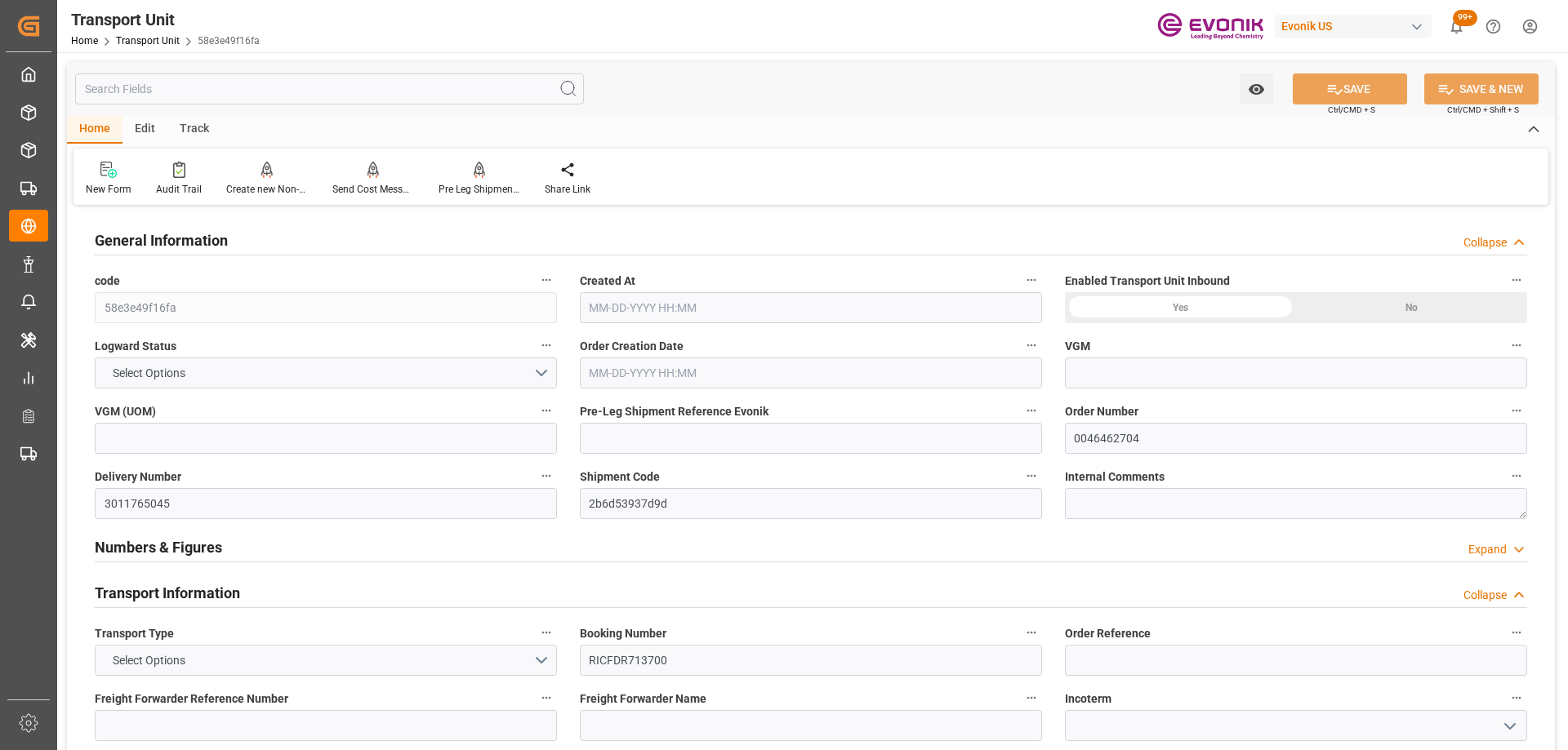
type input "[DATE] 00:00"
type input "[GEOGRAPHIC_DATA]"
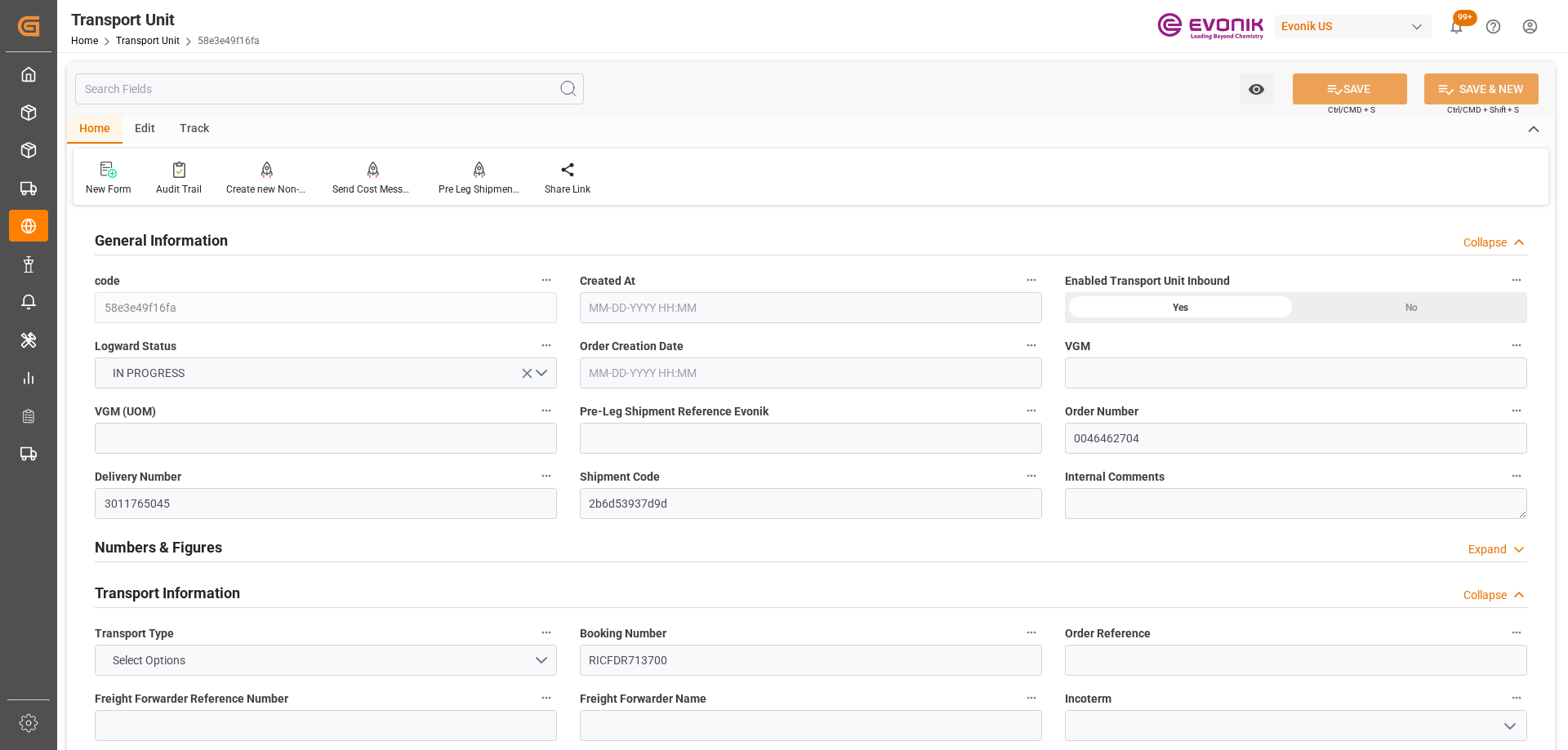
type input "[GEOGRAPHIC_DATA]"
type input "USORF"
type input "BEANR"
type input "12512"
type input "[DATE] 02:28"
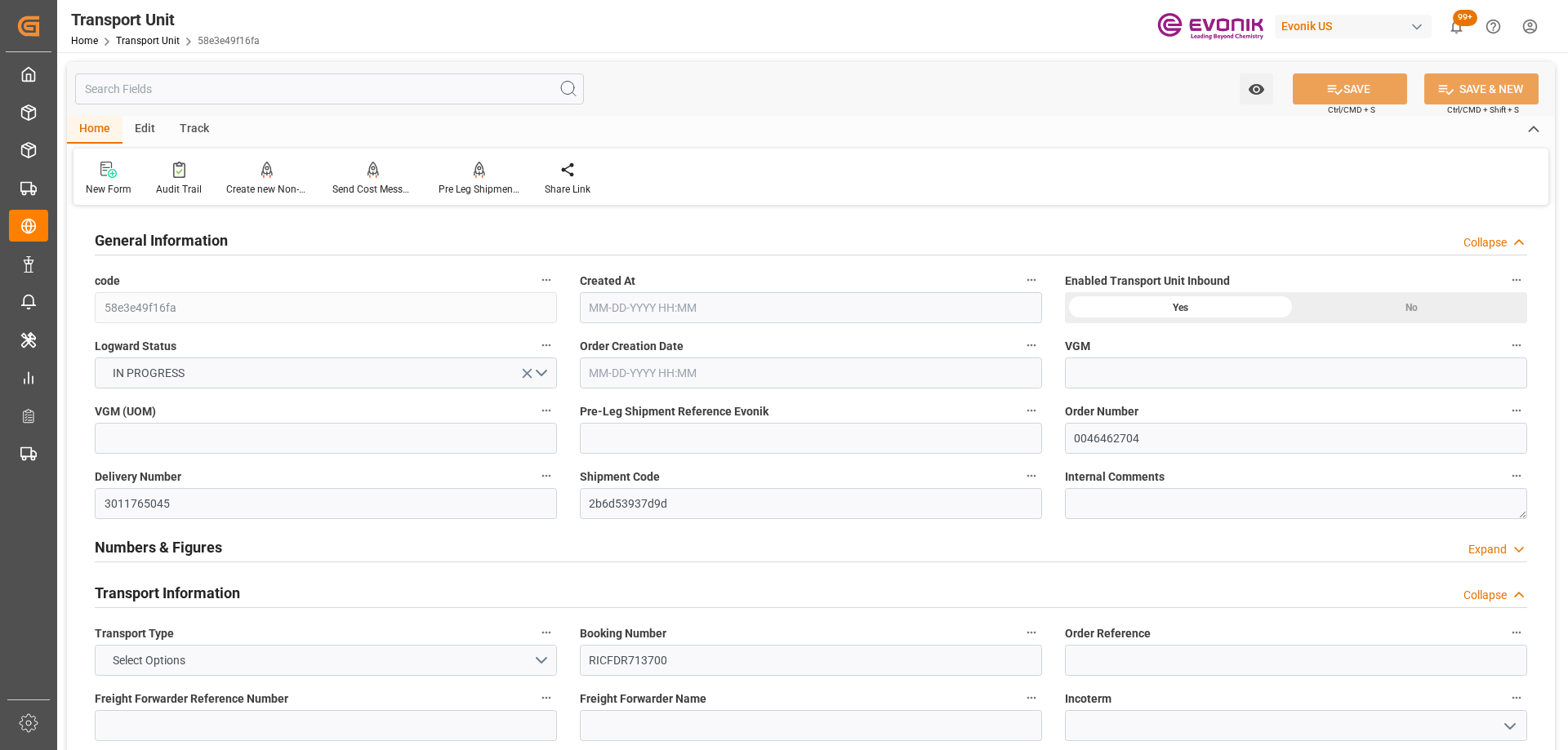
type input "[DATE]"
type input "[DATE] 16:00"
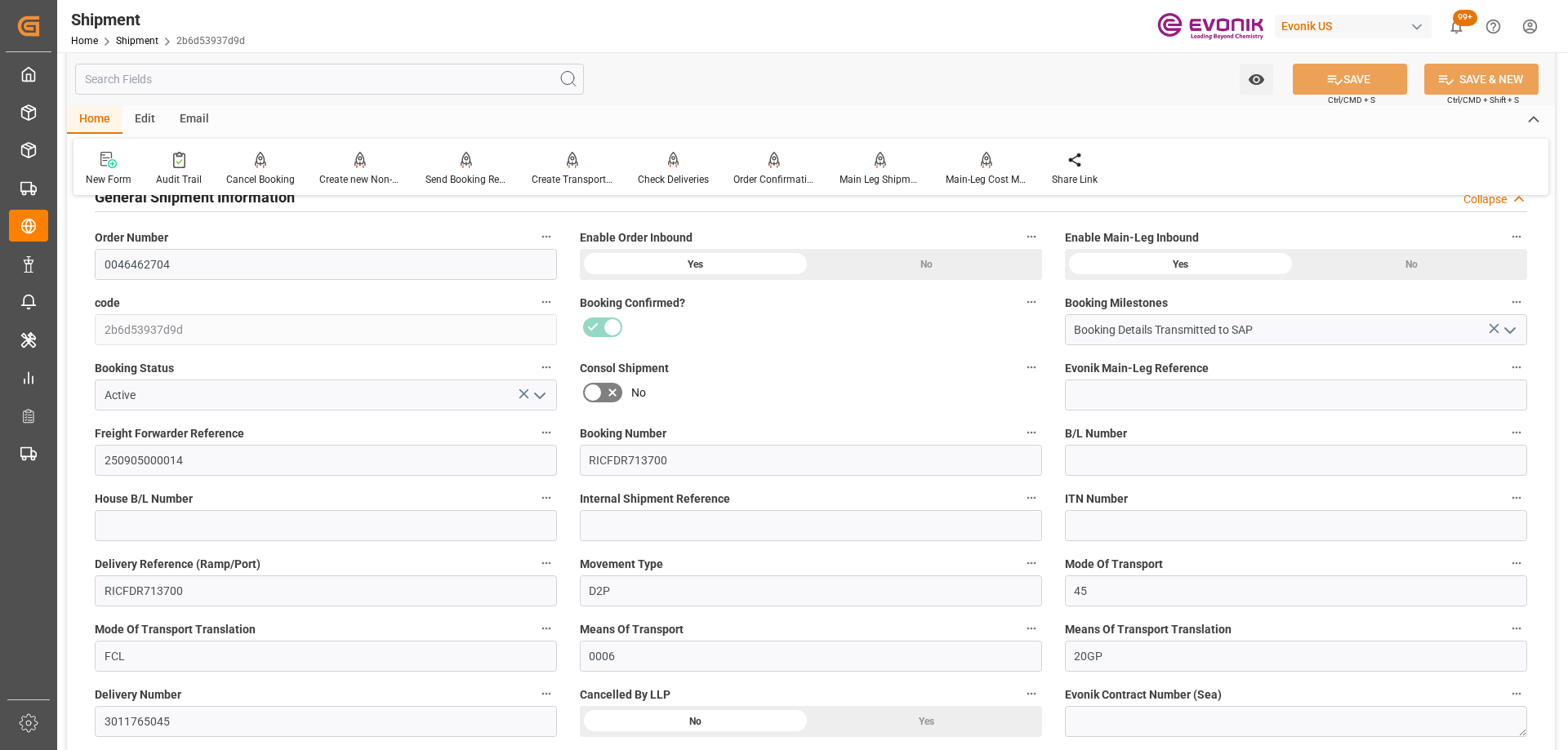
scroll to position [408, 0]
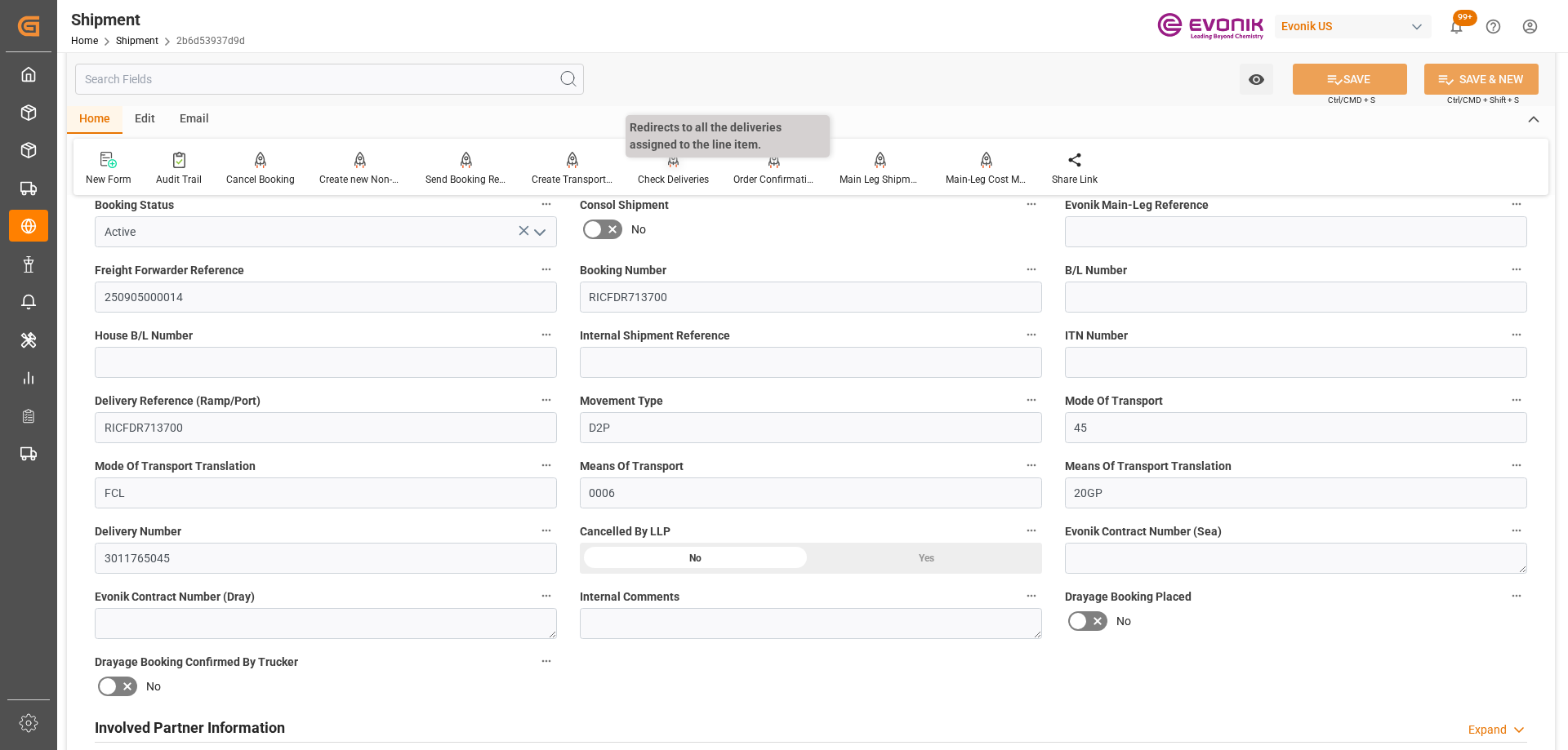
click at [672, 178] on div "Check Deliveries" at bounding box center [673, 179] width 71 height 14
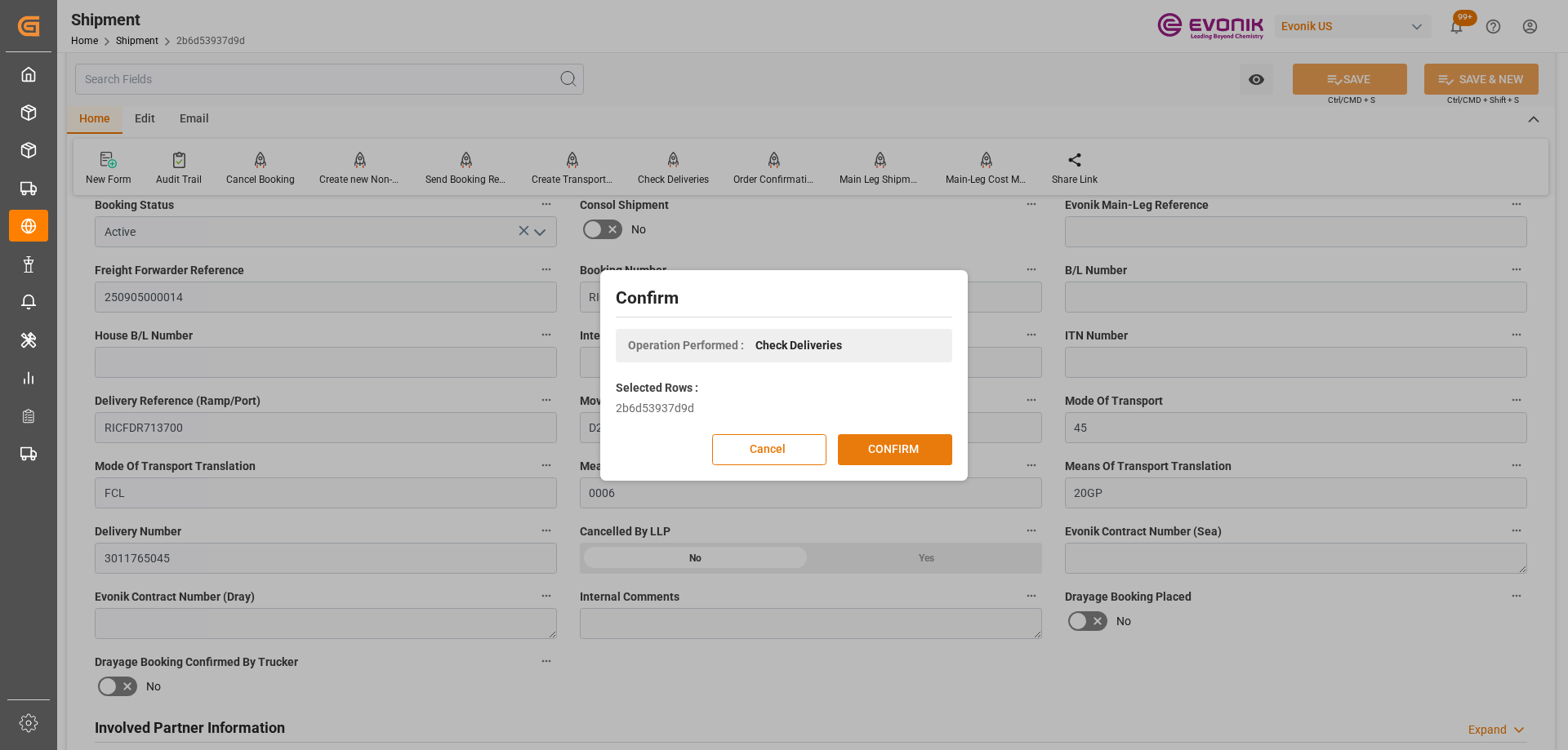
click at [885, 453] on button "CONFIRM" at bounding box center [894, 450] width 115 height 31
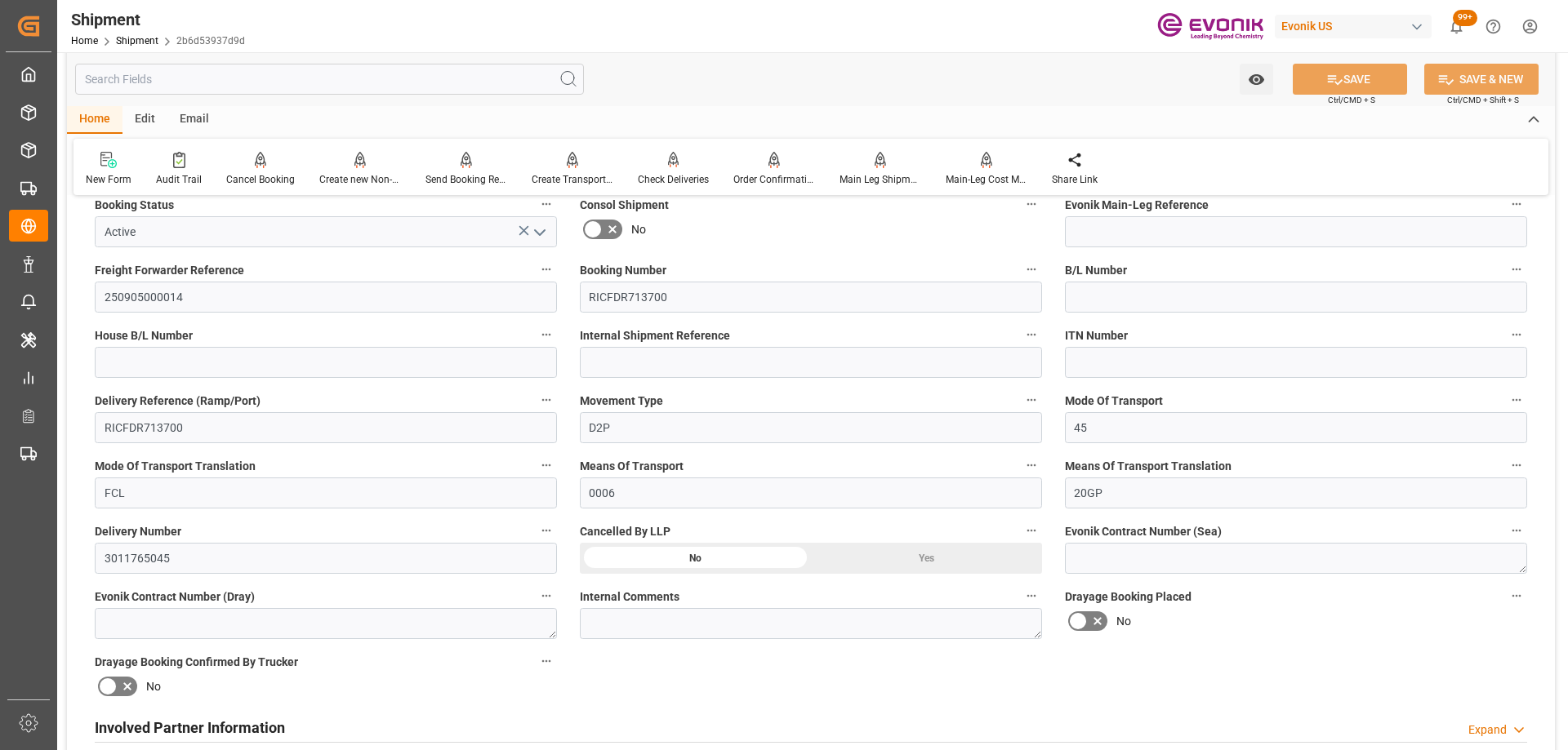
scroll to position [0, 0]
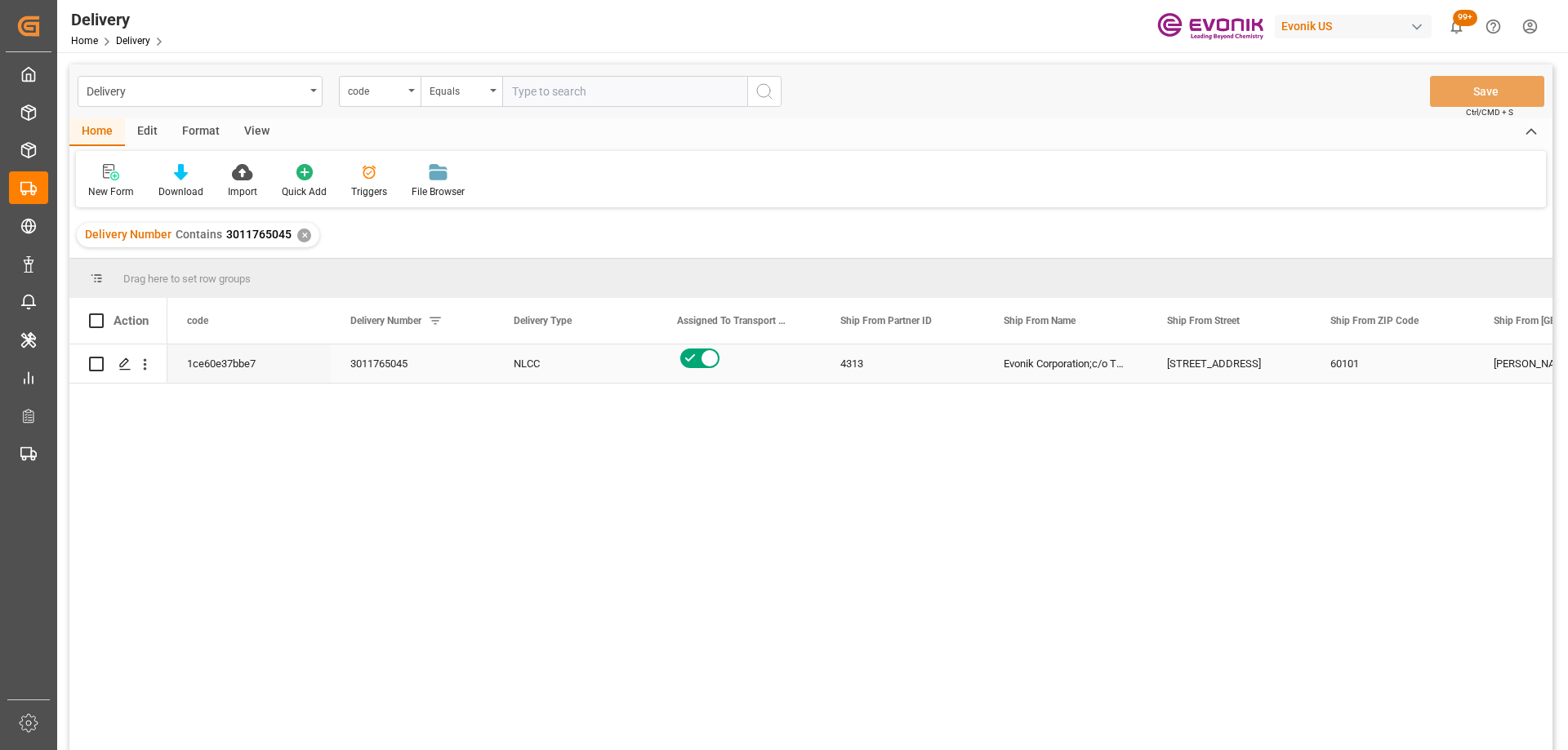
drag, startPoint x: 145, startPoint y: 375, endPoint x: 192, endPoint y: 407, distance: 56.9
click at [145, 375] on button "open menu" at bounding box center [144, 364] width 17 height 31
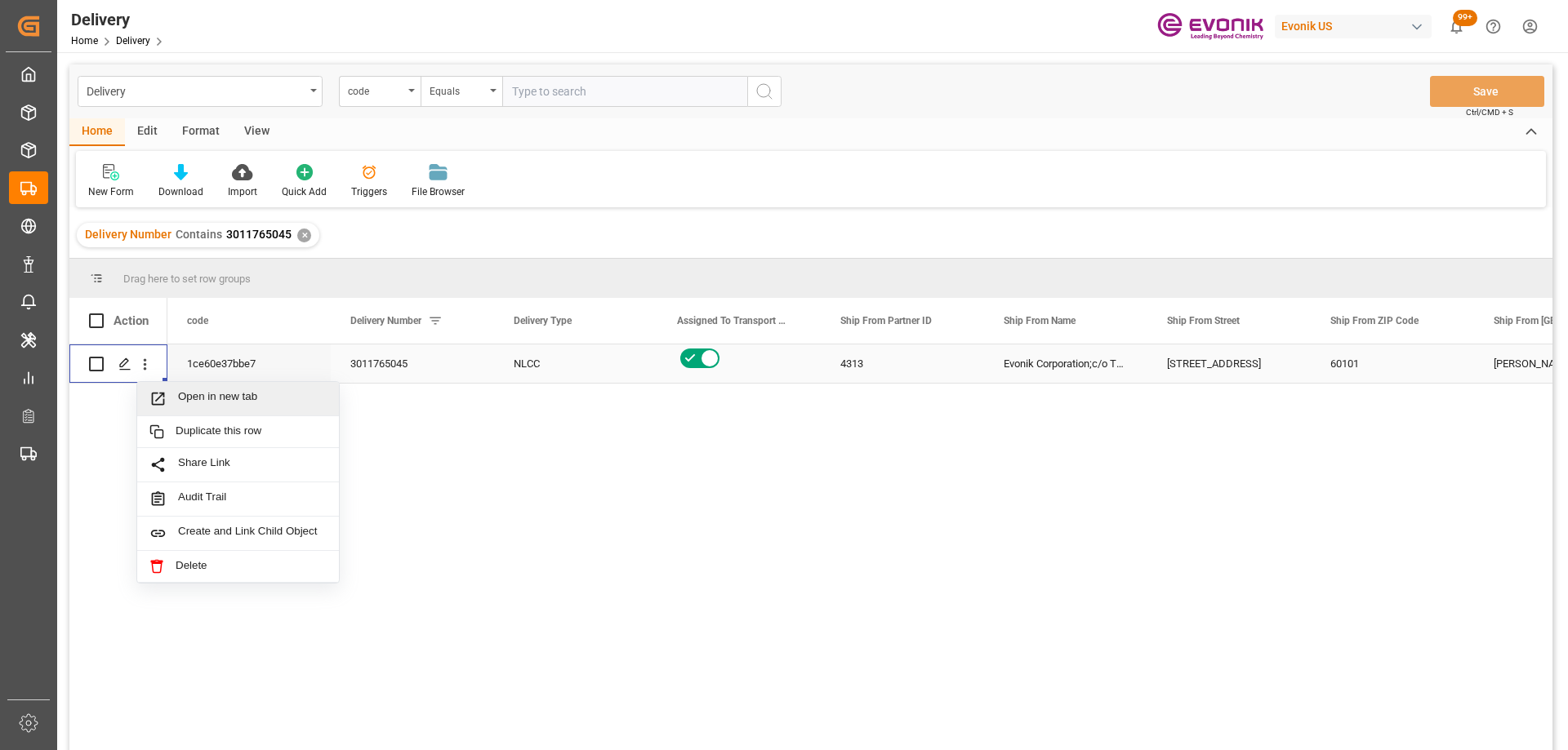
click at [217, 401] on span "Open in new tab" at bounding box center [252, 398] width 149 height 17
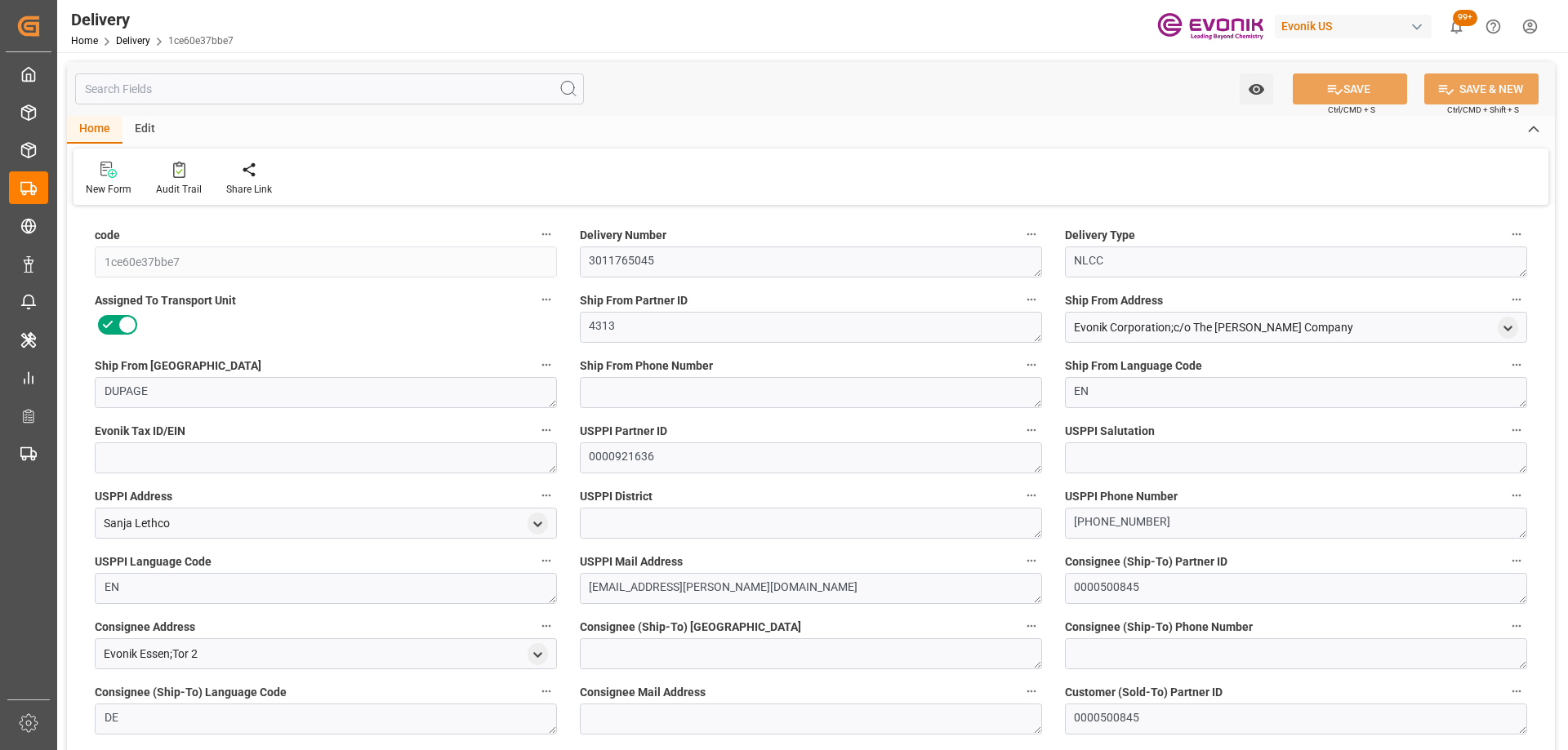
type input "USORF"
type input "BEANR"
type input "[DATE]"
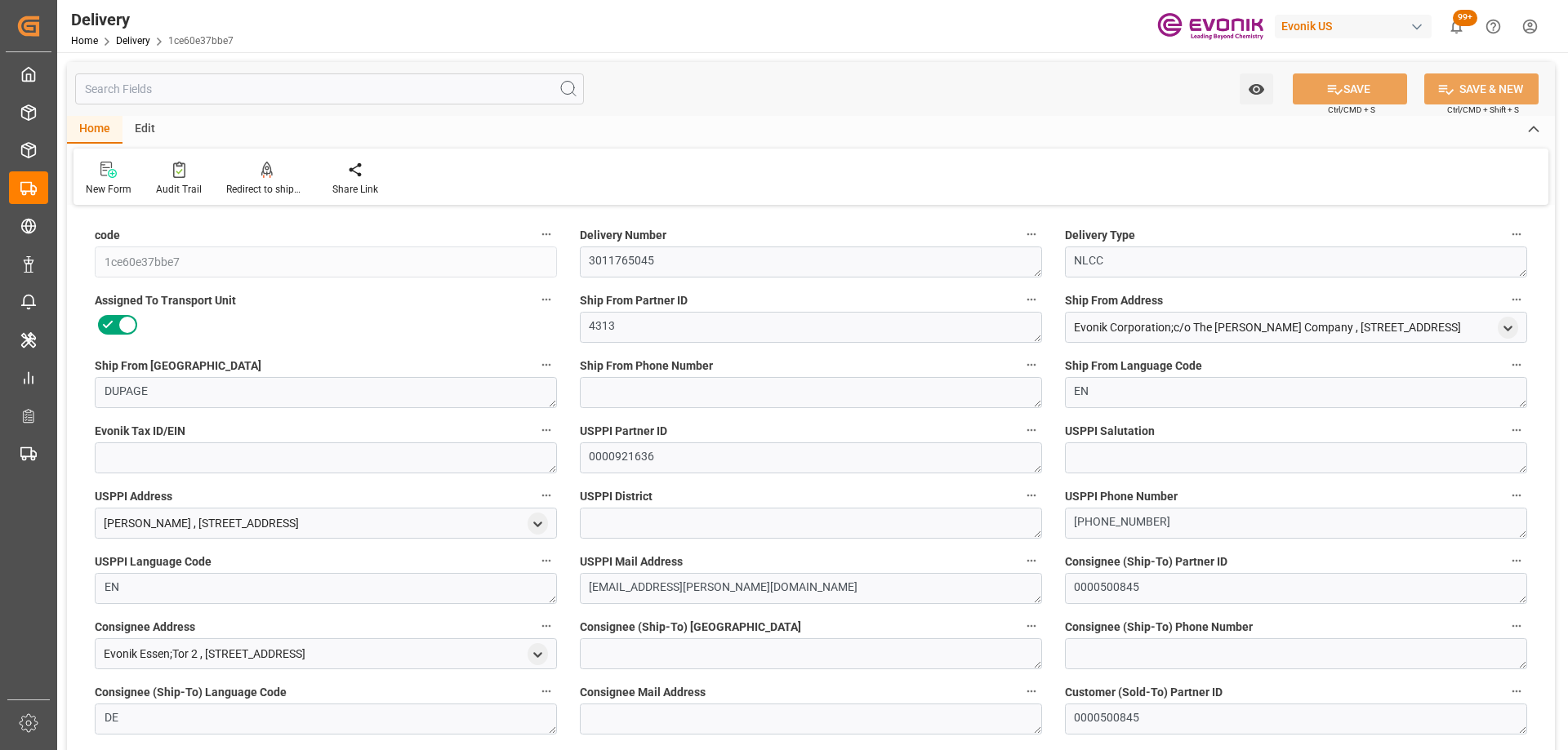
type input "[DATE] 15:04"
click at [213, 90] on input "text" at bounding box center [329, 89] width 509 height 31
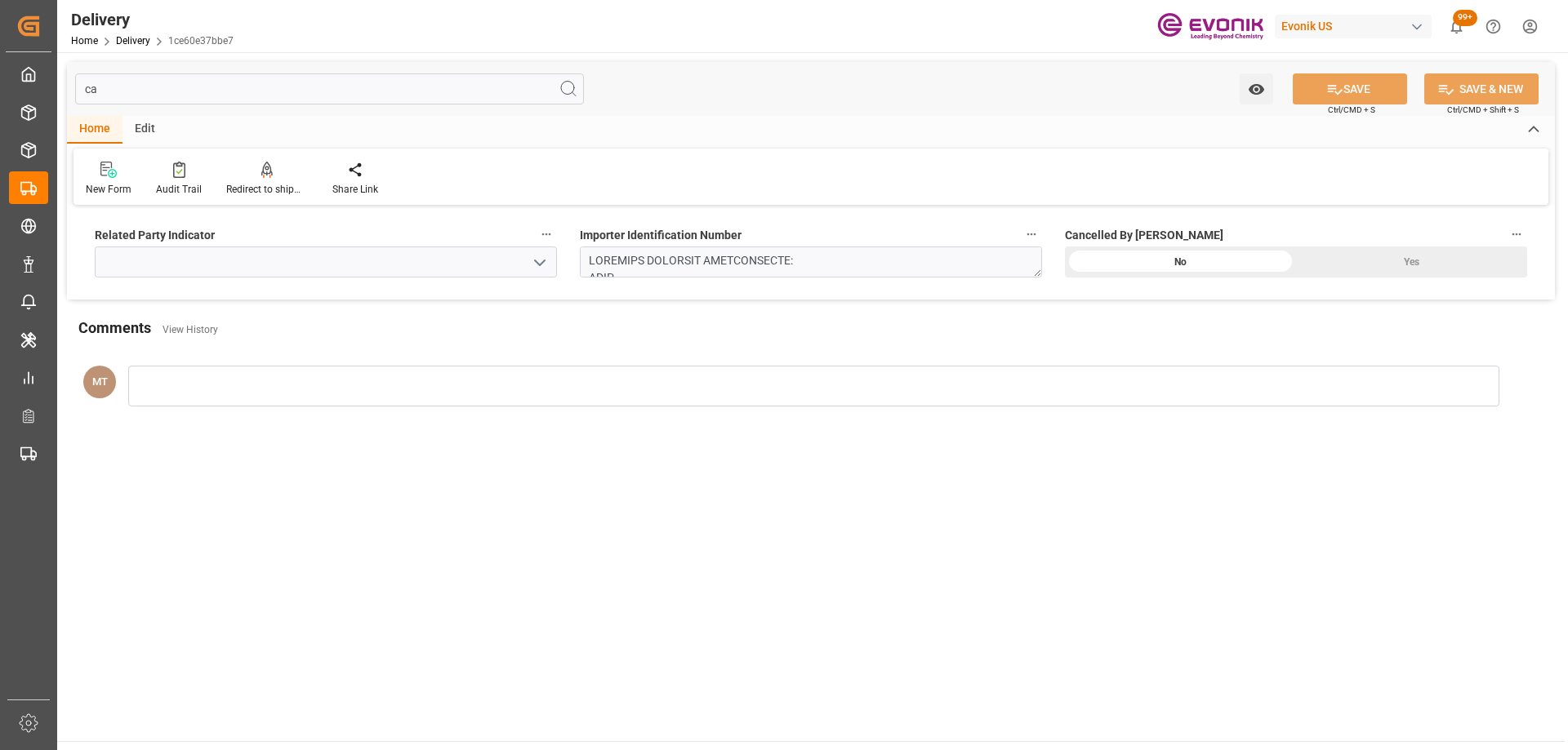
type input "c"
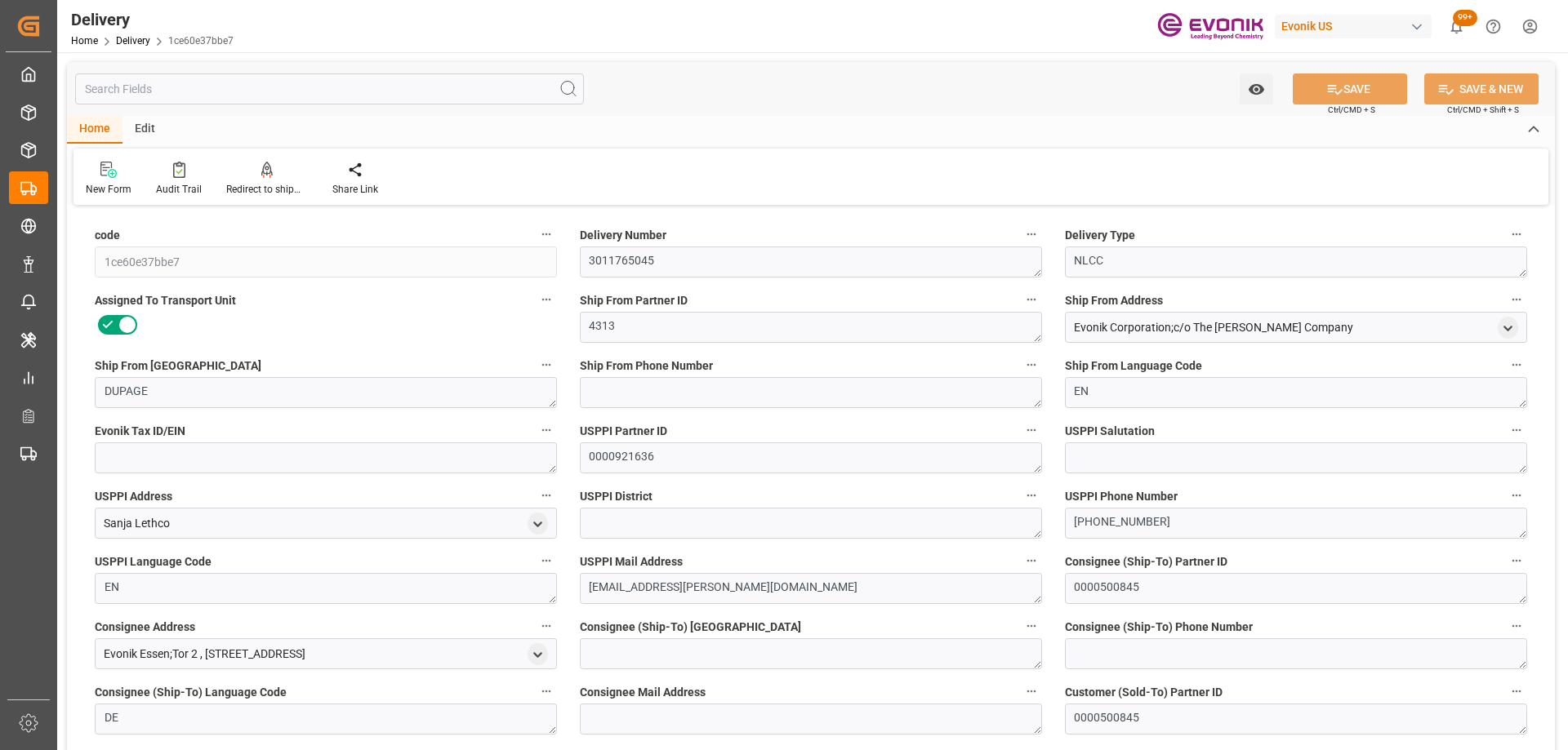
type input "USORF"
type input "[DATE]"
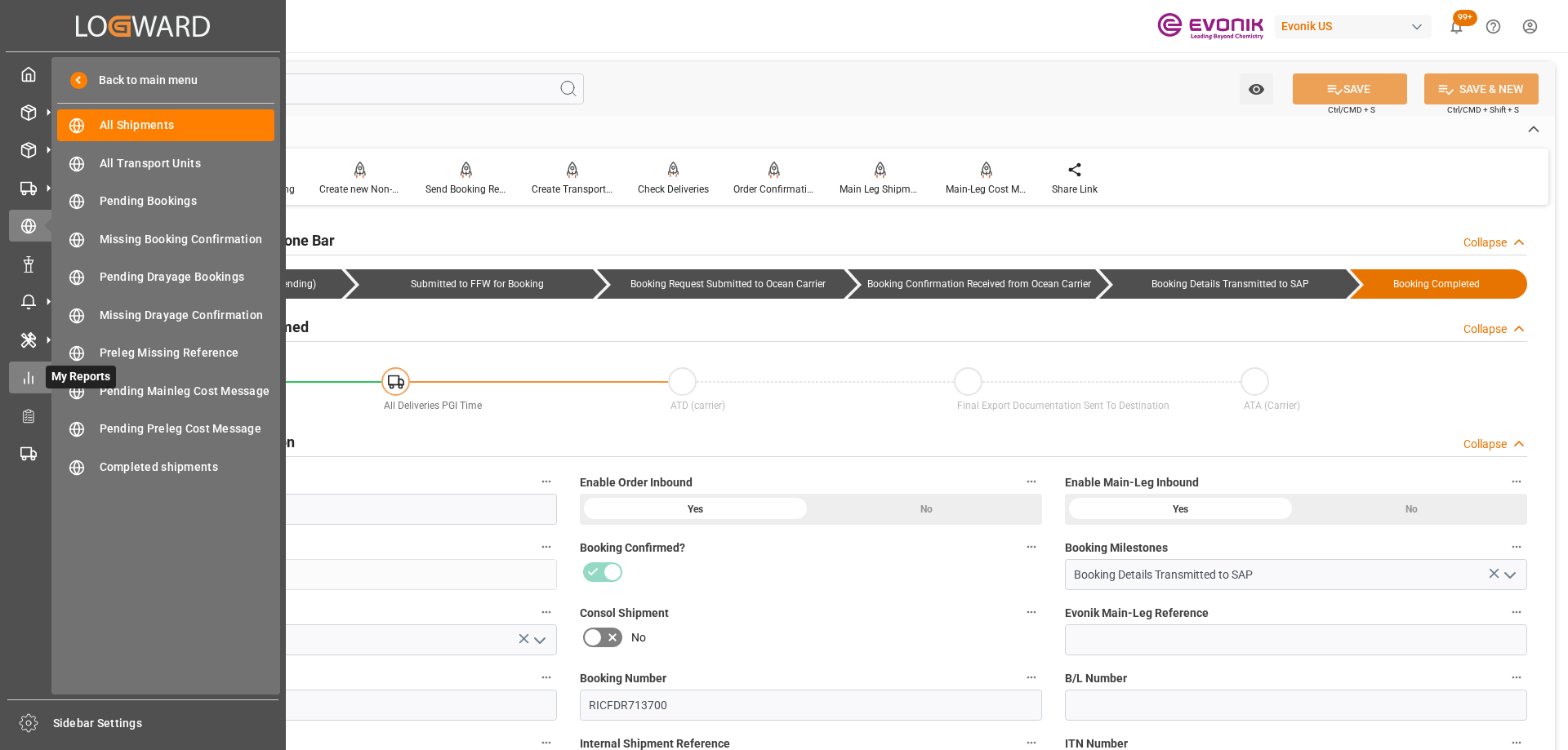
click at [32, 386] on icon at bounding box center [29, 378] width 16 height 16
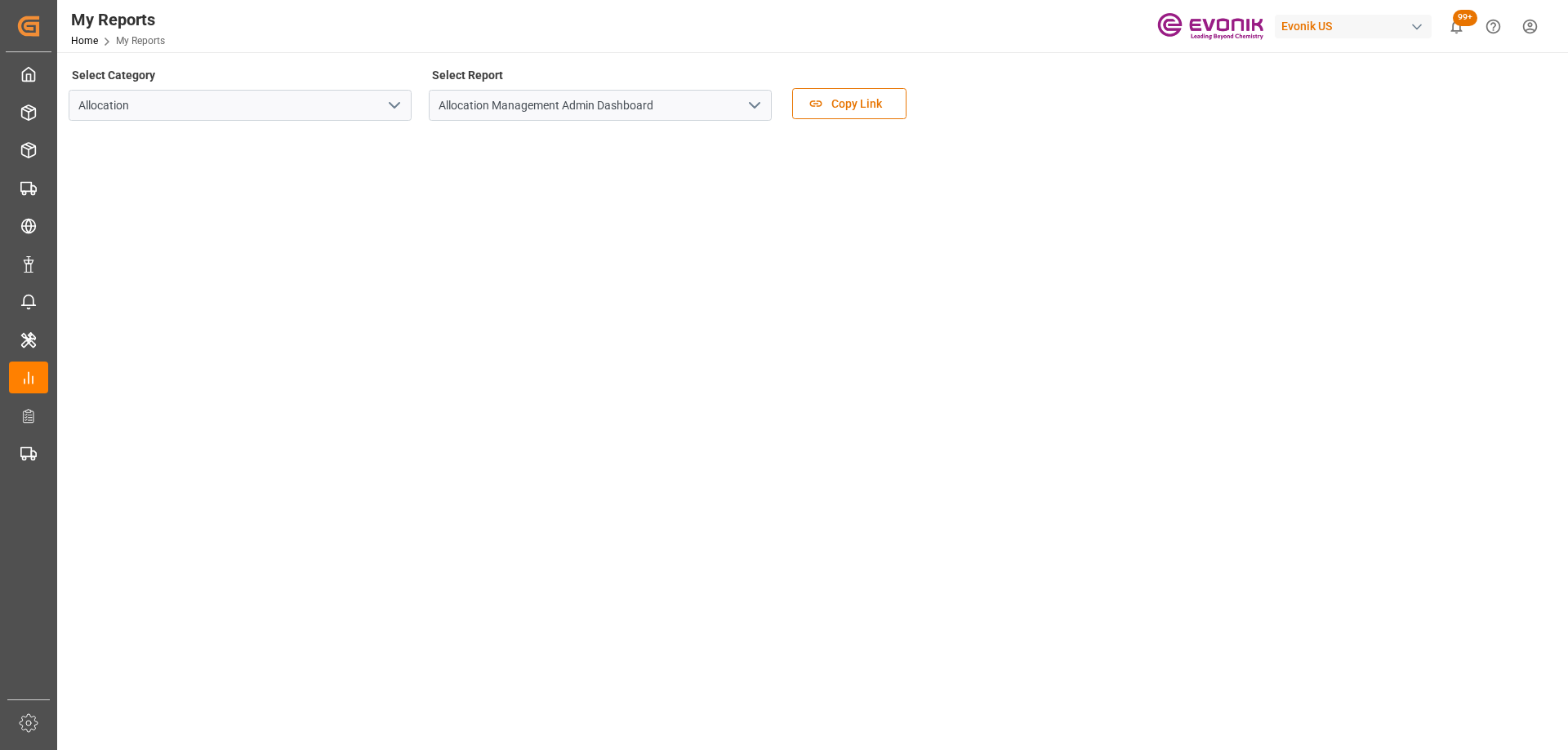
click at [402, 107] on icon "open menu" at bounding box center [395, 105] width 20 height 20
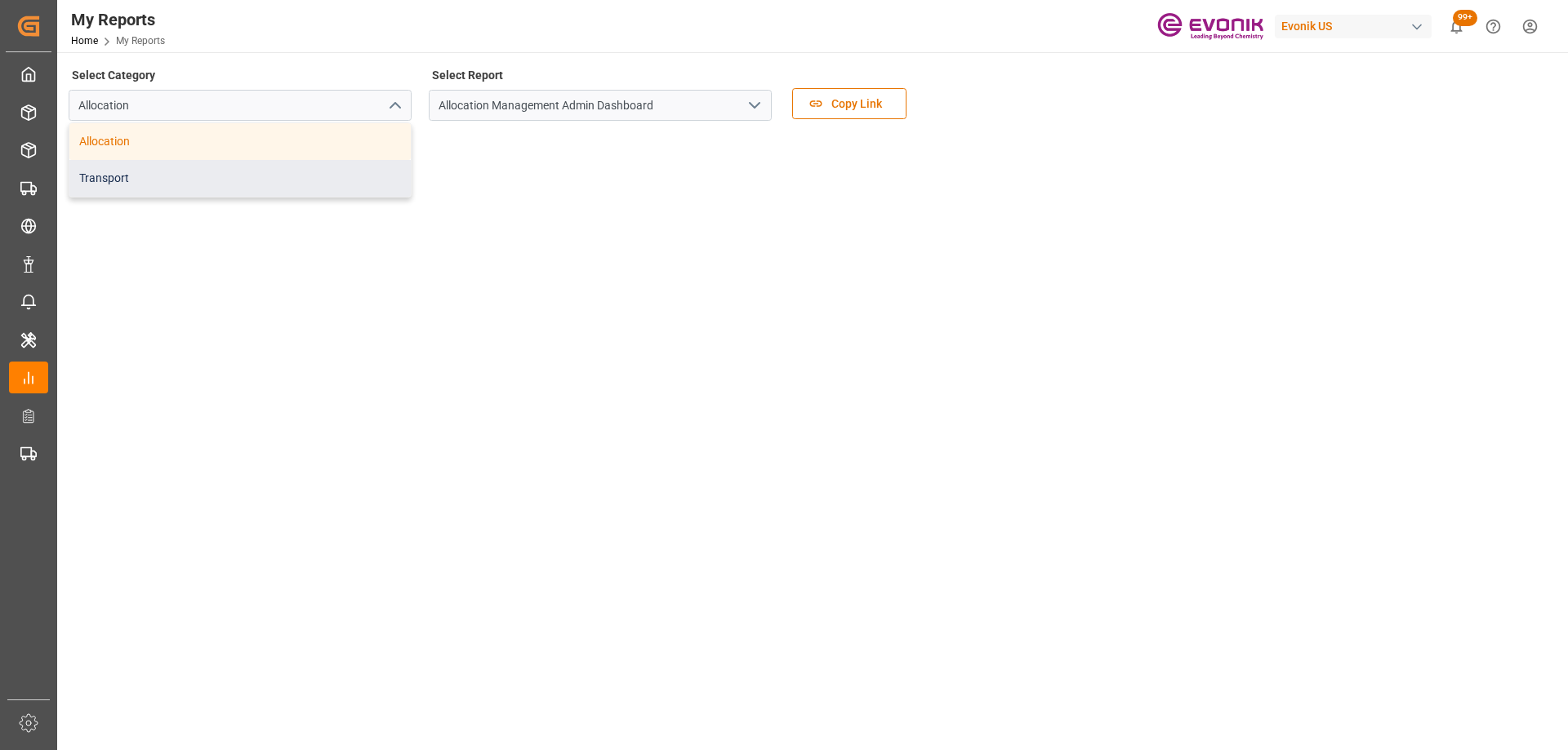
click at [244, 181] on div "Transport" at bounding box center [240, 178] width 342 height 37
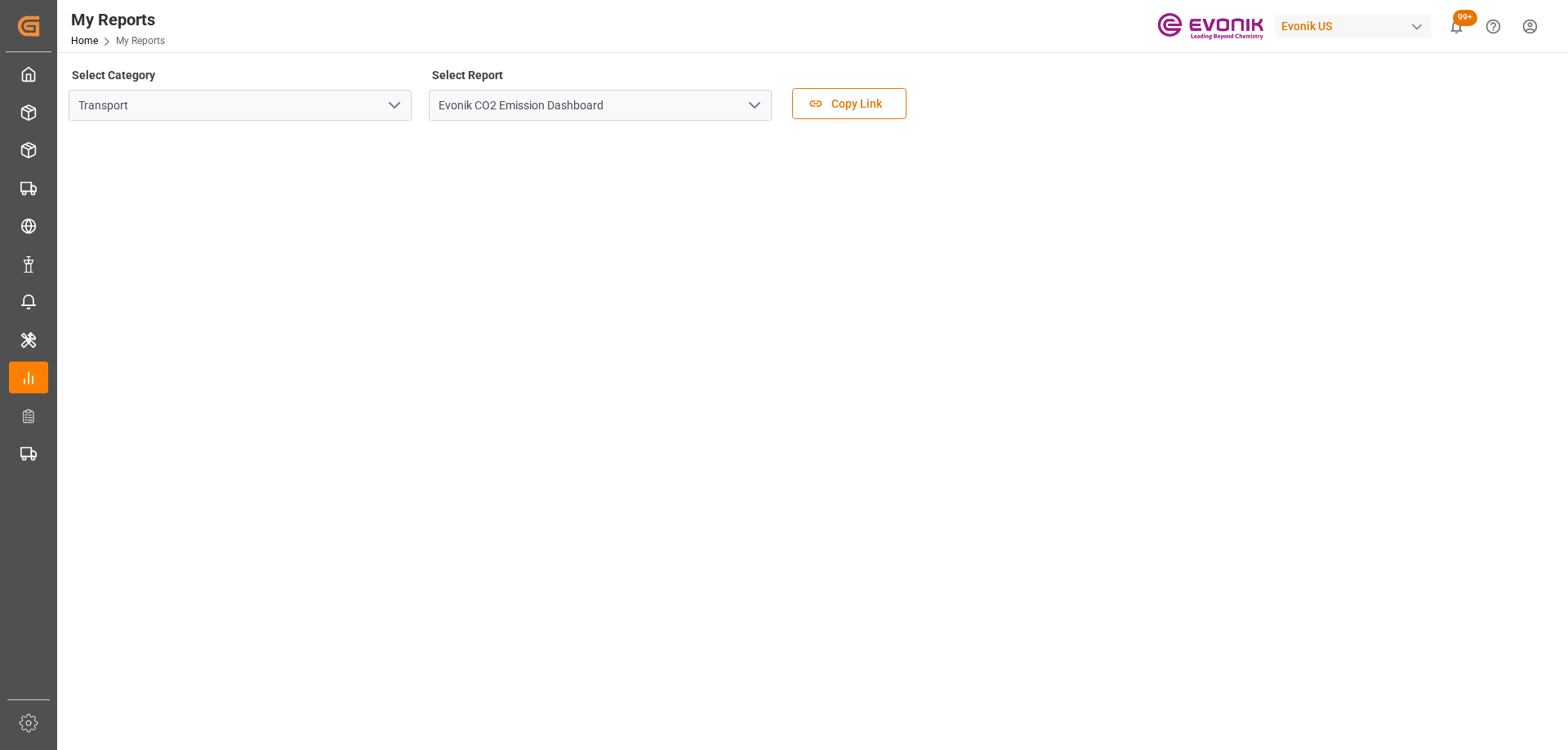
click at [746, 105] on icon "open menu" at bounding box center [755, 105] width 20 height 20
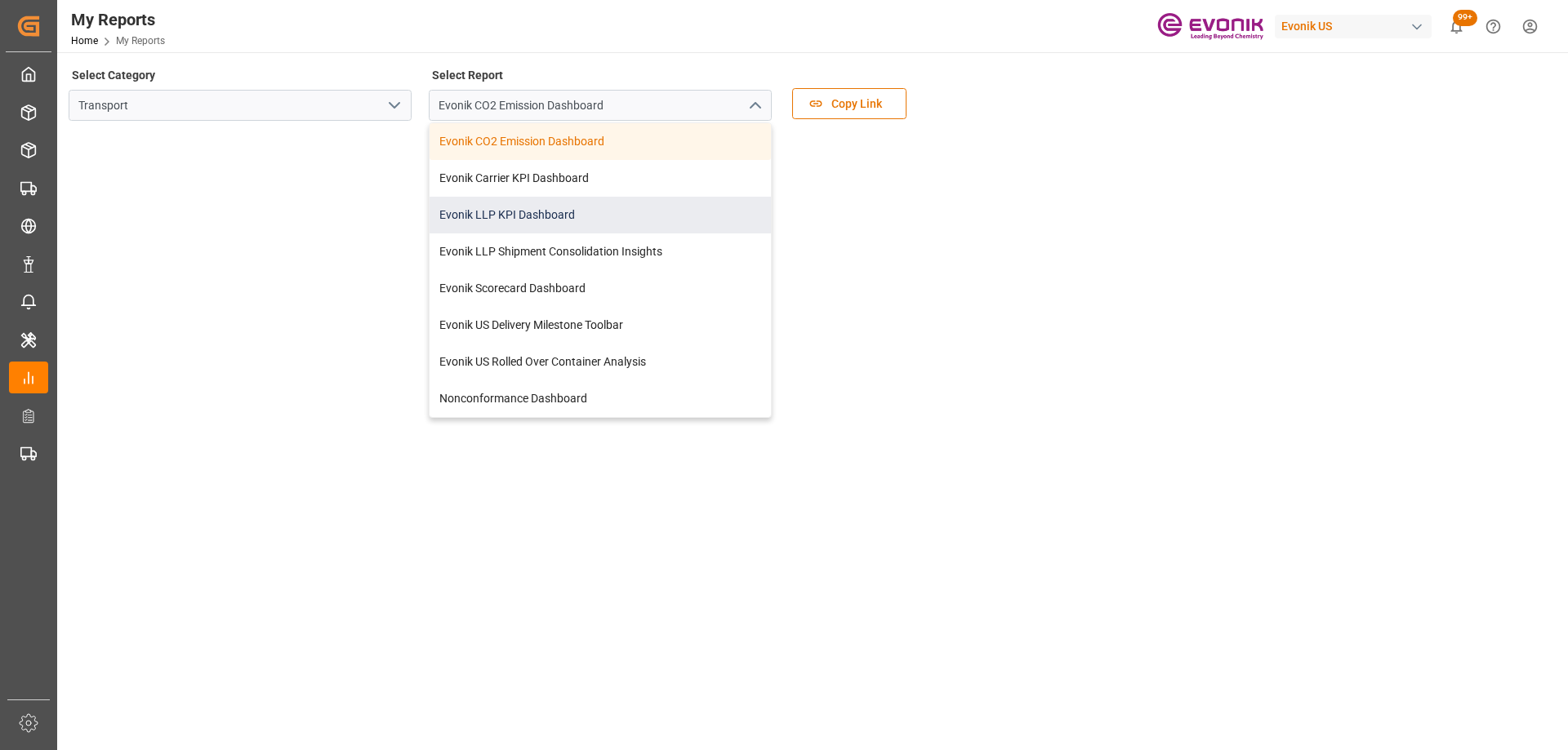
click at [602, 215] on div "Evonik LLP KPI Dashboard" at bounding box center [600, 215] width 342 height 37
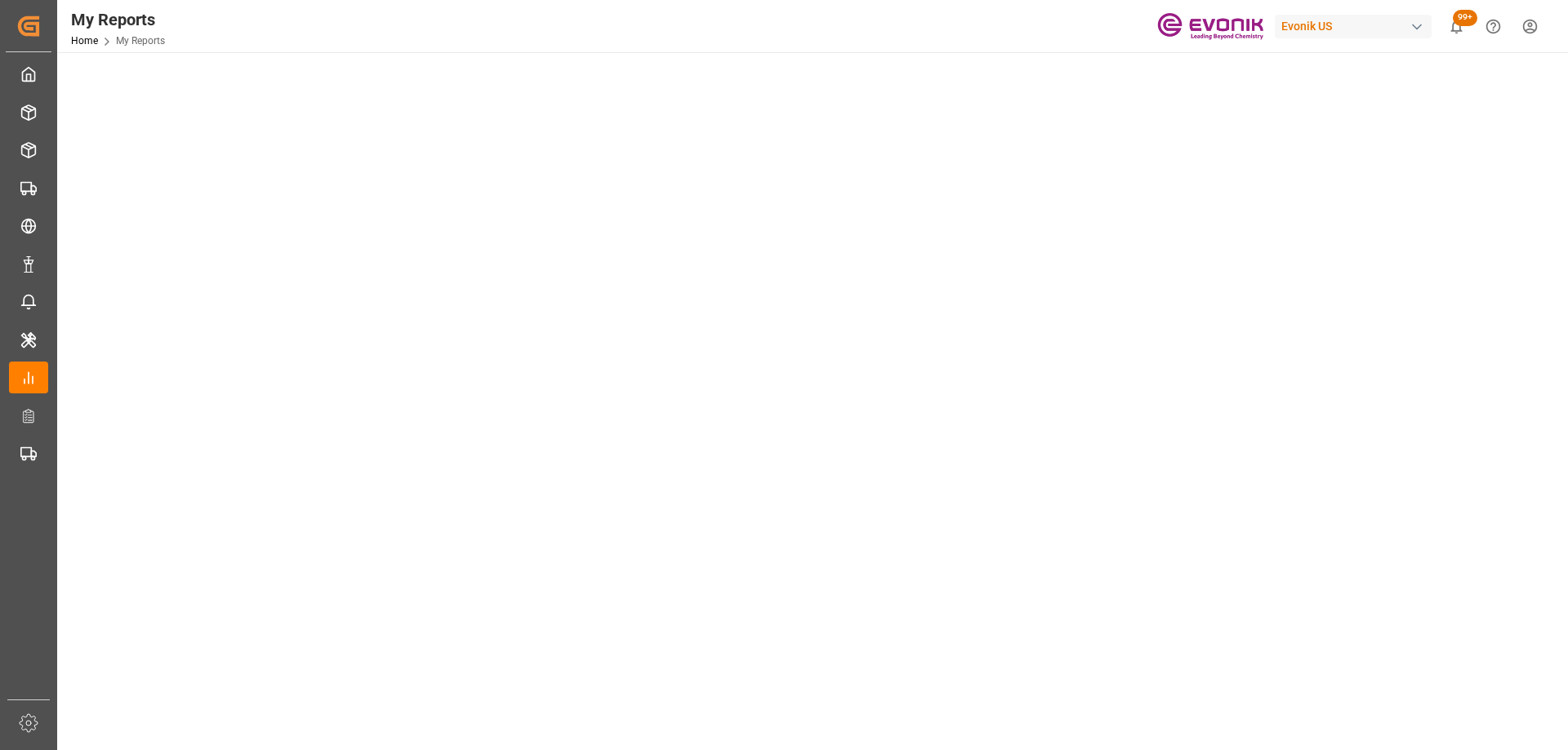
scroll to position [849, 0]
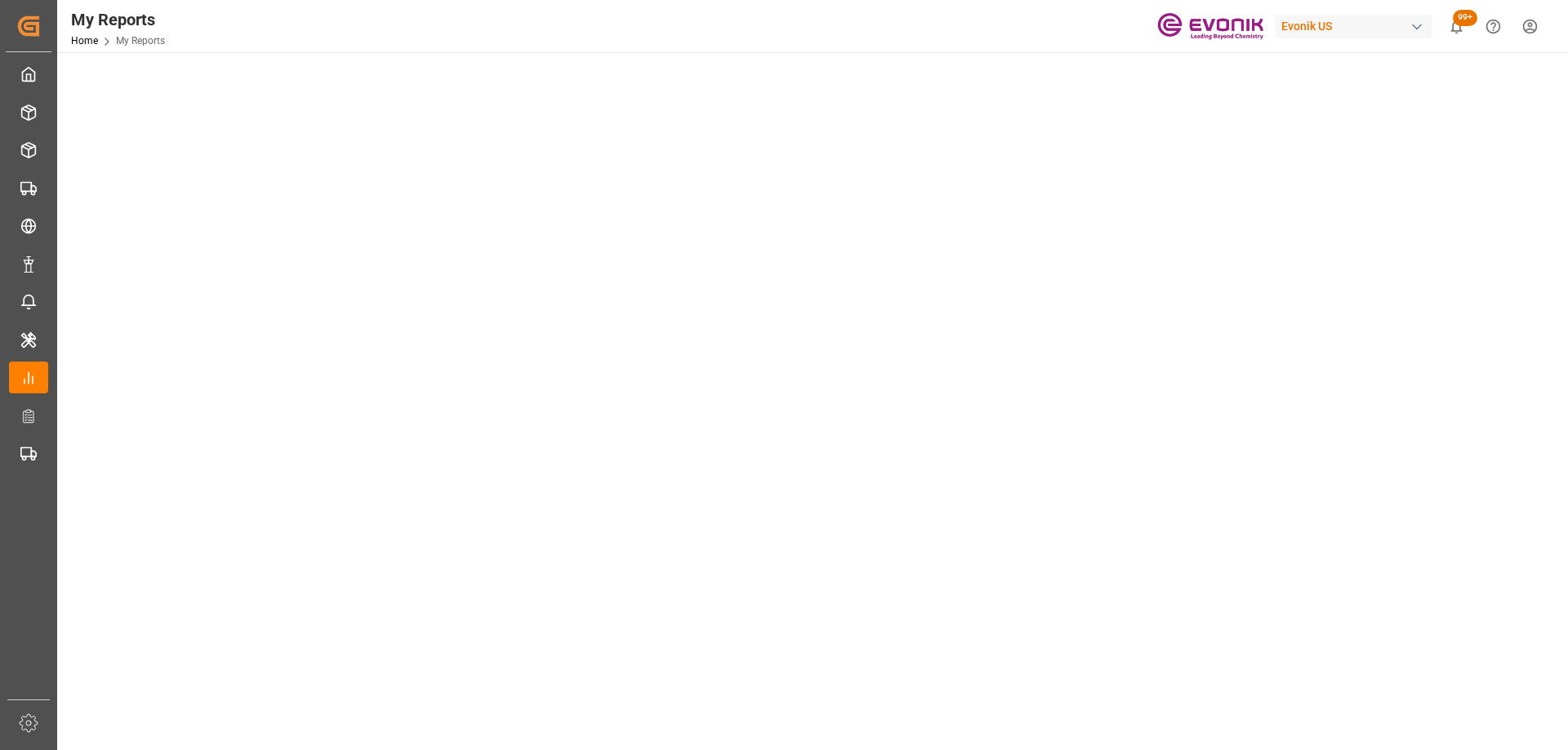
scroll to position [572, 0]
click at [1285, 299] on tableau-viz at bounding box center [811, 197] width 1481 height 1267
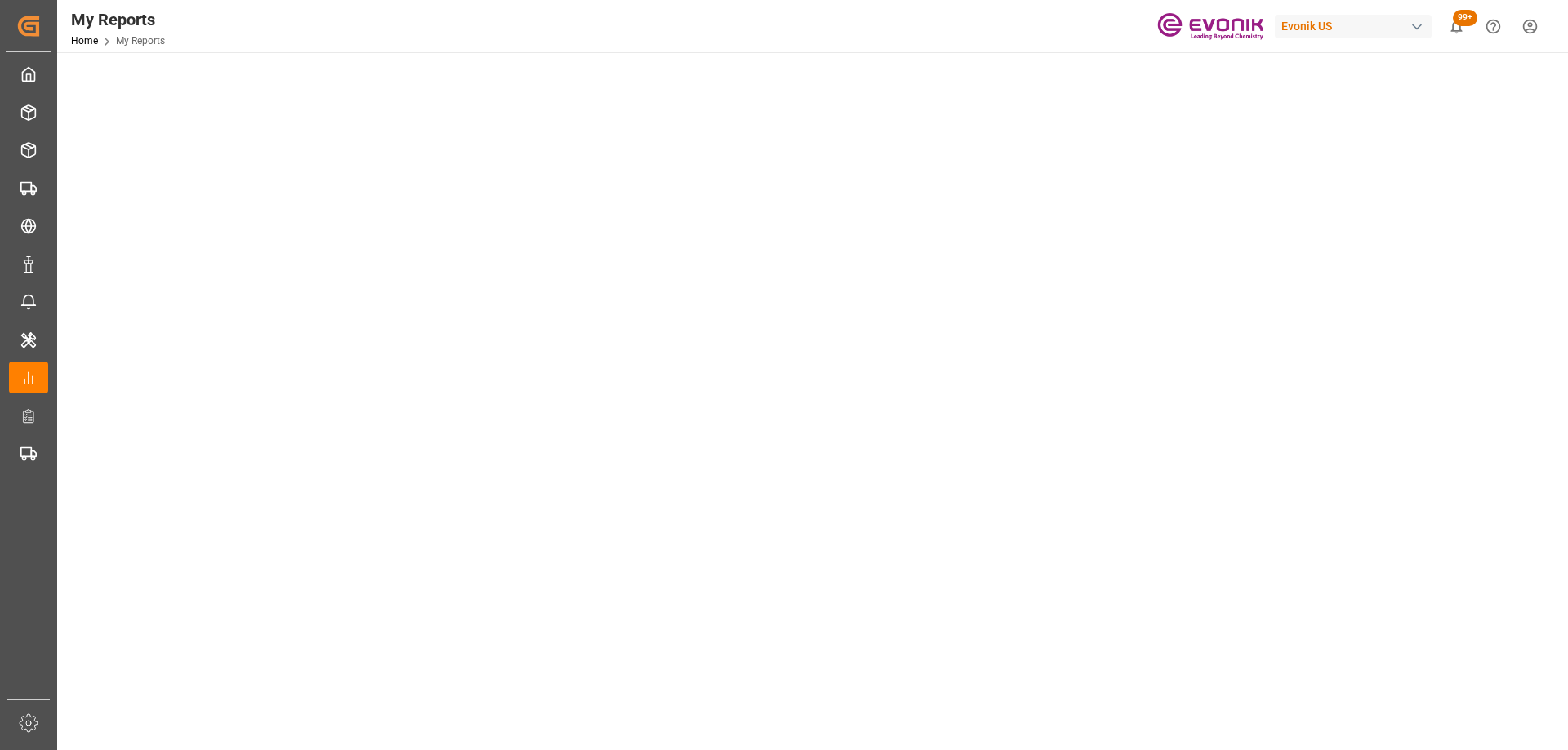
scroll to position [0, 0]
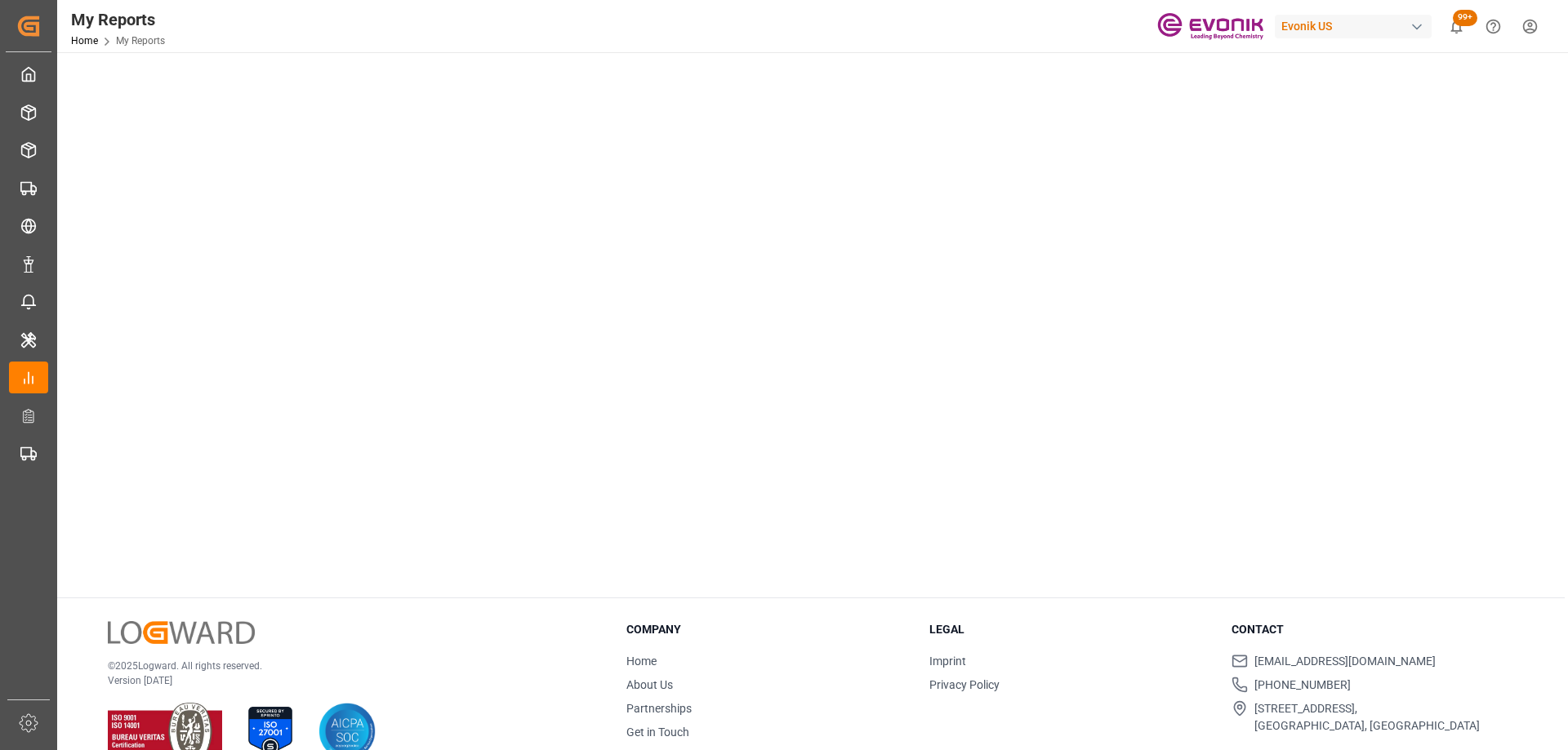
scroll to position [572, 0]
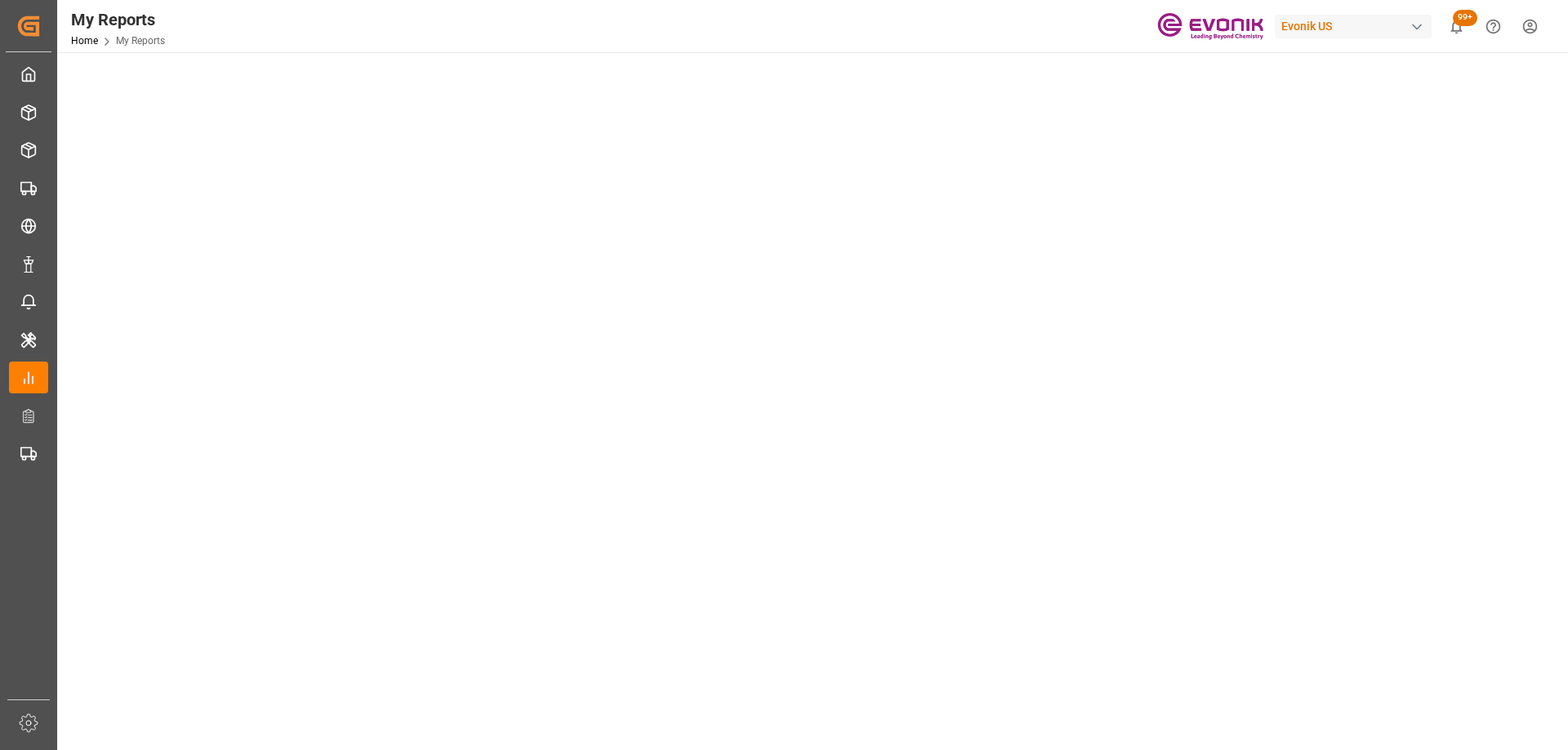
click at [1422, 379] on tableau-viz at bounding box center [811, 197] width 1481 height 1267
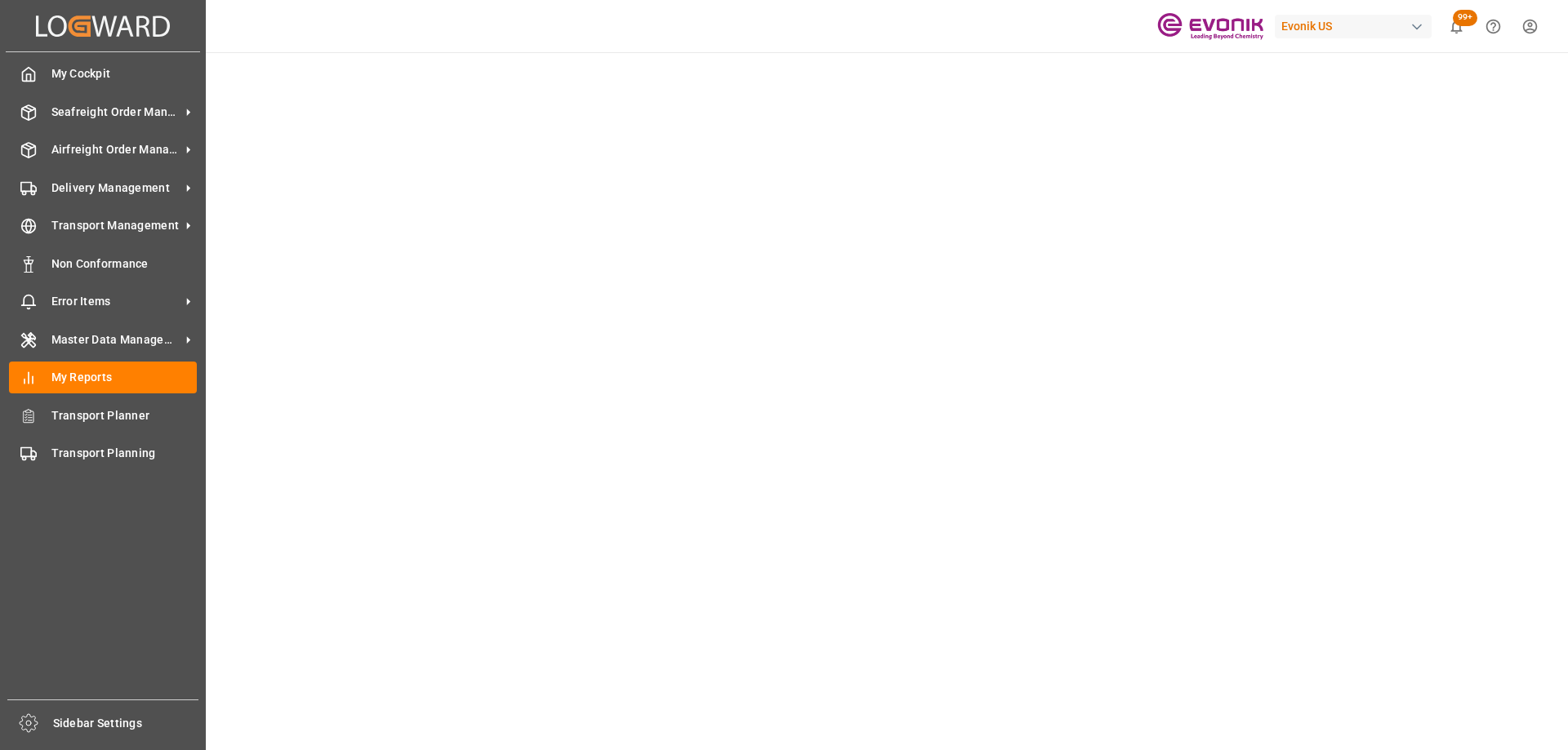
scroll to position [817, 0]
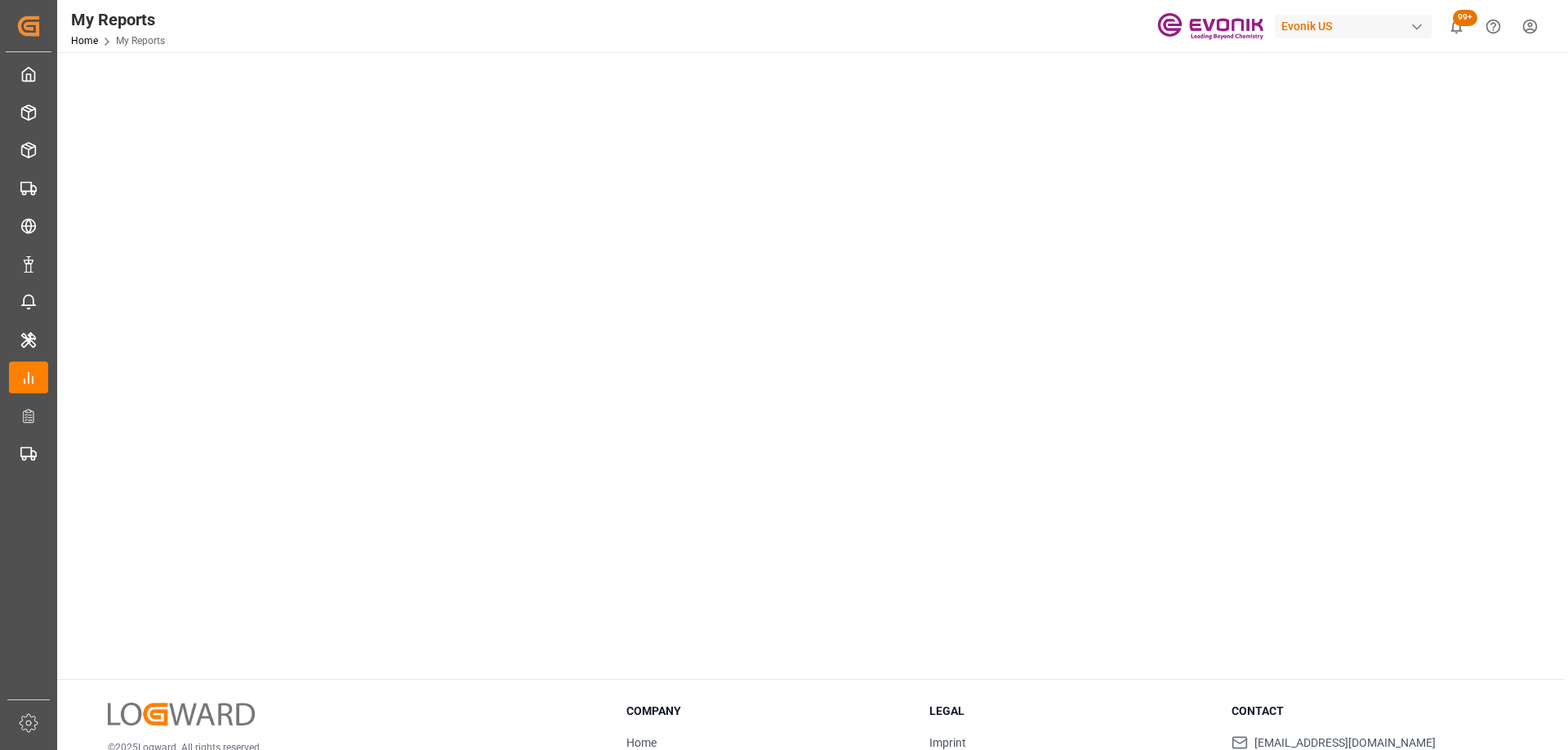
click at [1270, 227] on tableau-viz at bounding box center [811, 32] width 1481 height 1267
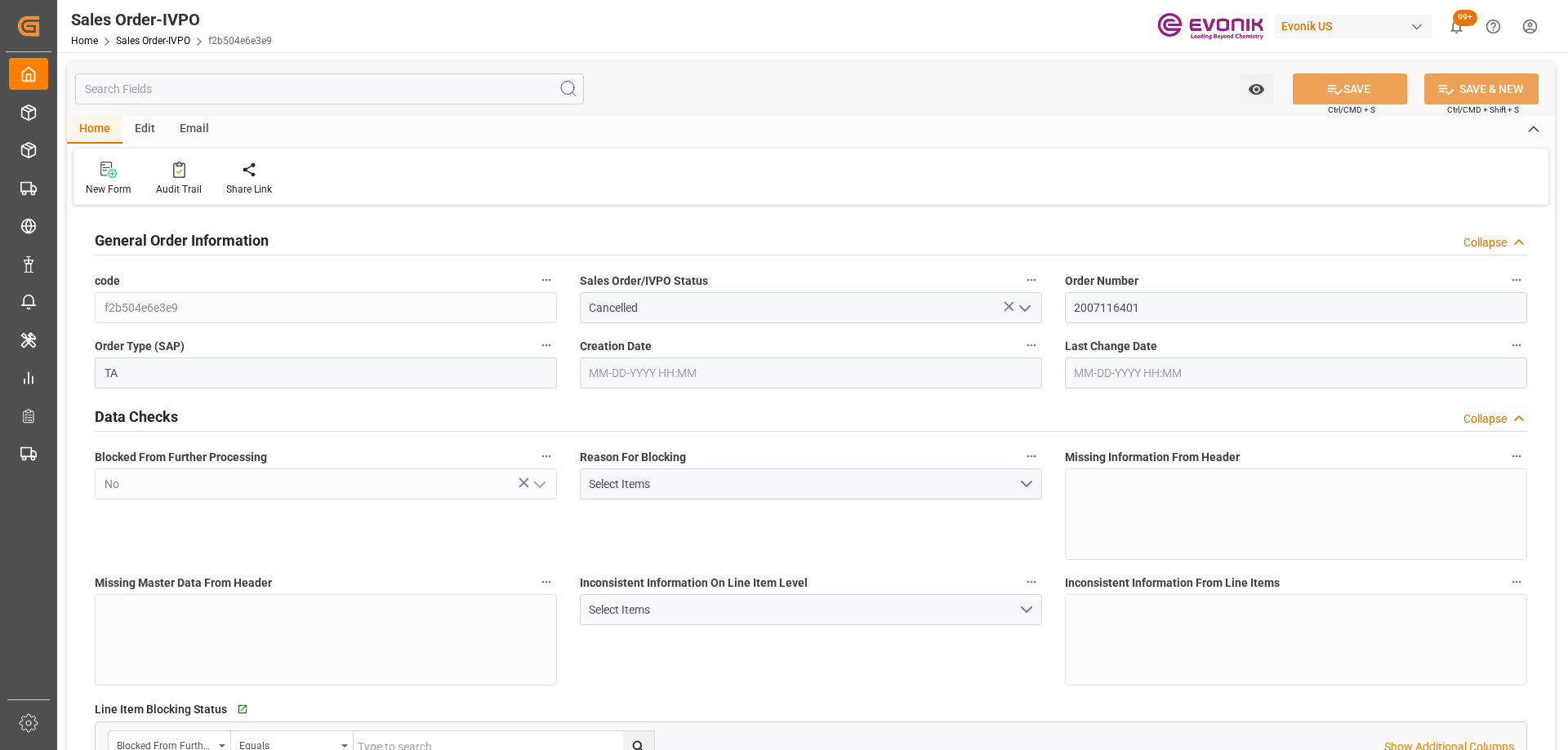
type input "PECLL"
type input "0"
type input "1"
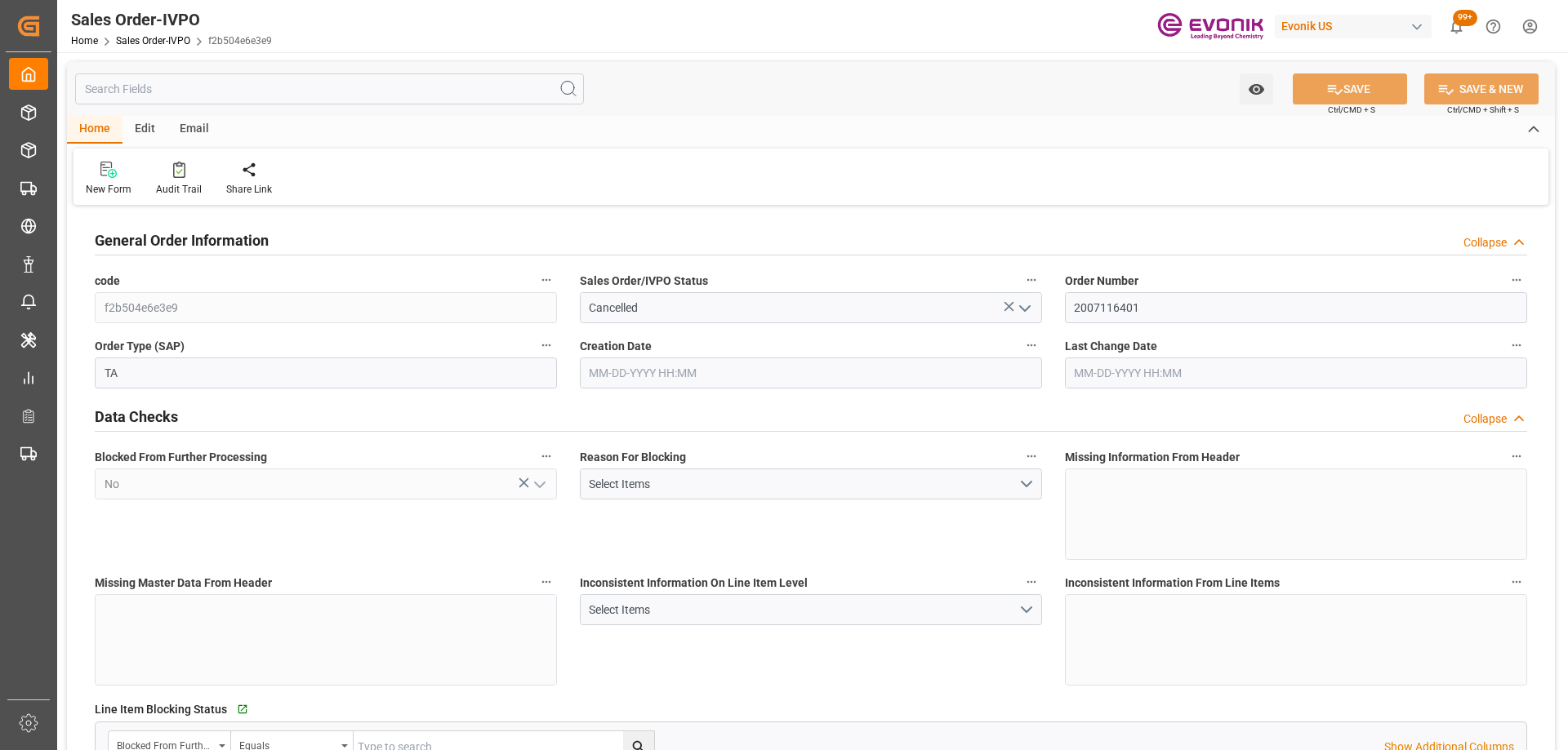
type input "0"
type input "17000"
type input "30"
type input "[DATE] 19:28"
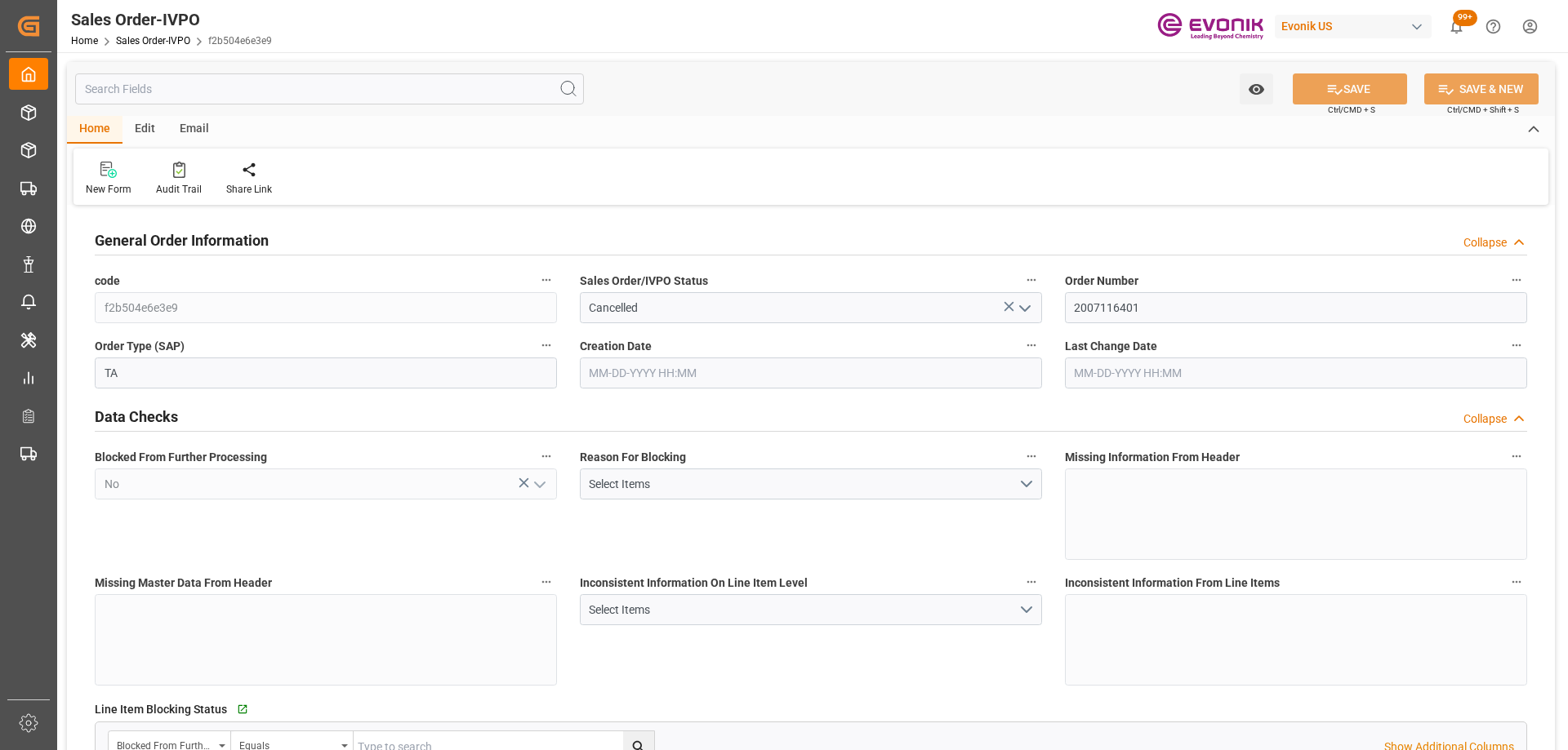
type input "[DATE] 12:31"
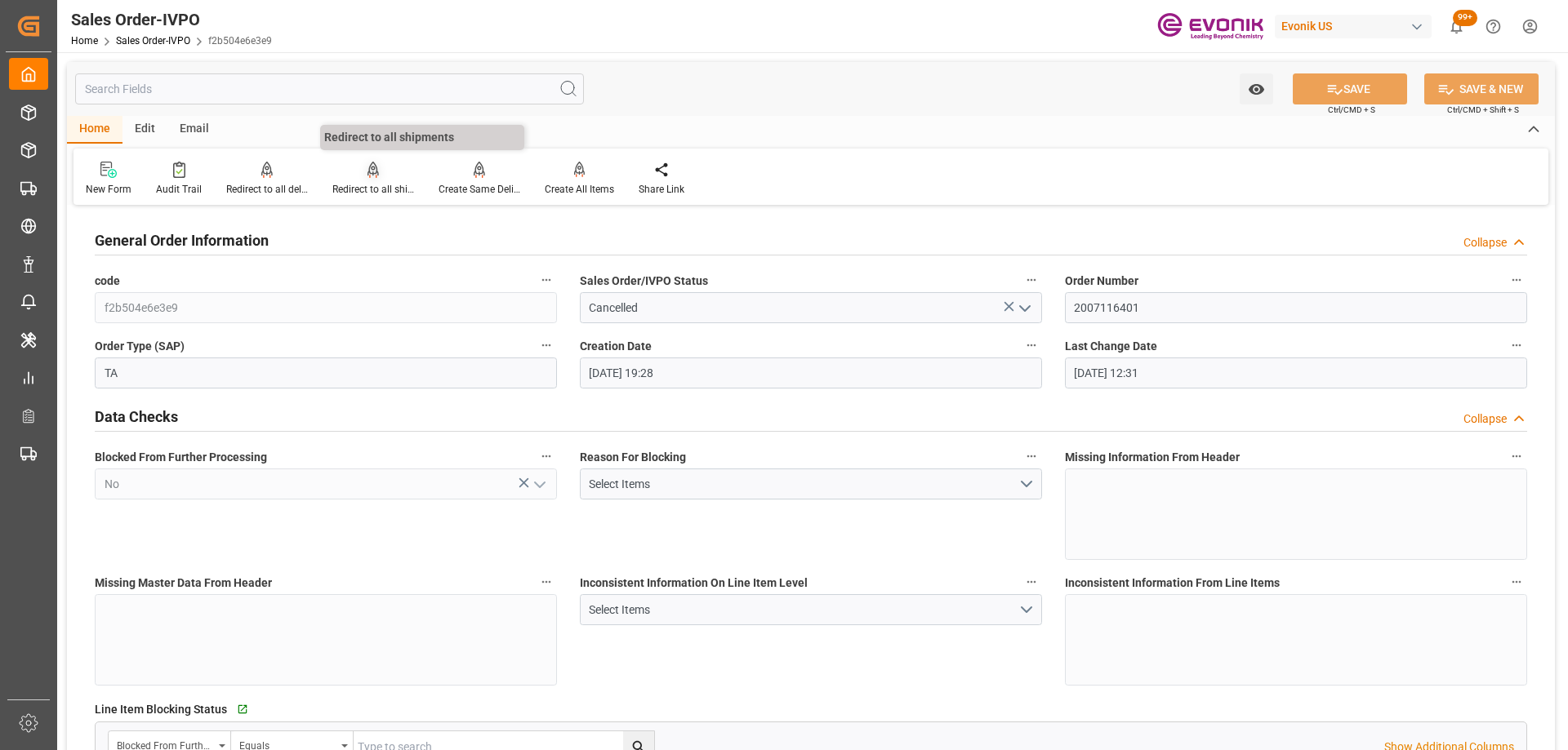
click at [381, 169] on div at bounding box center [373, 169] width 82 height 17
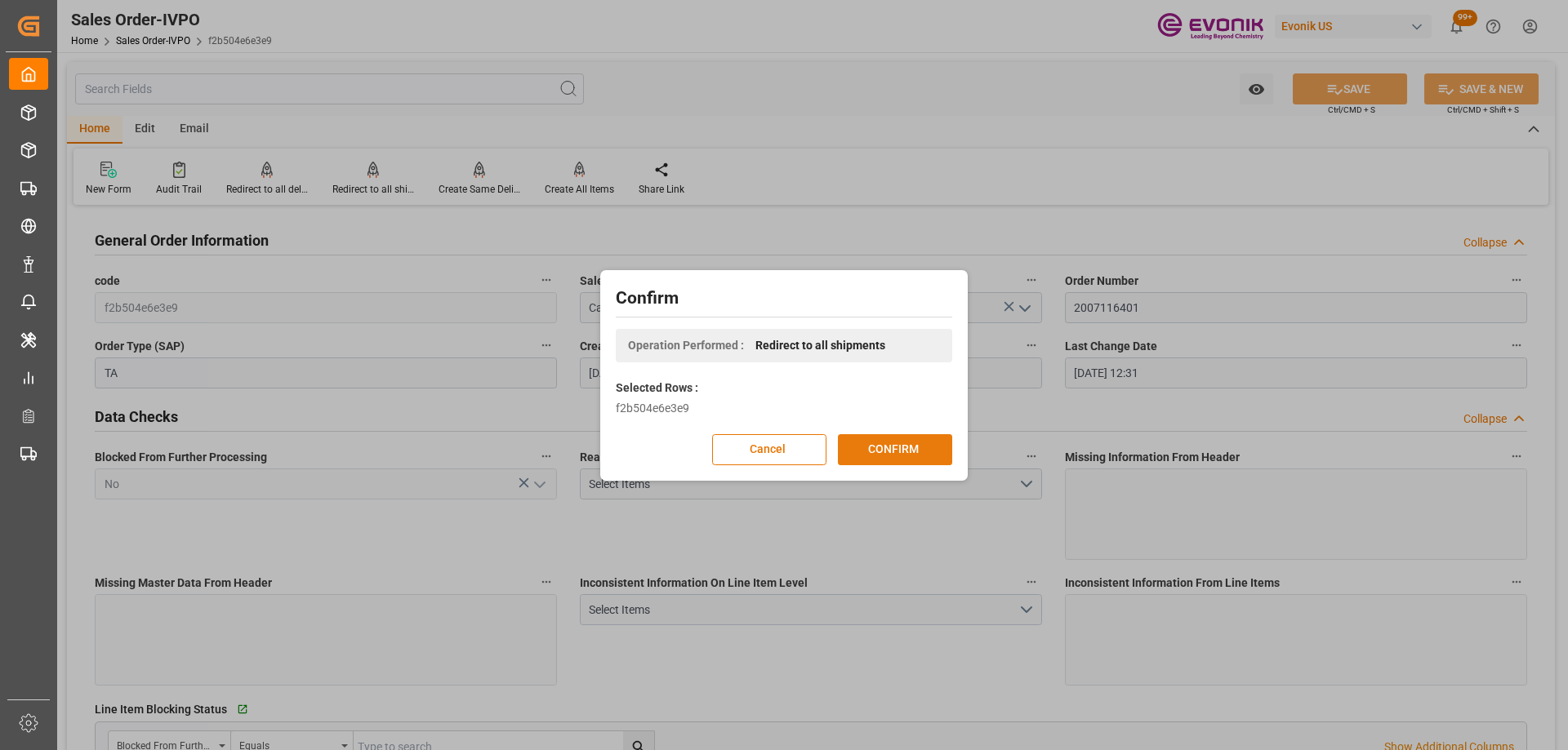
click at [888, 455] on button "CONFIRM" at bounding box center [894, 450] width 115 height 31
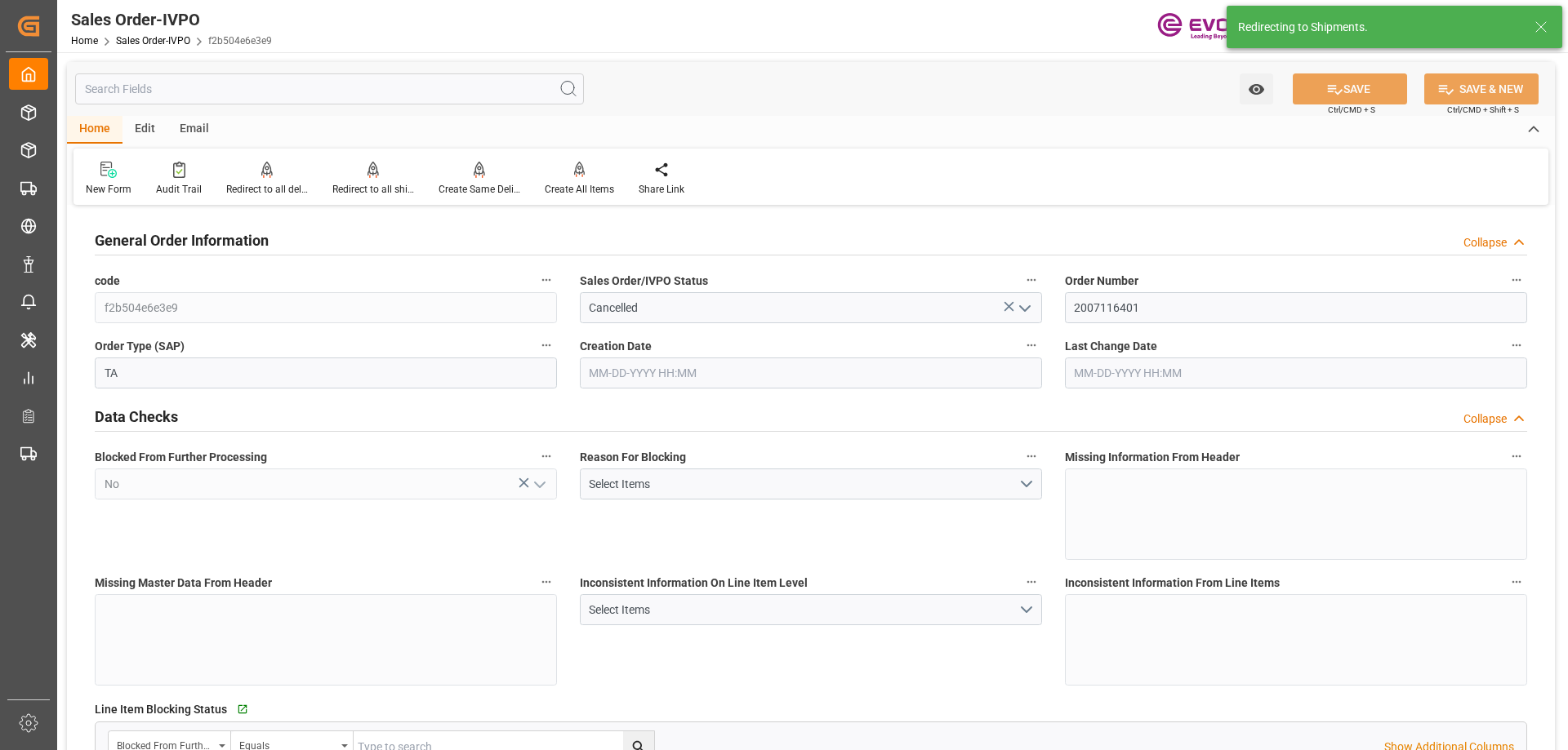
type input "[DATE] 19:28"
type input "[DATE] 12:31"
